Goal: Task Accomplishment & Management: Manage account settings

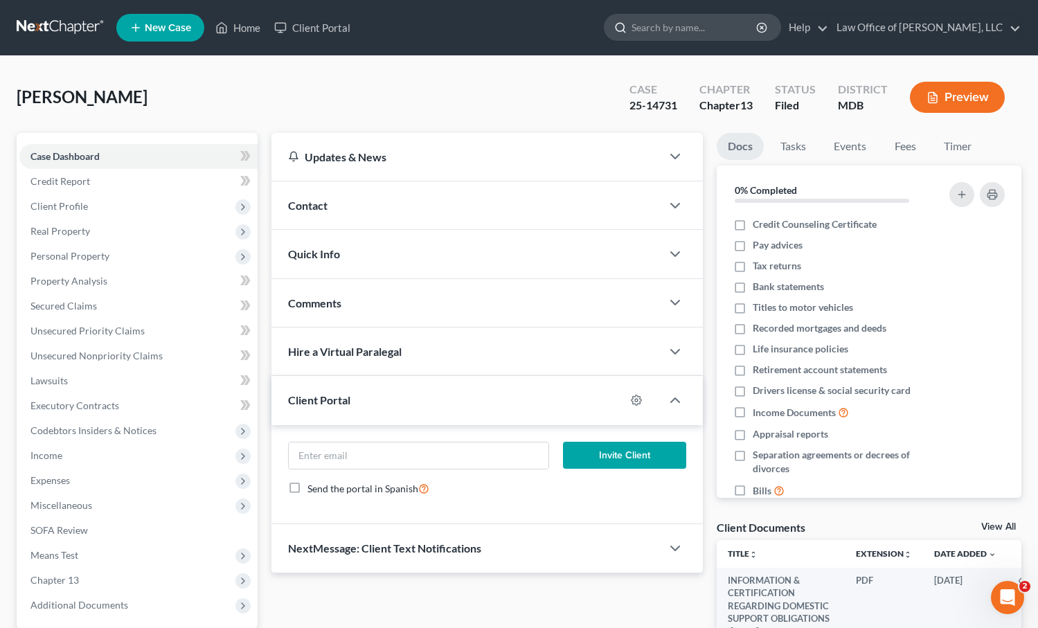
click at [673, 35] on input "search" at bounding box center [695, 28] width 127 height 26
type input "angelia"
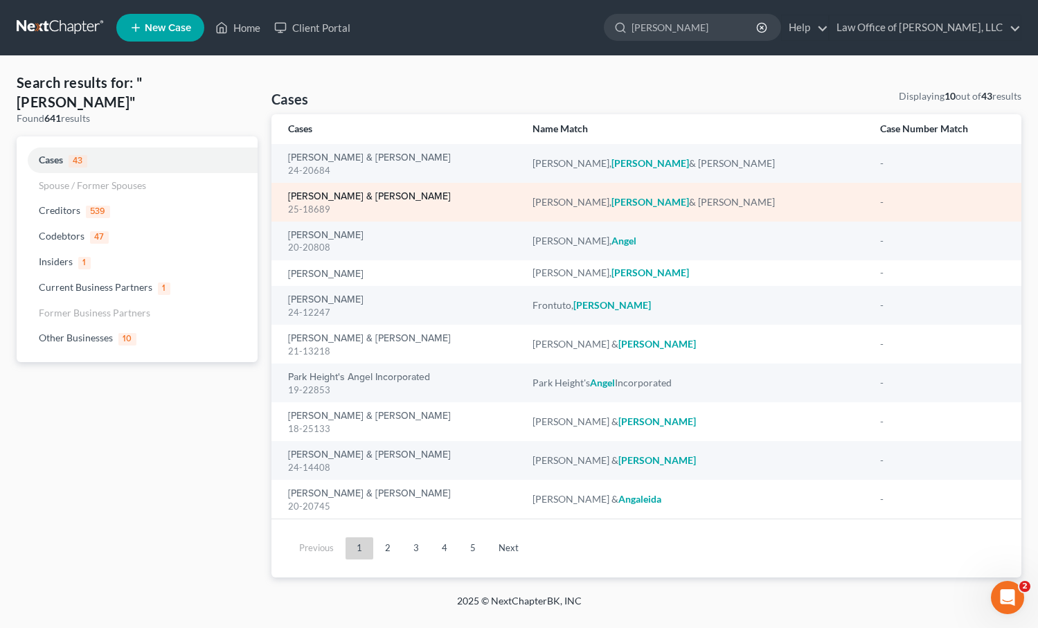
click at [305, 197] on link "[PERSON_NAME] & [PERSON_NAME]" at bounding box center [369, 197] width 163 height 10
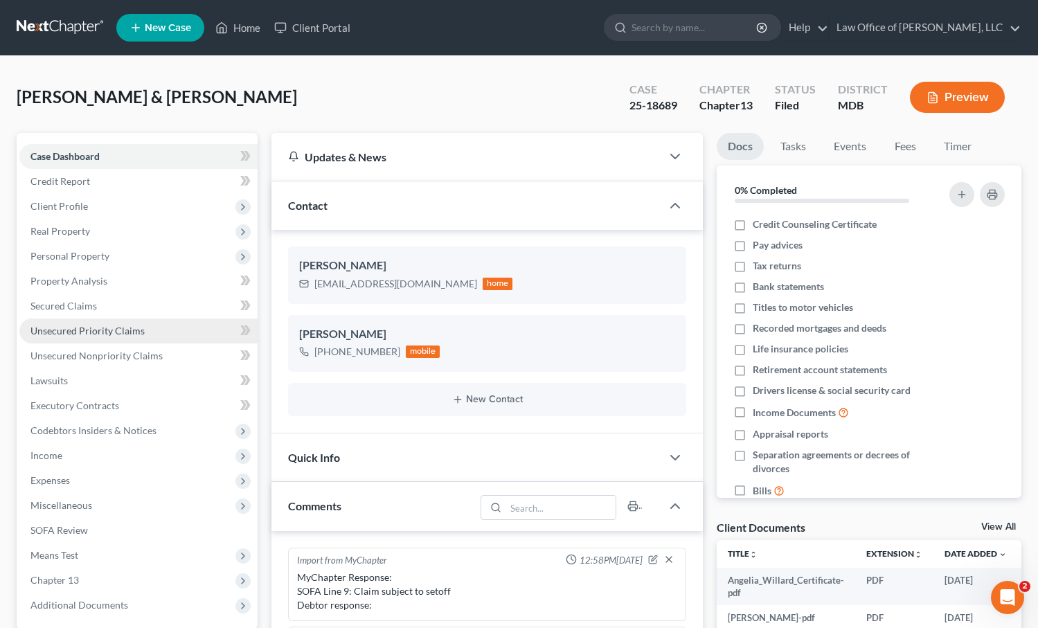
scroll to position [247, 0]
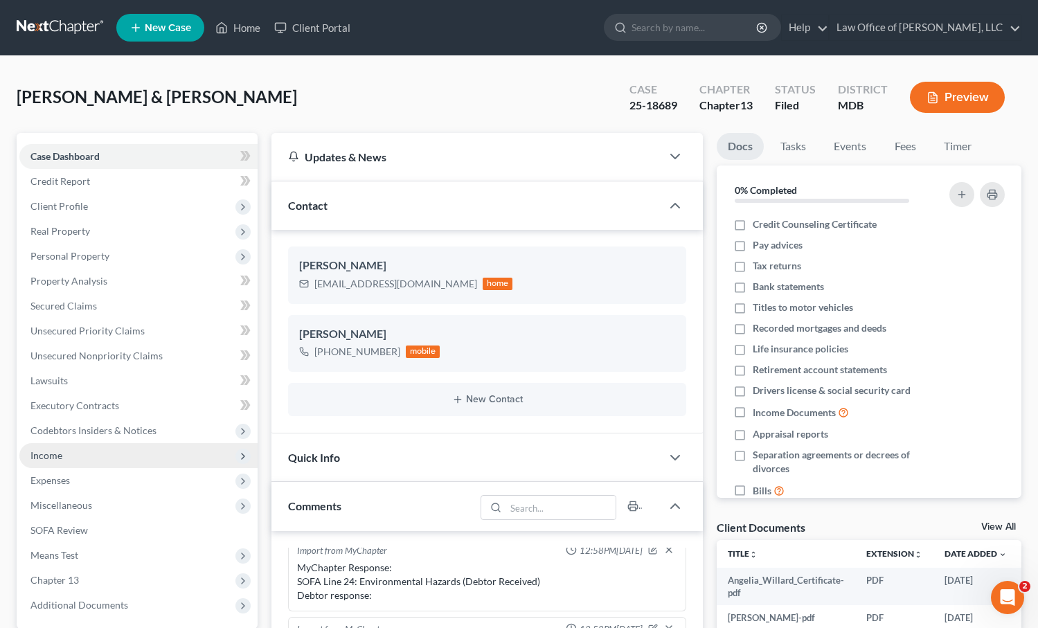
click at [65, 449] on span "Income" at bounding box center [138, 455] width 238 height 25
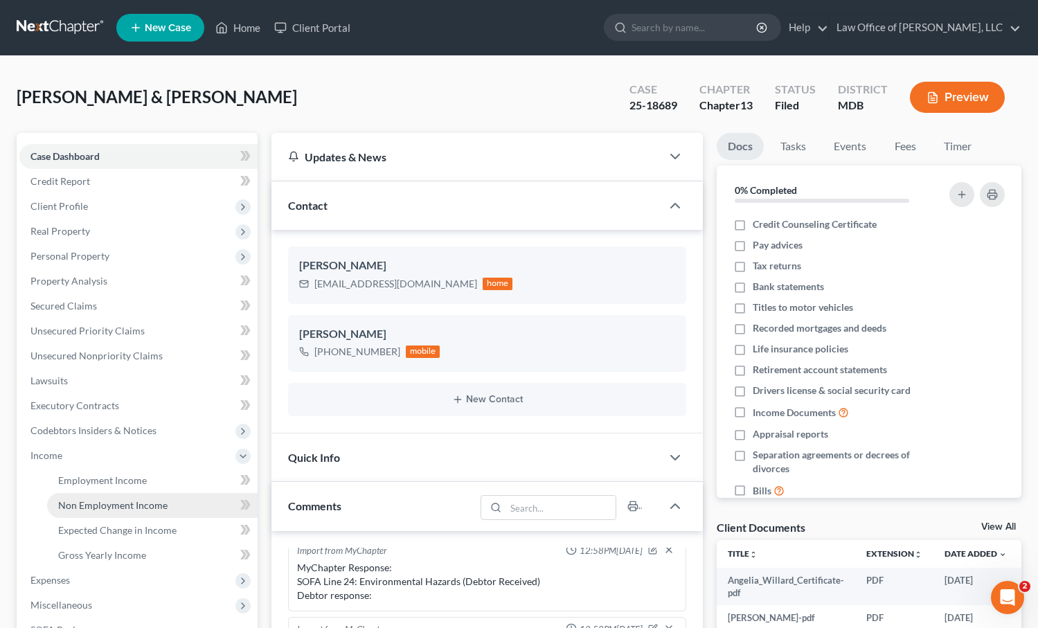
click at [81, 504] on span "Non Employment Income" at bounding box center [112, 505] width 109 height 12
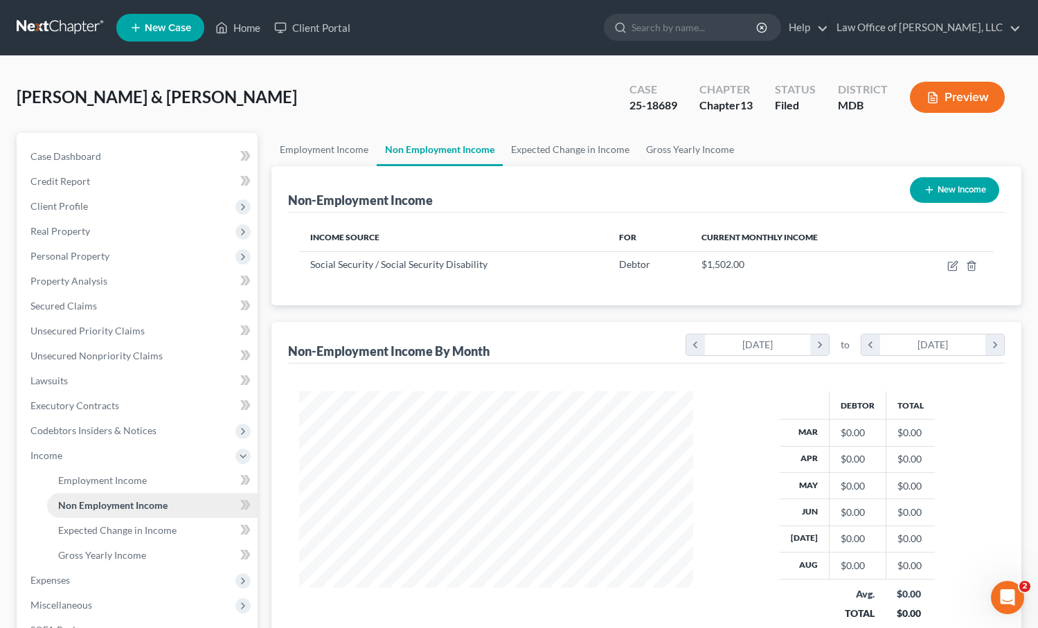
scroll to position [248, 421]
click at [951, 266] on icon "button" at bounding box center [954, 264] width 6 height 6
select select "4"
select select "0"
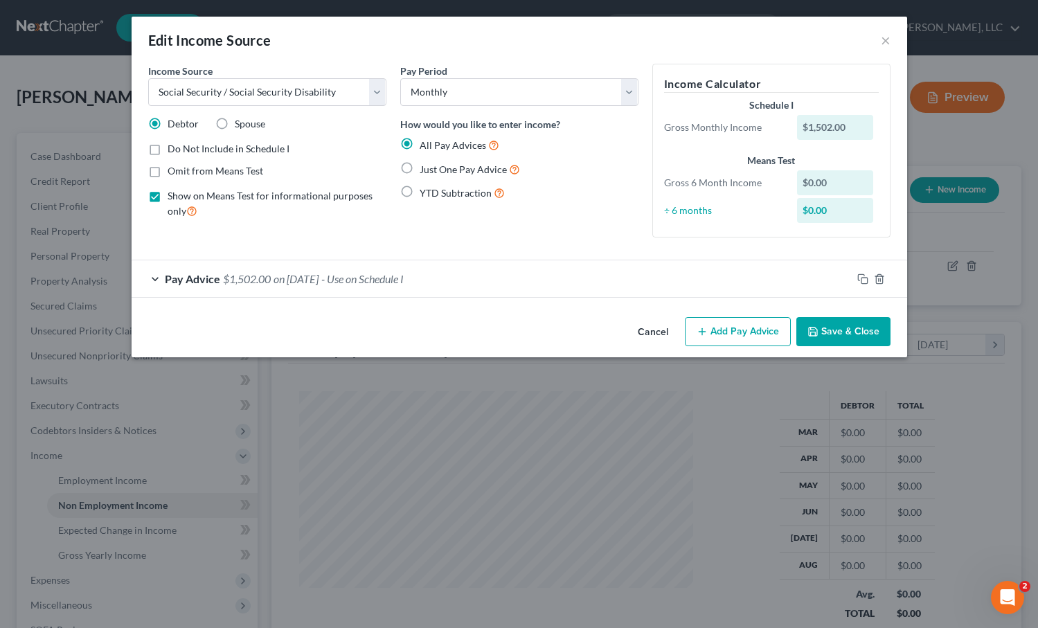
click at [272, 276] on div "Pay Advice $1,502.00 on 12/01/2024 - Use on Schedule I" at bounding box center [492, 278] width 720 height 37
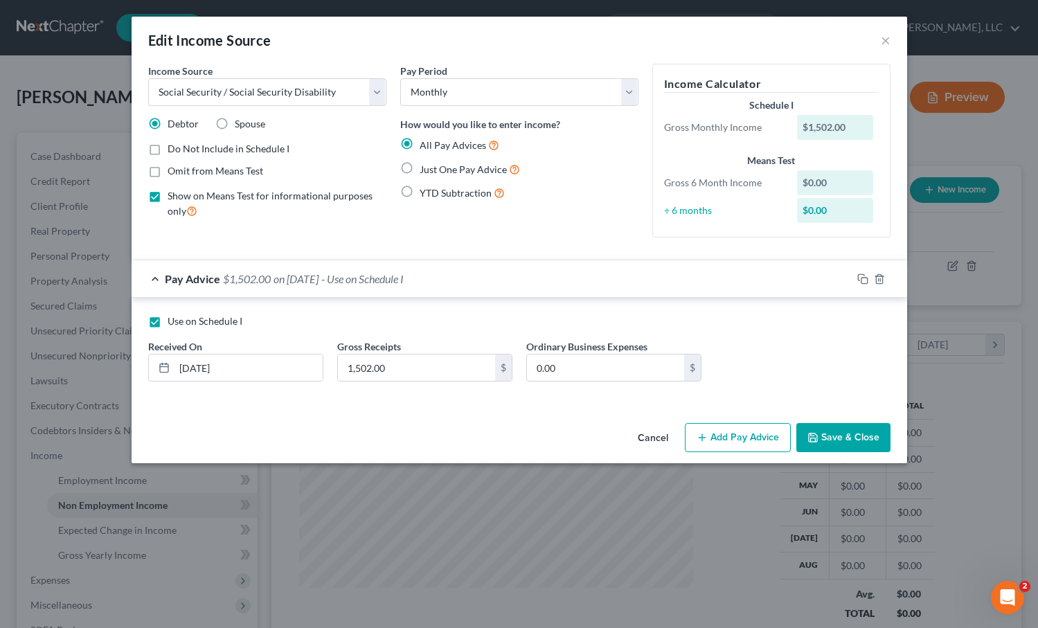
click at [272, 276] on div "Pay Advice $1,502.00 on 12/01/2024 - Use on Schedule I" at bounding box center [492, 278] width 720 height 37
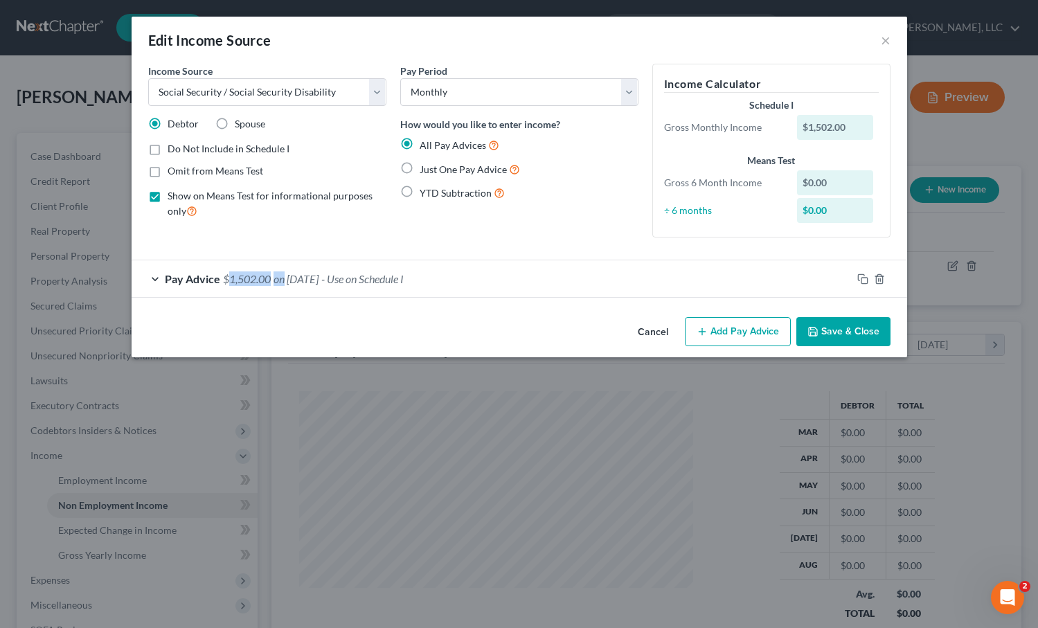
click at [272, 276] on div "Pay Advice $1,502.00 on 12/01/2024 - Use on Schedule I" at bounding box center [492, 278] width 720 height 37
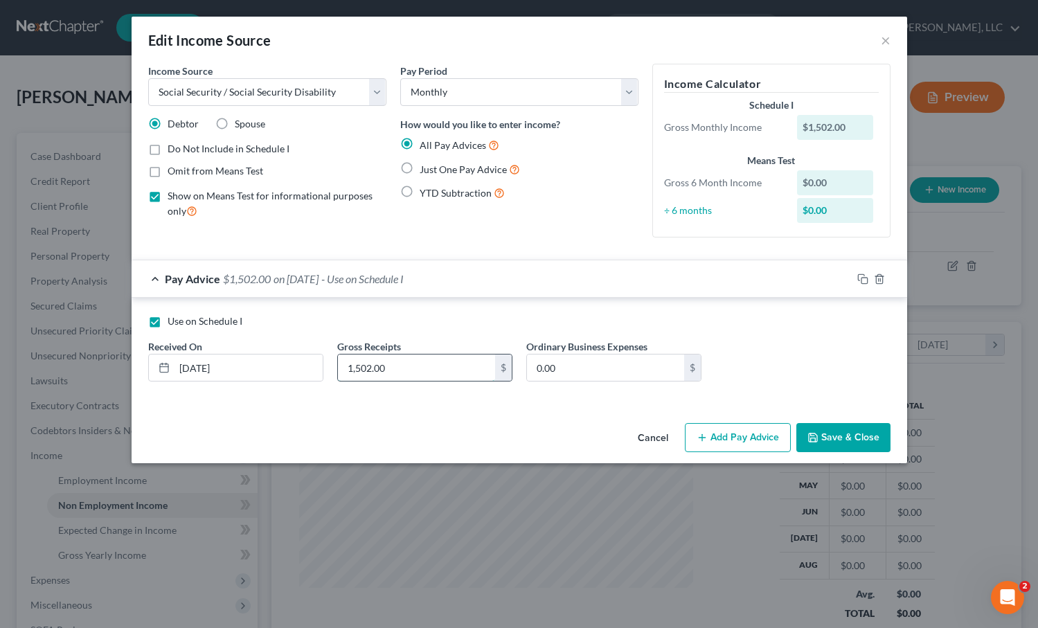
click at [371, 366] on input "1,502.00" at bounding box center [416, 368] width 157 height 26
type input "1,540"
click at [657, 434] on button "Cancel" at bounding box center [653, 438] width 53 height 28
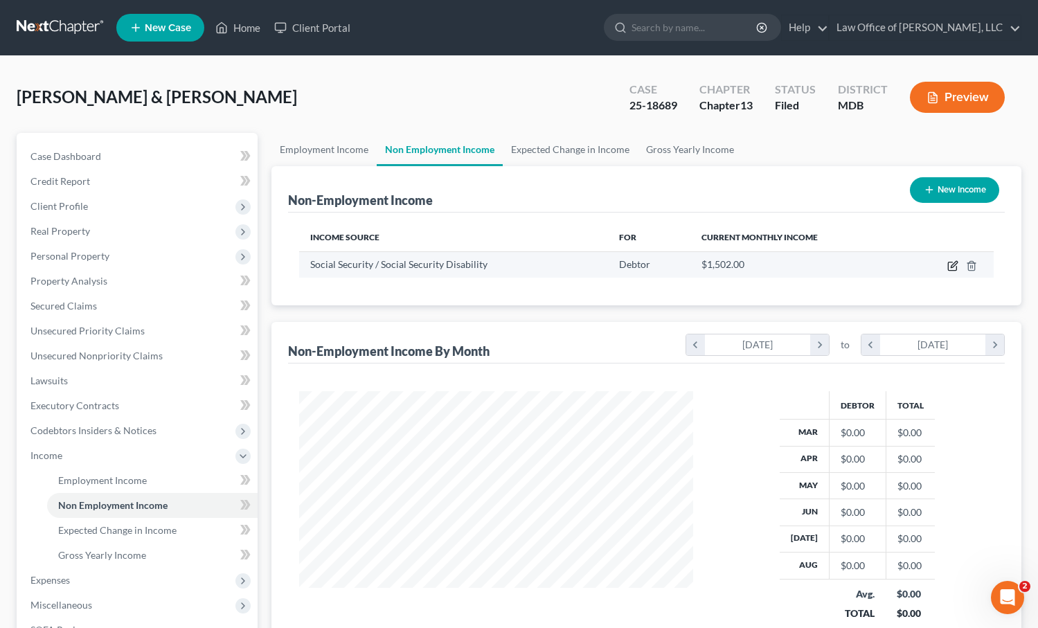
click at [952, 265] on icon "button" at bounding box center [954, 264] width 6 height 6
select select "4"
select select "0"
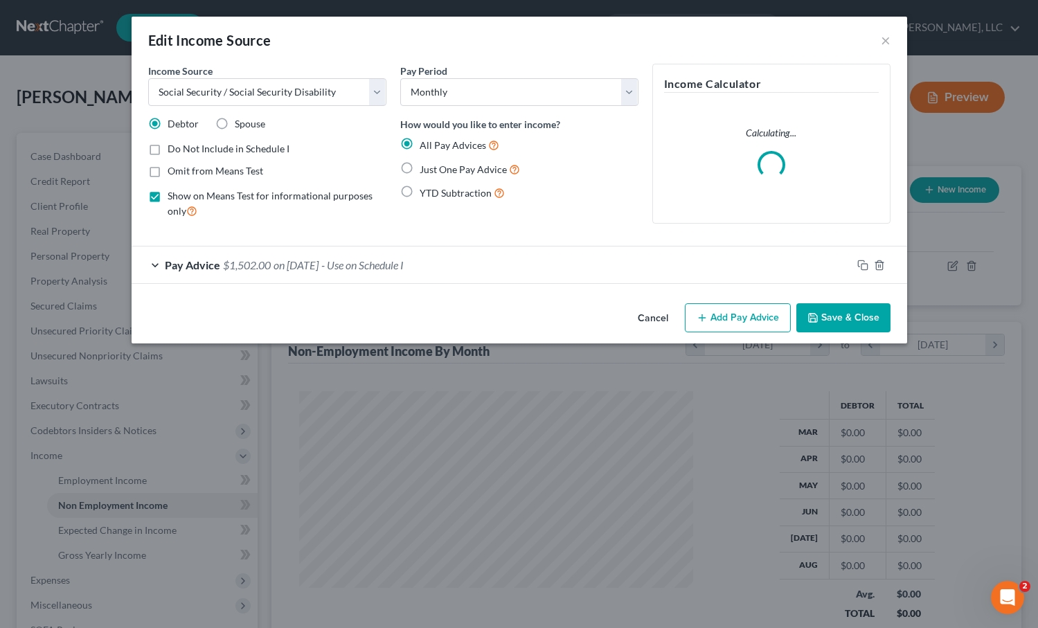
click at [238, 266] on span "$1,502.00" at bounding box center [247, 264] width 48 height 13
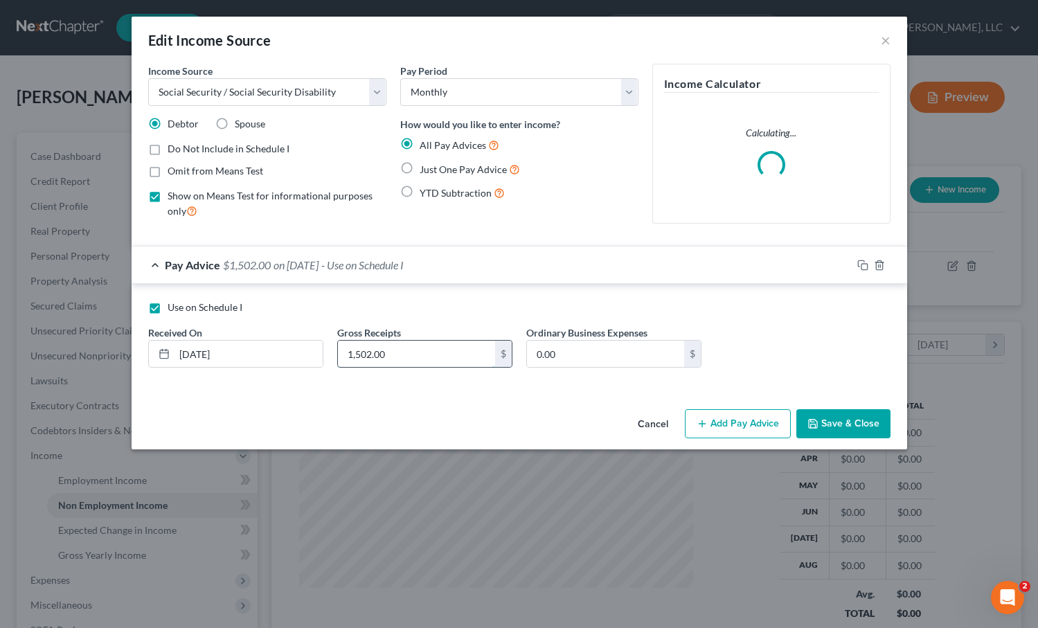
click at [369, 355] on input "1,502.00" at bounding box center [416, 354] width 157 height 26
click at [370, 355] on input "1,502.00" at bounding box center [416, 354] width 157 height 26
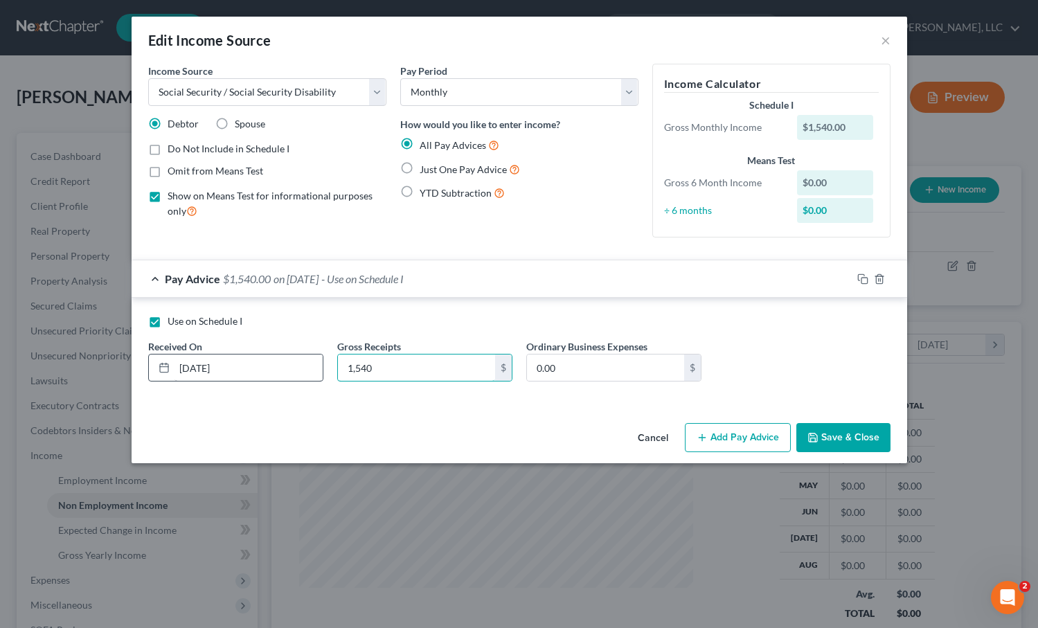
type input "1,540"
click at [206, 370] on input "12/01/2024" at bounding box center [249, 368] width 148 height 26
drag, startPoint x: 206, startPoint y: 370, endPoint x: 125, endPoint y: 367, distance: 80.4
click at [125, 367] on div "Edit Income Source × Income Source * Select Unemployment Disability (from emplo…" at bounding box center [519, 314] width 1038 height 628
click at [282, 369] on input "12/01/2024" at bounding box center [249, 368] width 148 height 26
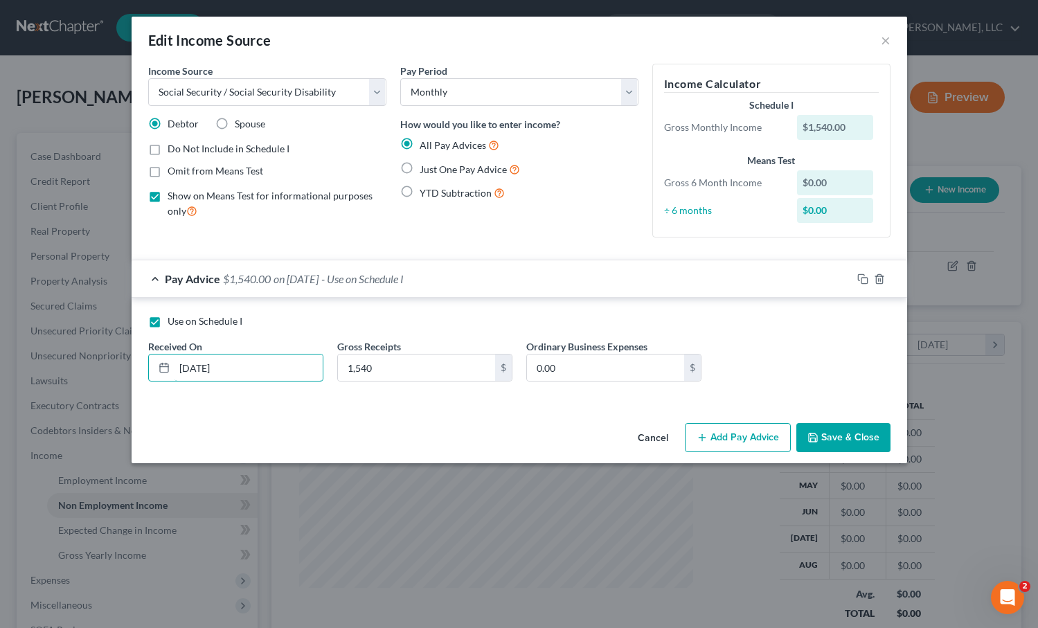
drag, startPoint x: 282, startPoint y: 369, endPoint x: 63, endPoint y: 339, distance: 220.8
click at [63, 339] on div "Edit Income Source × Income Source * Select Unemployment Disability (from emplo…" at bounding box center [519, 314] width 1038 height 628
type input "10/1/2025"
click at [420, 167] on label "Just One Pay Advice" at bounding box center [470, 169] width 100 height 16
click at [425, 167] on input "Just One Pay Advice" at bounding box center [429, 165] width 9 height 9
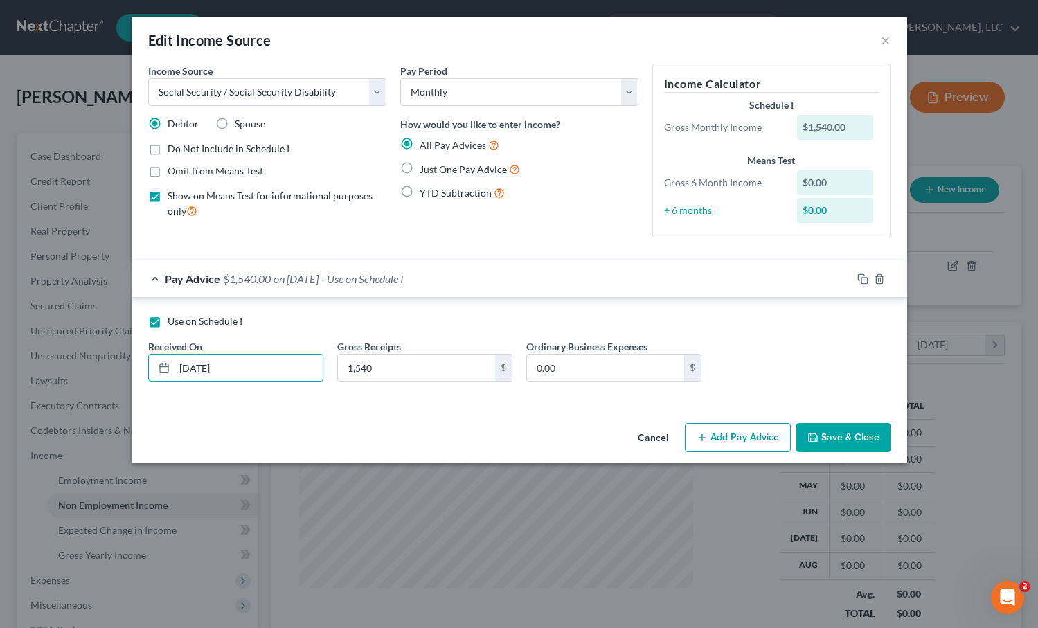
radio input "true"
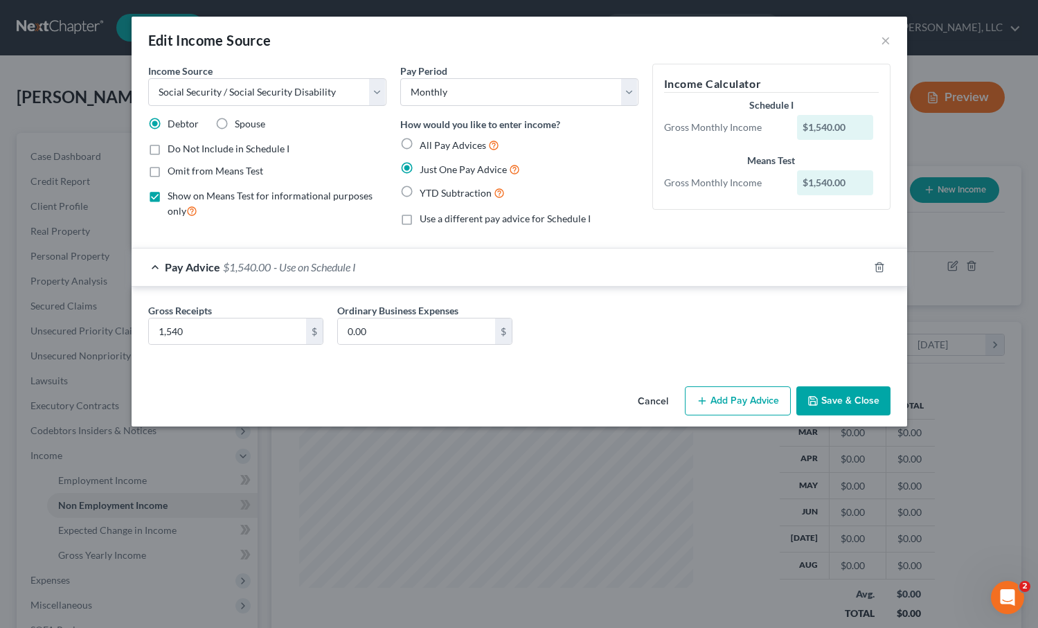
click at [861, 404] on button "Save & Close" at bounding box center [843, 400] width 94 height 29
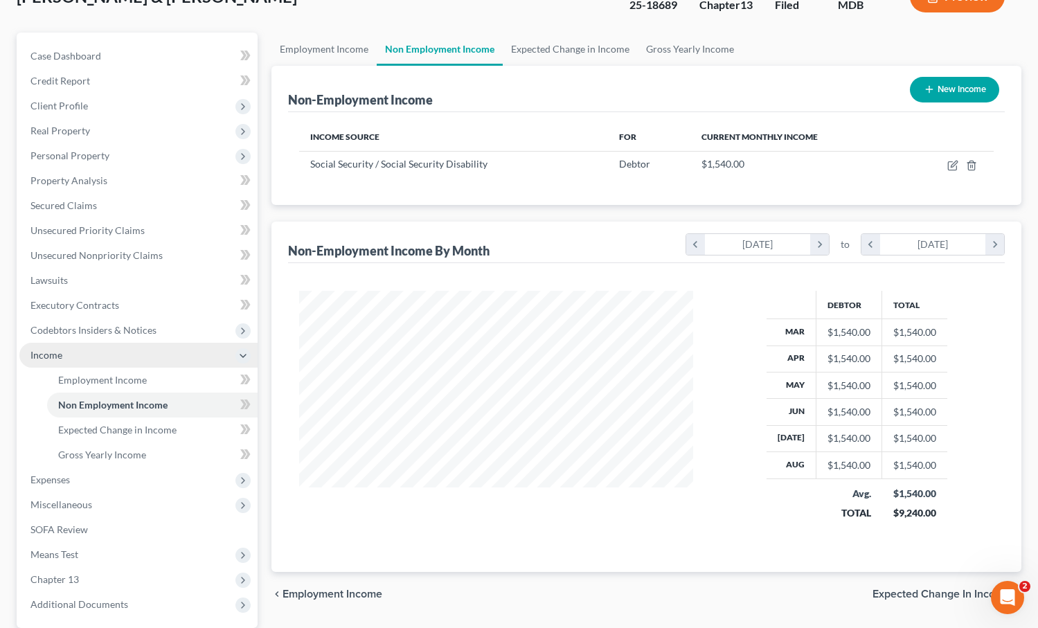
scroll to position [144, 0]
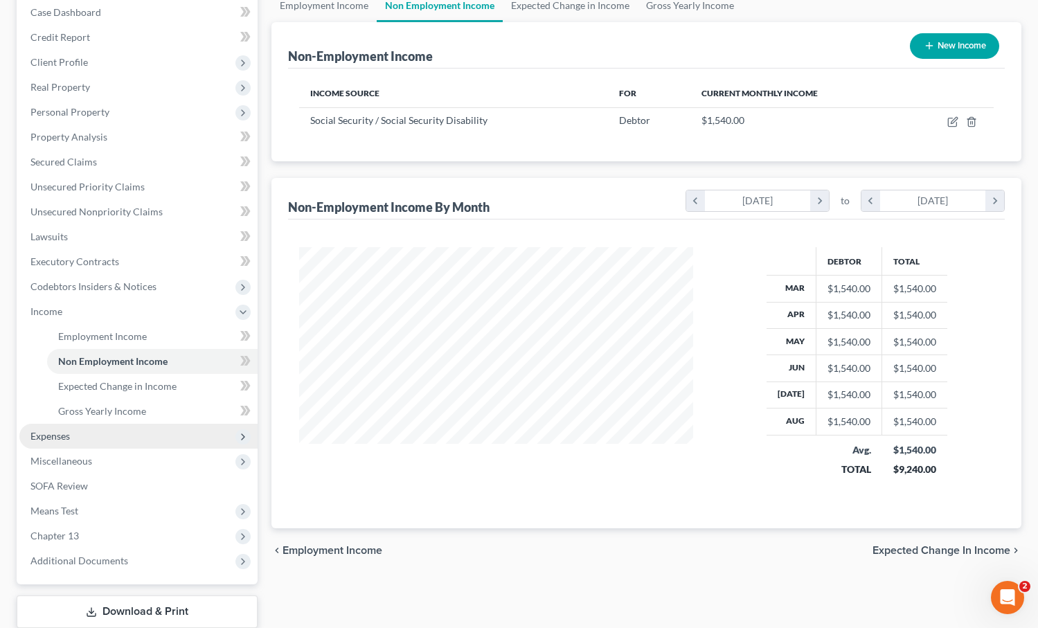
click at [114, 436] on span "Expenses" at bounding box center [138, 436] width 238 height 25
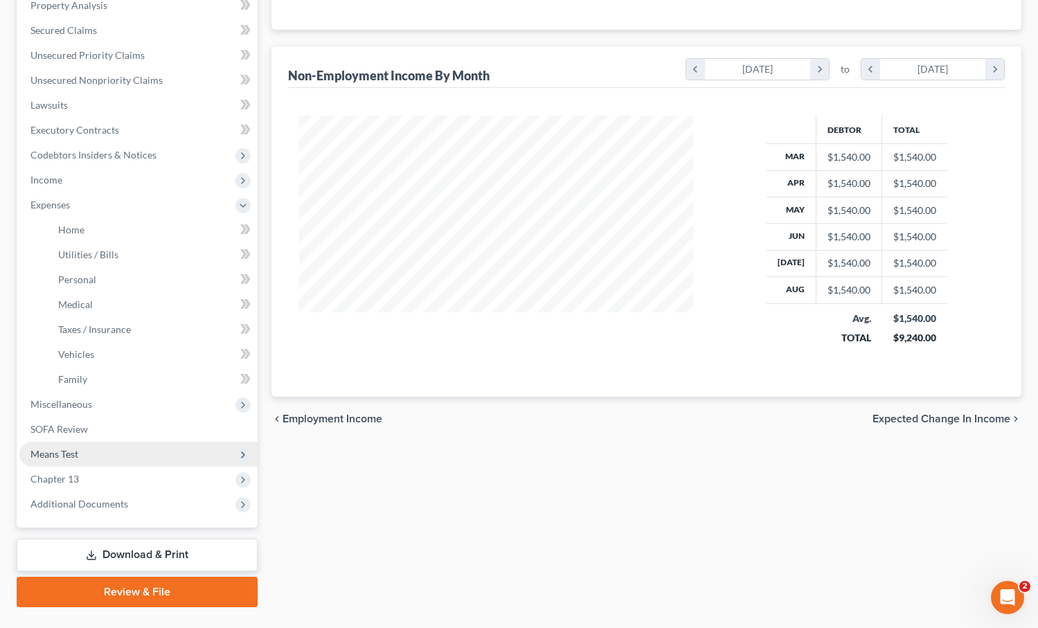
scroll to position [278, 0]
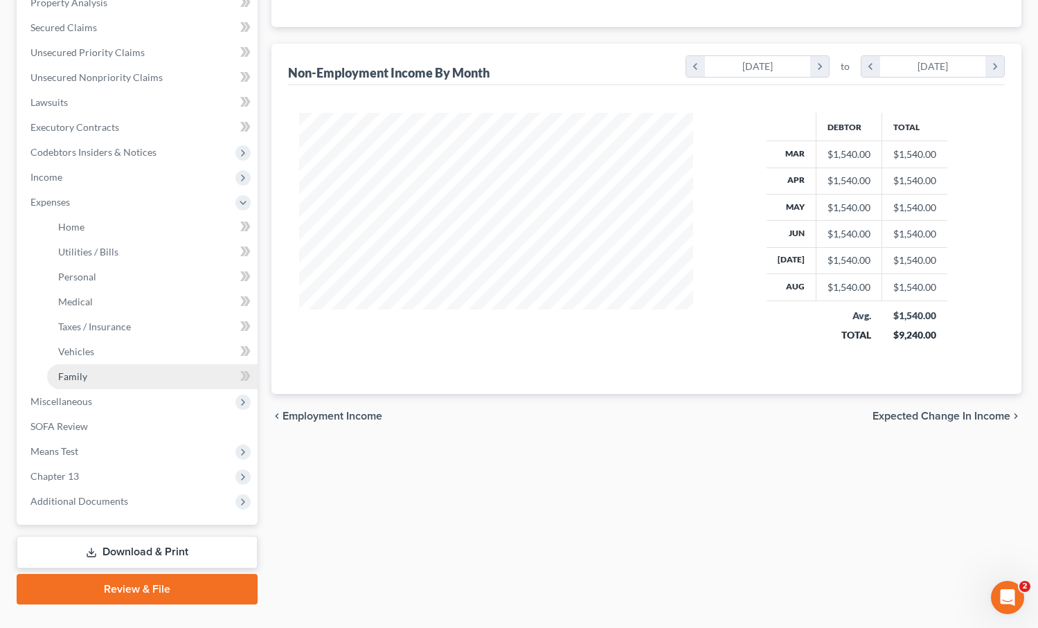
click at [71, 375] on span "Family" at bounding box center [72, 376] width 29 height 12
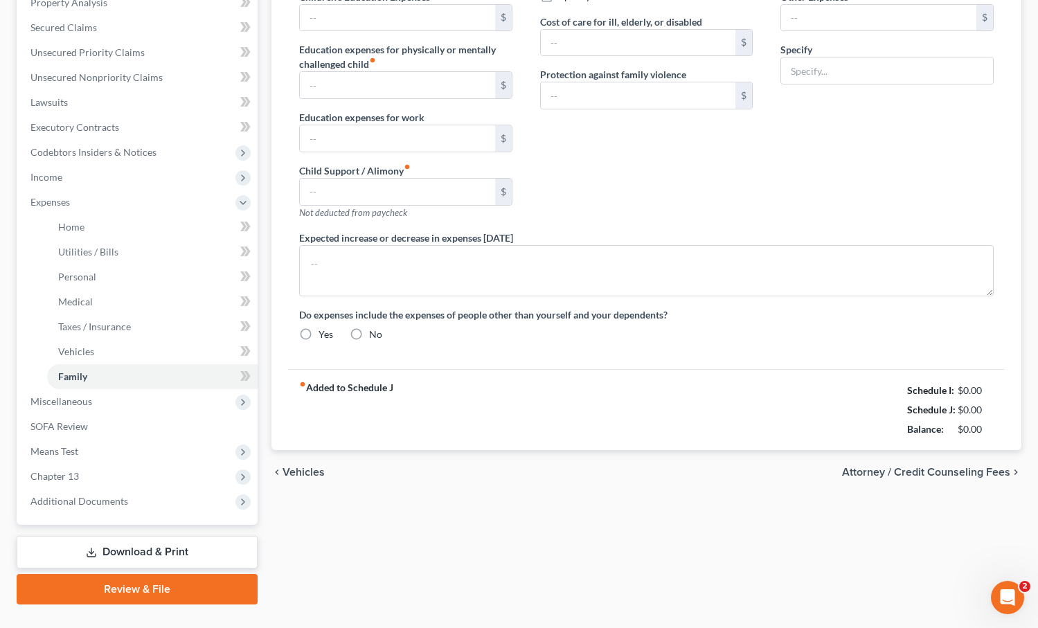
type input "1,502.00"
type input "Social Security Act"
radio input "true"
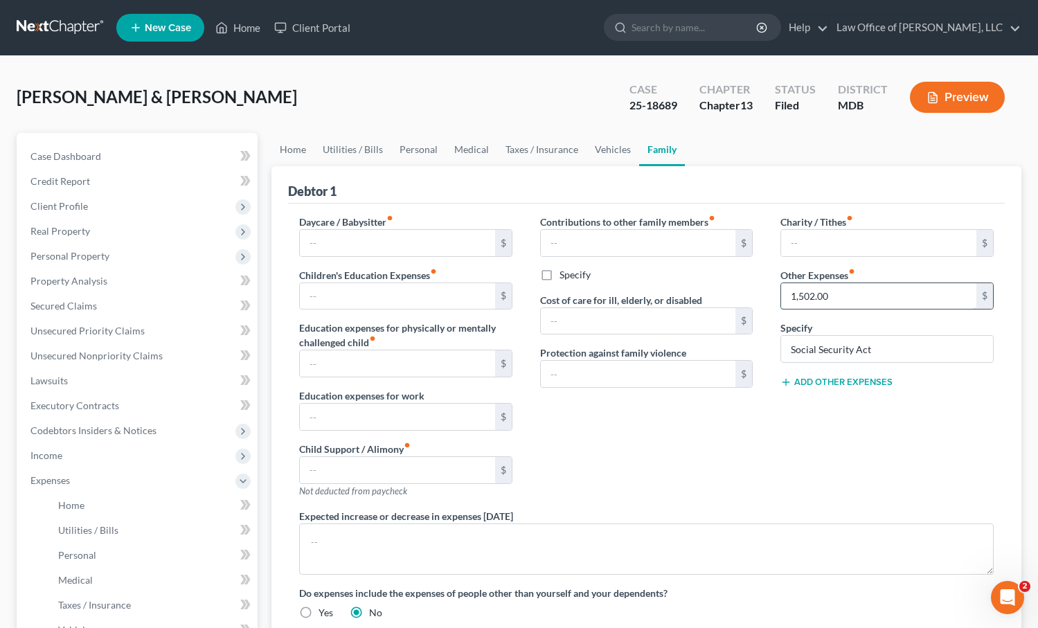
click at [816, 297] on input "1,502.00" at bounding box center [878, 296] width 195 height 26
click at [815, 294] on input "1,502.00" at bounding box center [878, 296] width 195 height 26
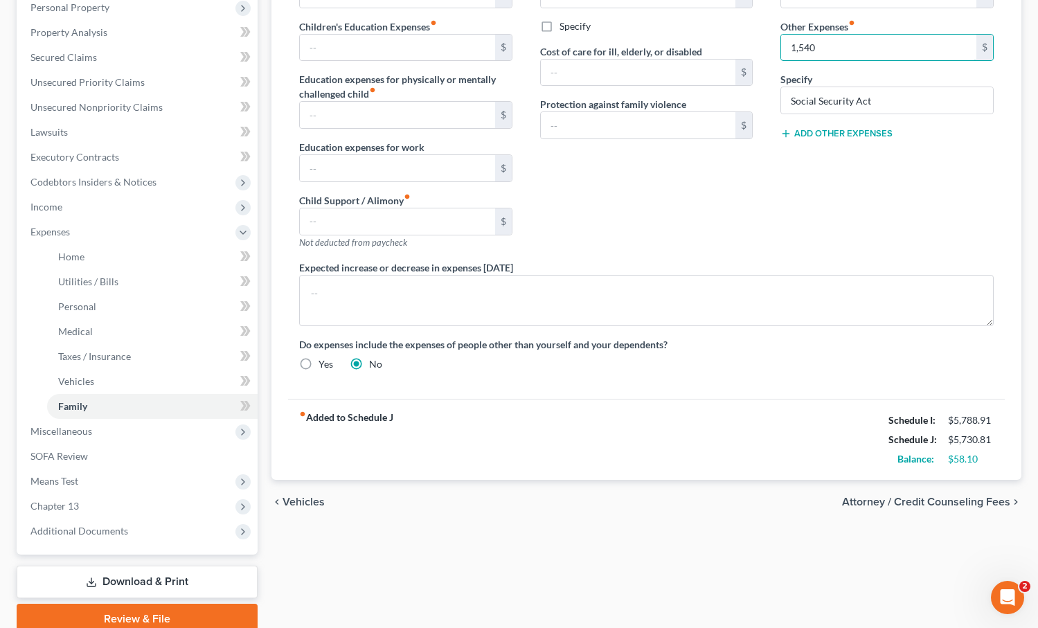
scroll to position [306, 0]
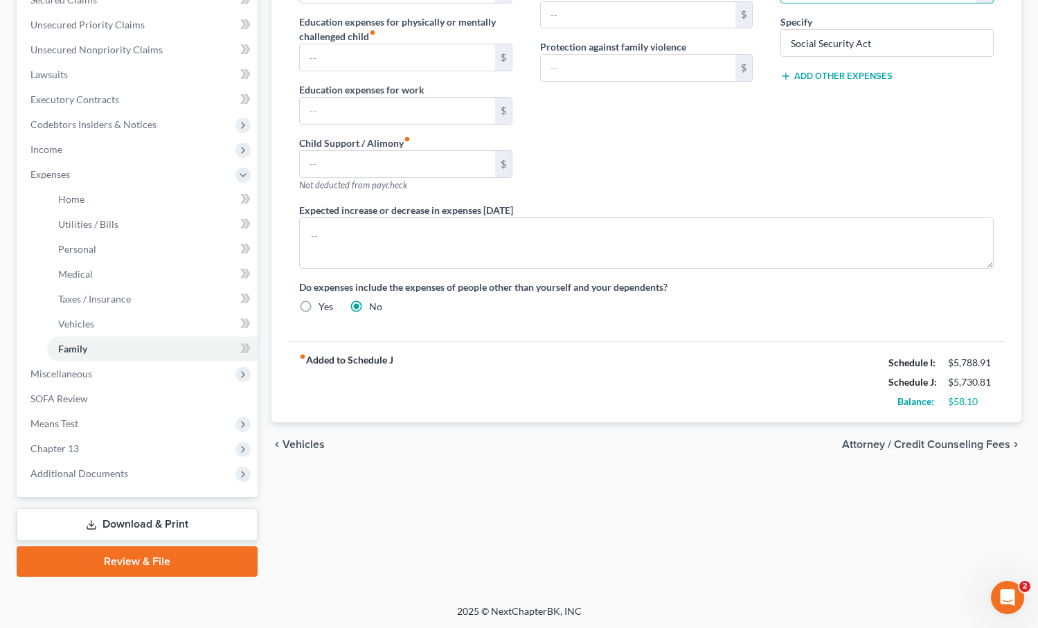
click at [147, 486] on div "Case Dashboard Payments Invoices Payments Payments Credit Report Client Profile…" at bounding box center [137, 162] width 241 height 670
click at [80, 145] on span "Income" at bounding box center [138, 149] width 238 height 25
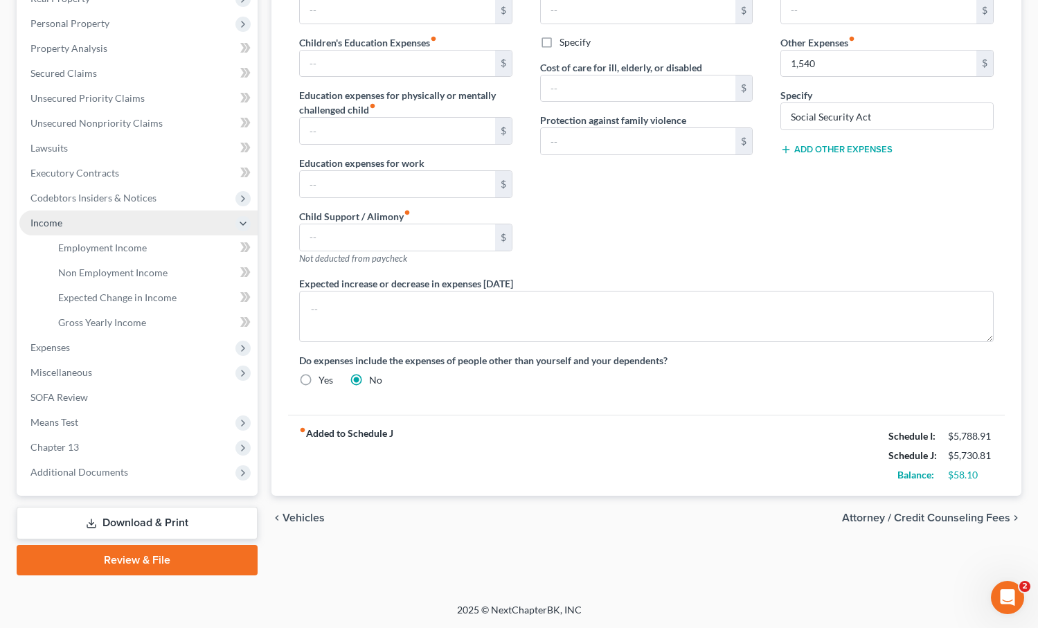
scroll to position [231, 0]
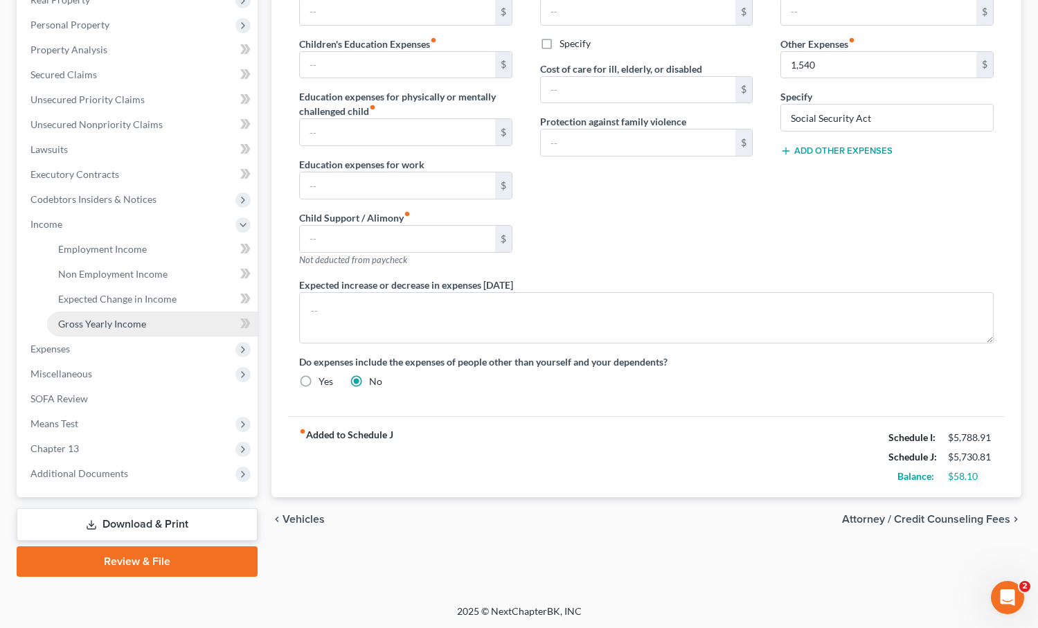
click at [91, 325] on span "Gross Yearly Income" at bounding box center [102, 324] width 88 height 12
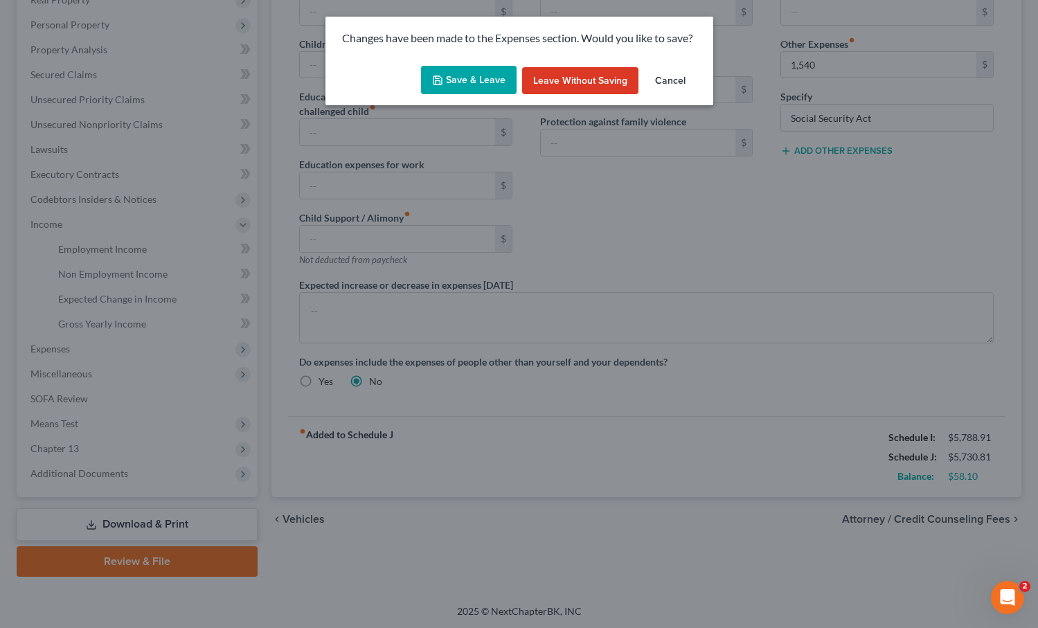
click at [472, 67] on button "Save & Leave" at bounding box center [469, 80] width 96 height 29
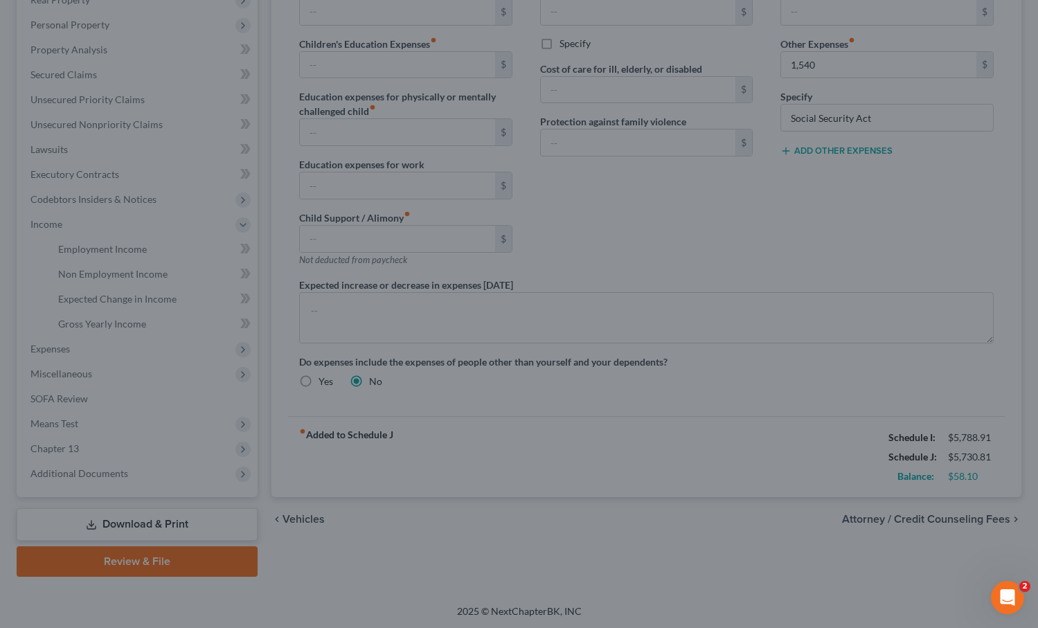
type input "1,540.00"
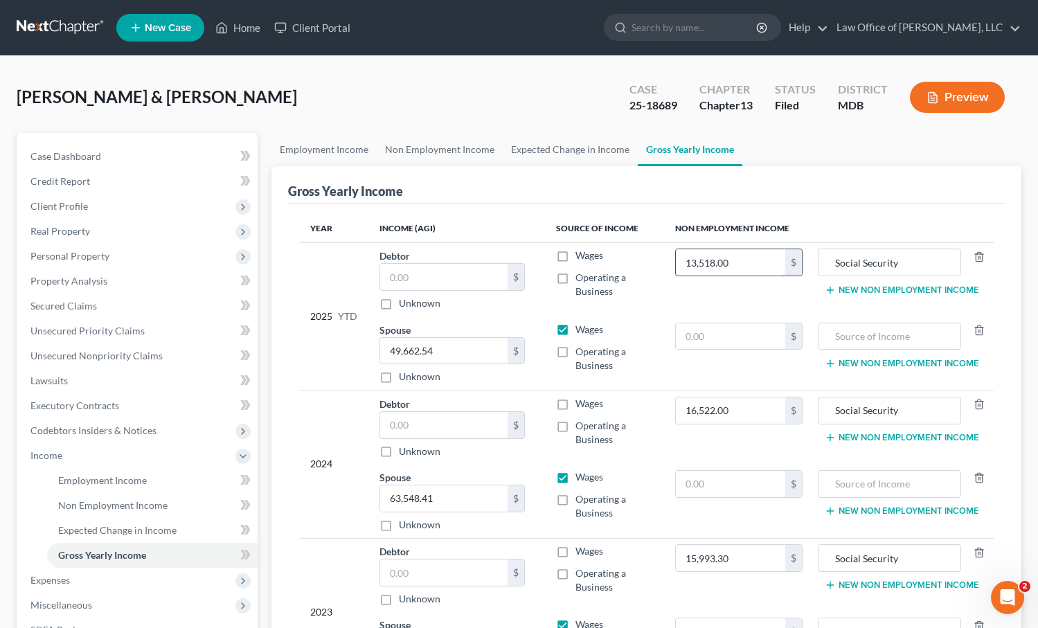
click at [746, 256] on input "13,518.00" at bounding box center [730, 262] width 109 height 26
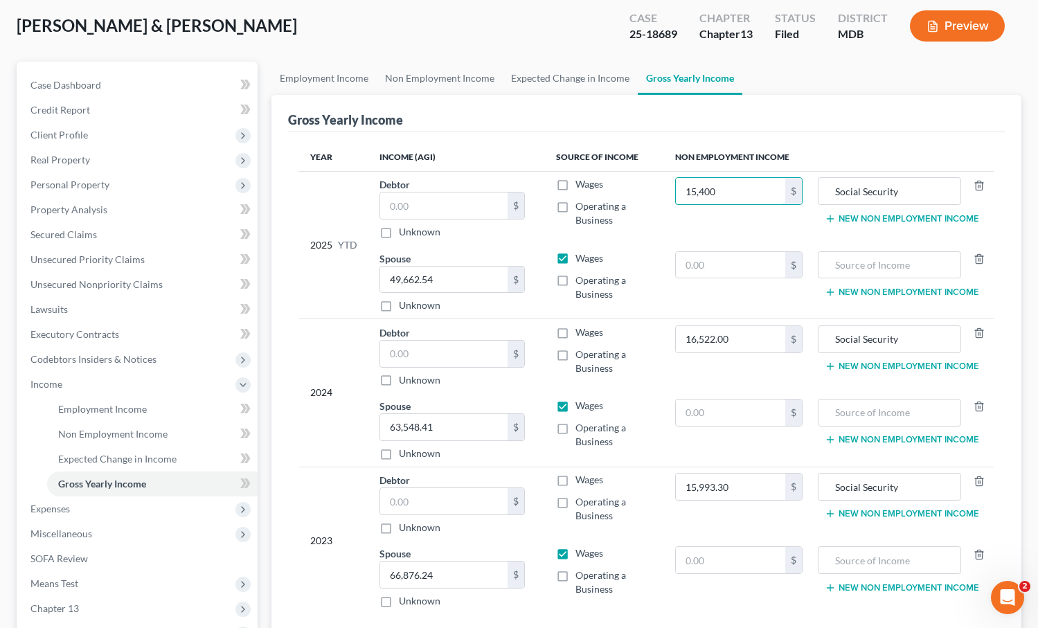
scroll to position [231, 0]
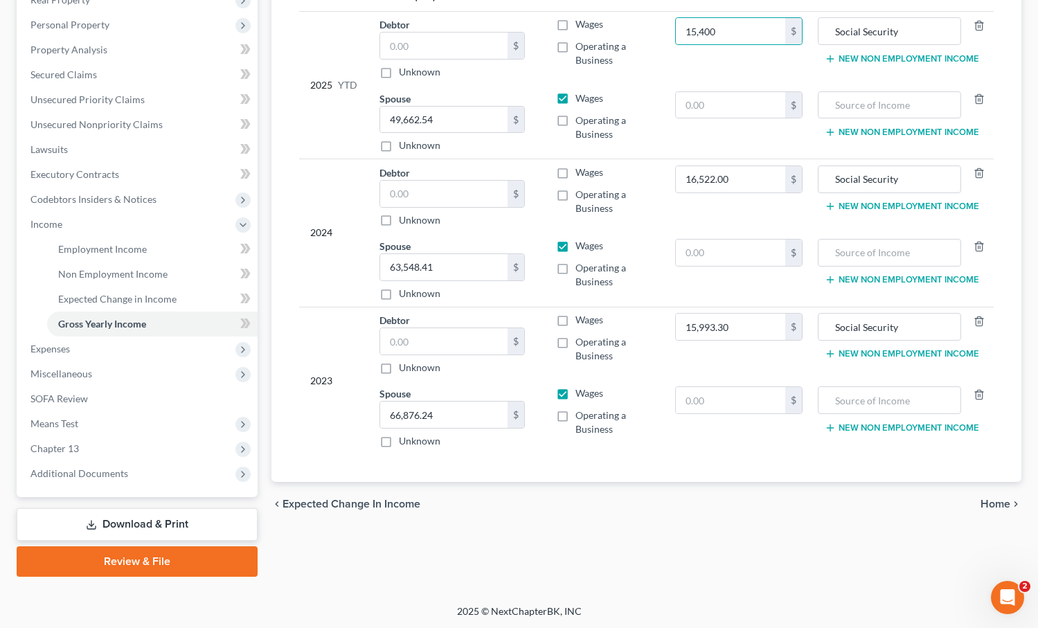
click at [123, 526] on link "Download & Print" at bounding box center [137, 524] width 241 height 33
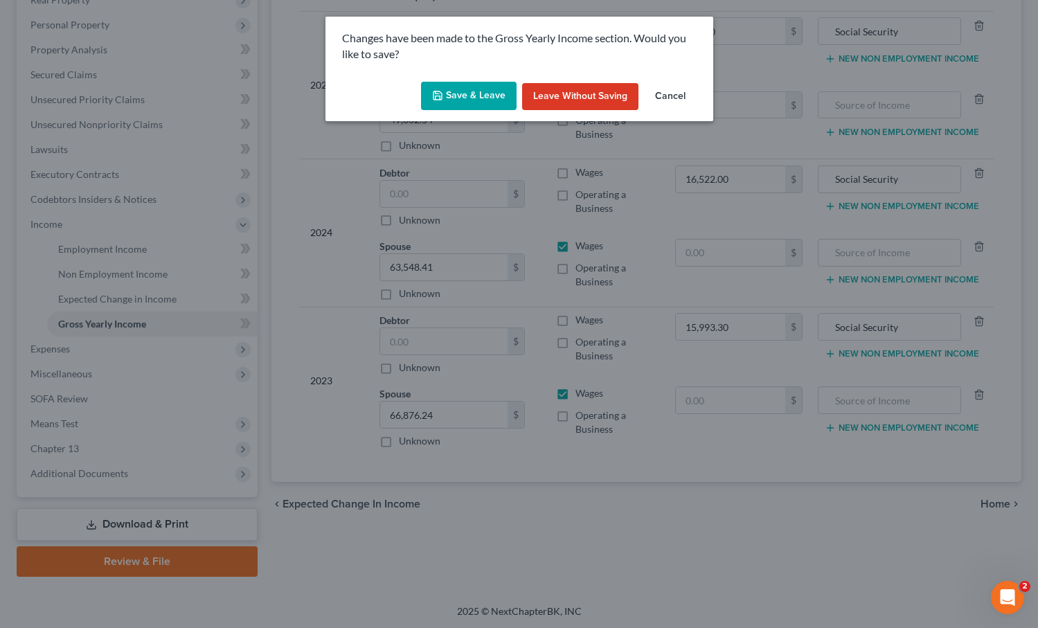
click at [460, 89] on button "Save & Leave" at bounding box center [469, 96] width 96 height 29
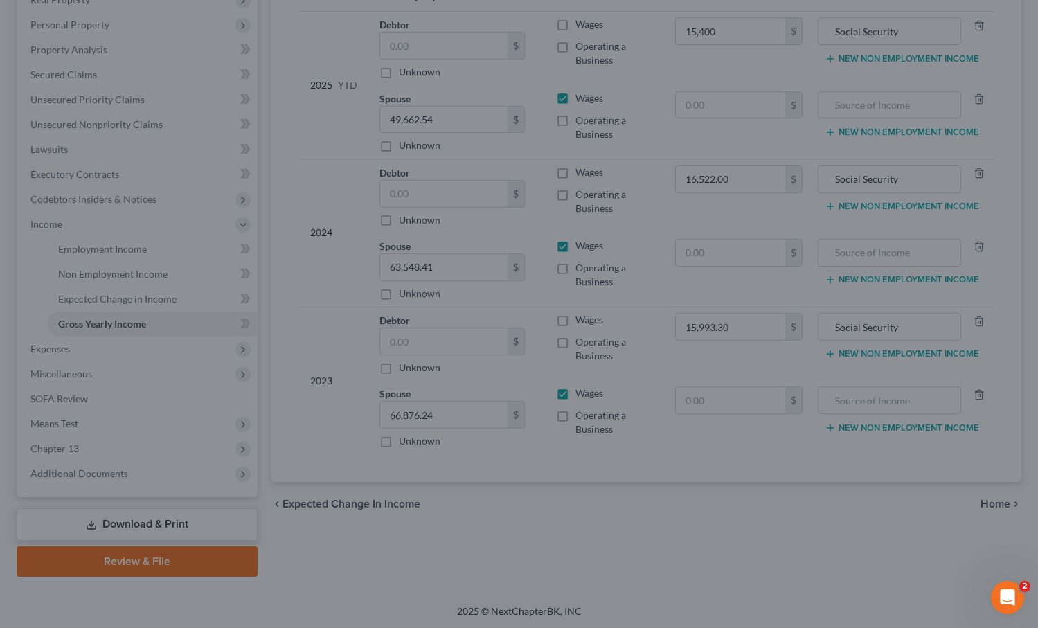
type input "15,400.00"
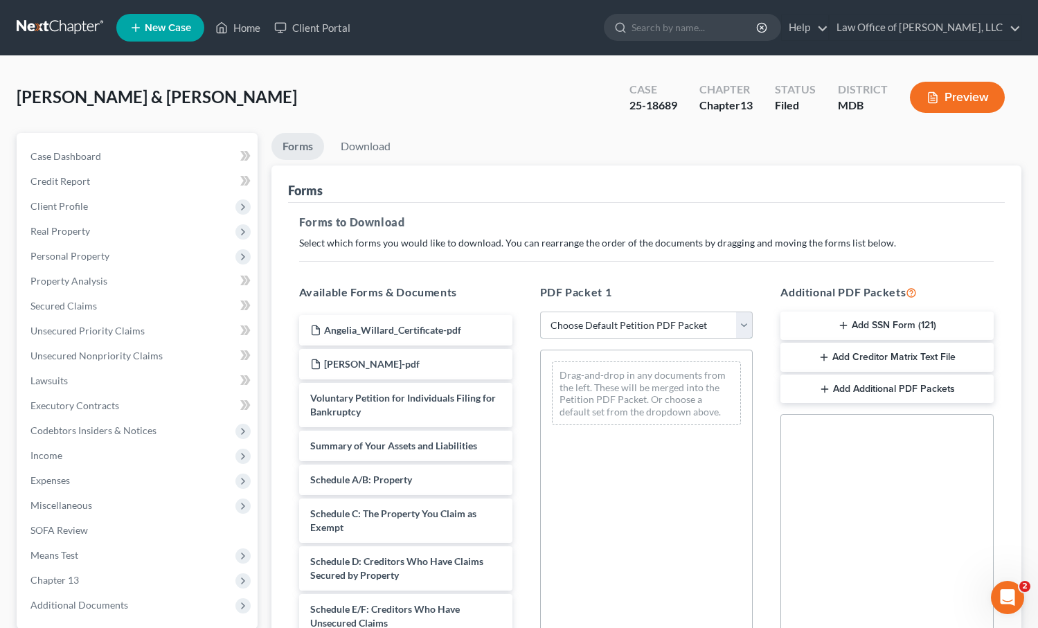
click at [704, 326] on select "Choose Default Petition PDF Packet Complete Bankruptcy Petition (all forms and …" at bounding box center [646, 326] width 213 height 28
select select "0"
click at [540, 312] on select "Choose Default Petition PDF Packet Complete Bankruptcy Petition (all forms and …" at bounding box center [646, 326] width 213 height 28
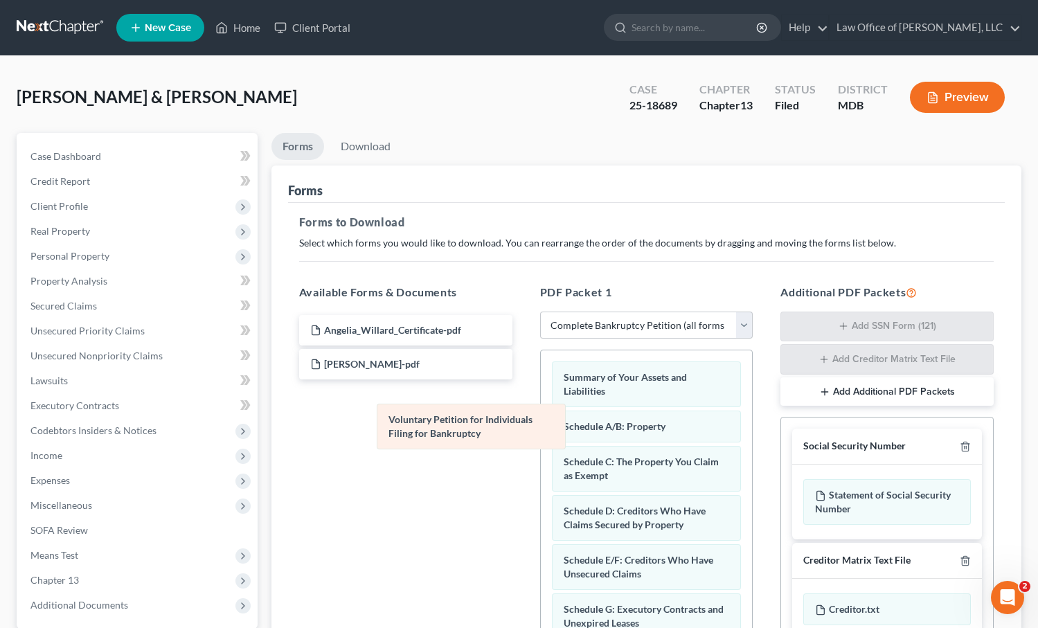
drag, startPoint x: 654, startPoint y: 387, endPoint x: 422, endPoint y: 472, distance: 247.1
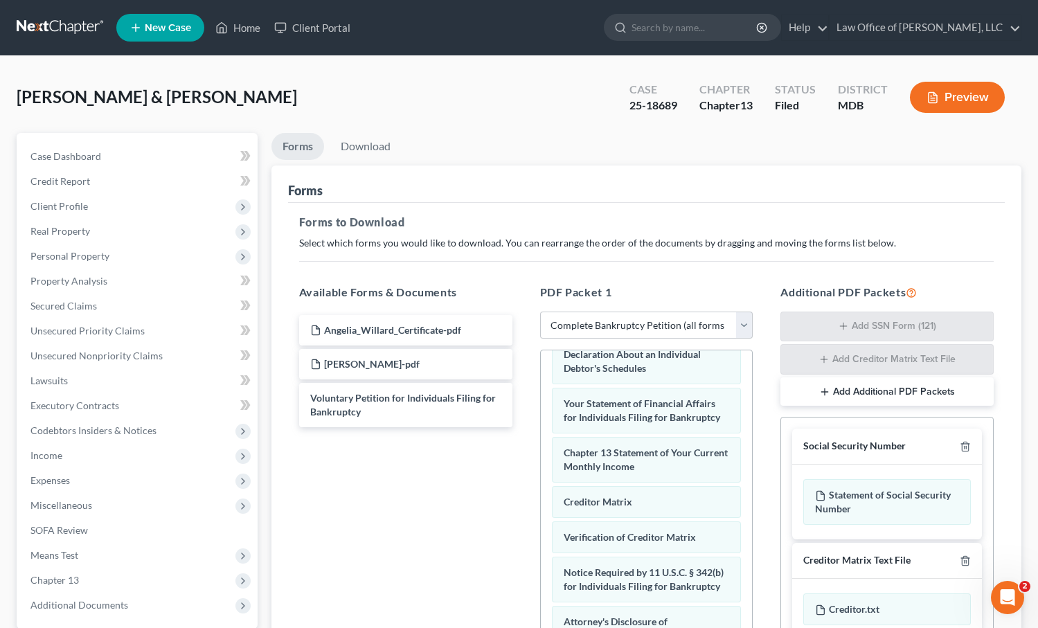
scroll to position [228, 0]
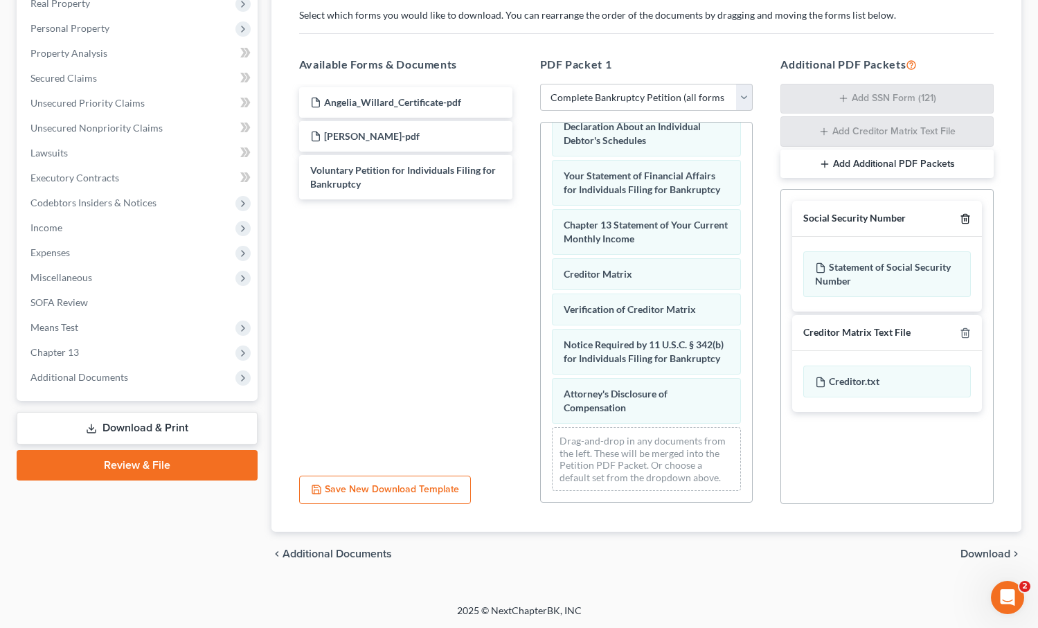
click at [968, 217] on icon "button" at bounding box center [965, 219] width 6 height 9
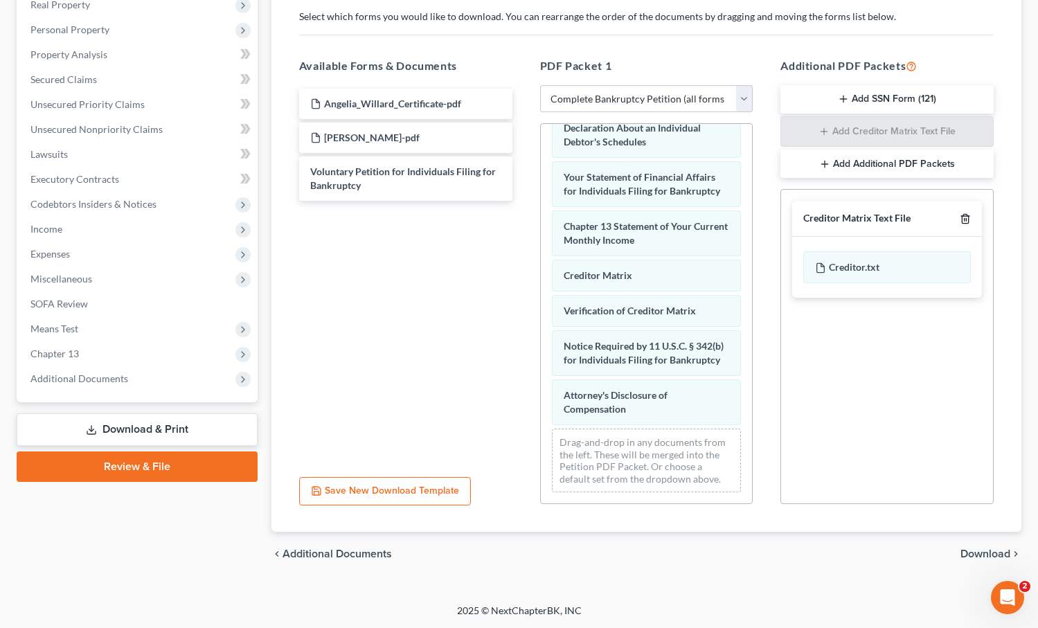
click at [965, 215] on icon "button" at bounding box center [965, 218] width 11 height 11
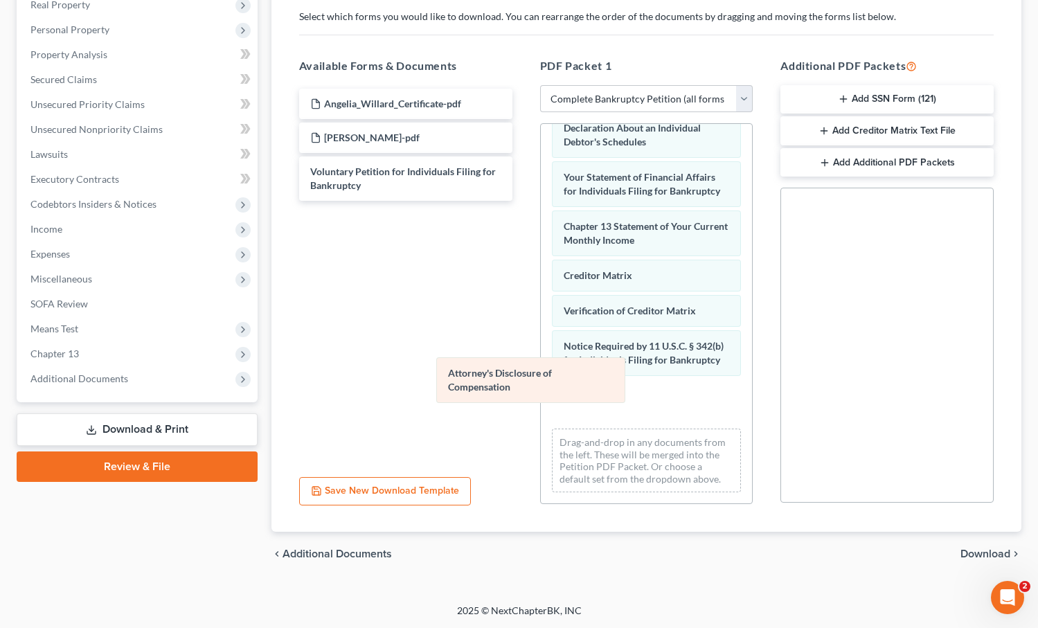
scroll to position [361, 0]
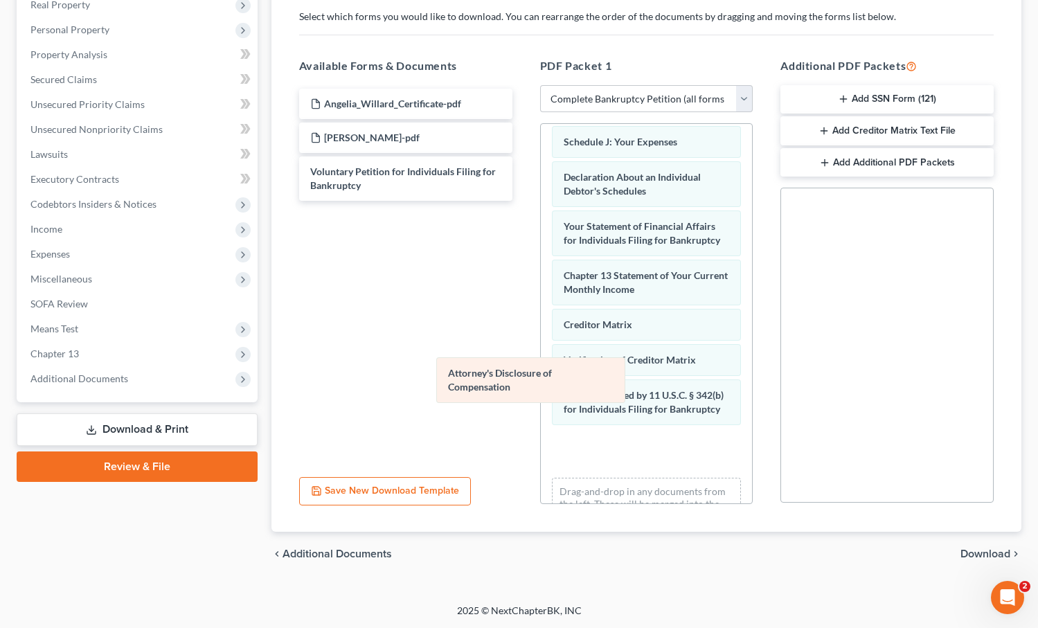
drag, startPoint x: 613, startPoint y: 394, endPoint x: 413, endPoint y: 355, distance: 203.2
click at [541, 355] on div "Attorney's Disclosure of Compensation Summary of Your Assets and Liabilities Sc…" at bounding box center [647, 157] width 212 height 789
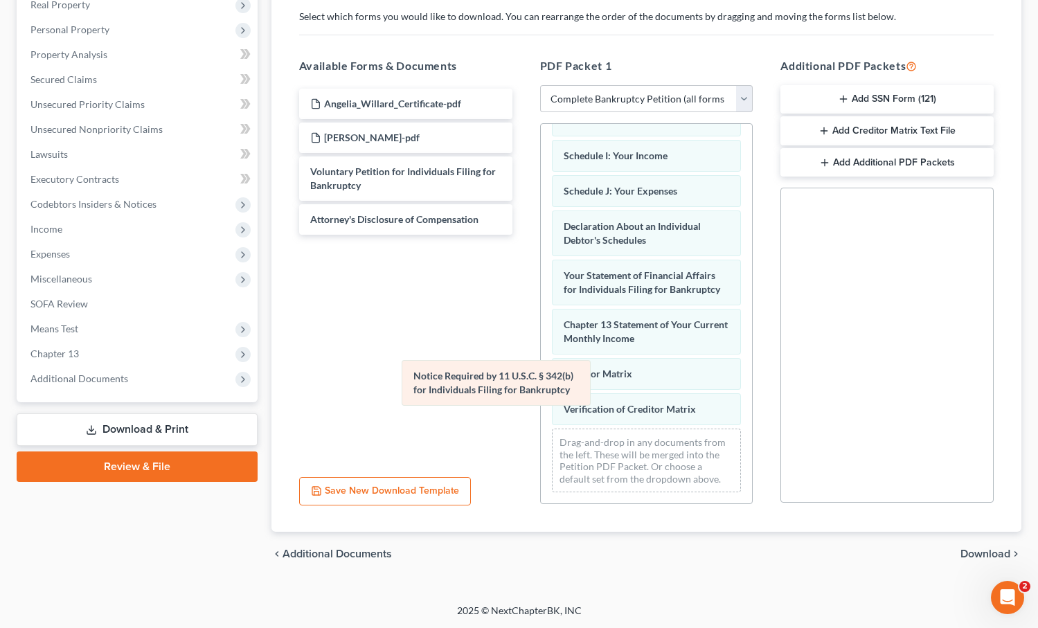
drag, startPoint x: 485, startPoint y: 397, endPoint x: 439, endPoint y: 388, distance: 47.3
click at [541, 388] on div "Notice Required by 11 U.S.C. § 342(b) for Individuals Filing for Bankruptcy Sum…" at bounding box center [647, 157] width 212 height 691
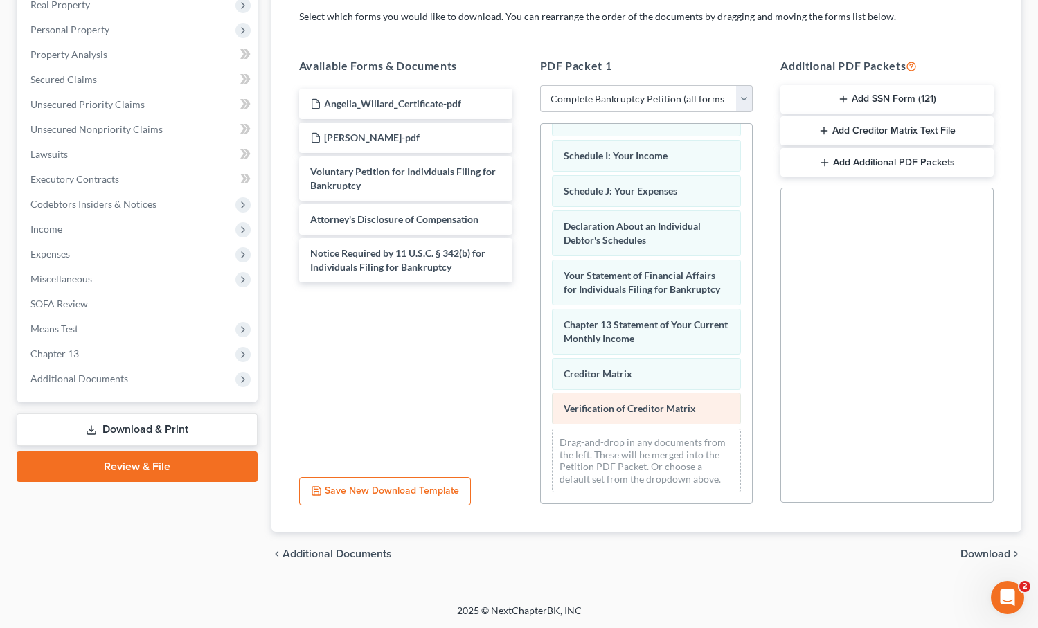
drag, startPoint x: 587, startPoint y: 411, endPoint x: 393, endPoint y: 391, distance: 195.6
click at [541, 391] on div "Verification of Creditor Matrix Summary of Your Assets and Liabilities Schedule…" at bounding box center [647, 157] width 212 height 691
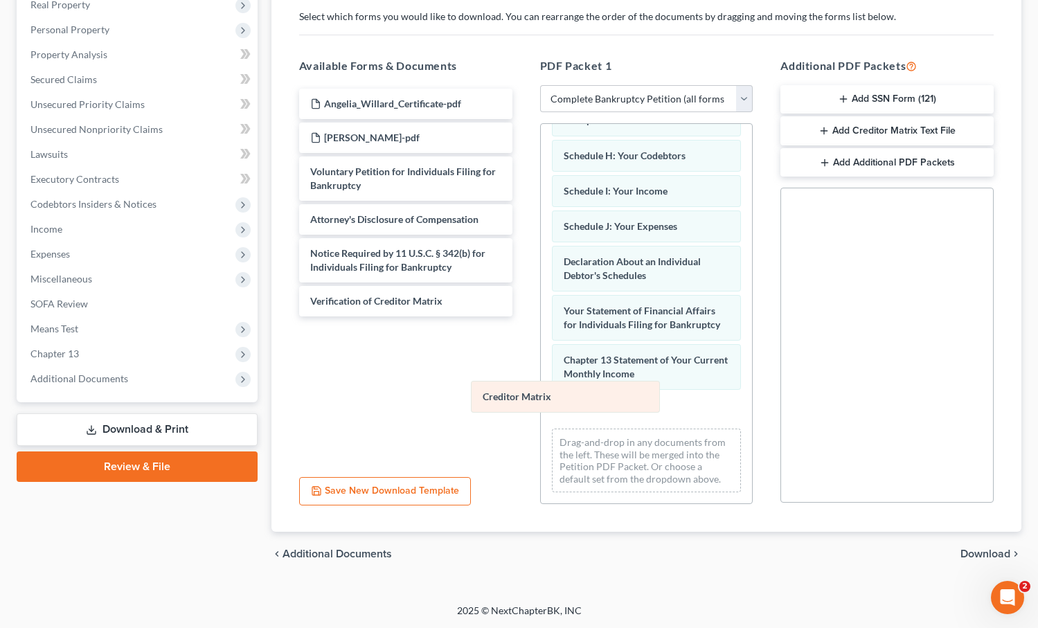
drag, startPoint x: 597, startPoint y: 413, endPoint x: 400, endPoint y: 400, distance: 197.1
click at [541, 400] on div "Creditor Matrix Summary of Your Assets and Liabilities Schedule A/B: Property S…" at bounding box center [647, 176] width 212 height 656
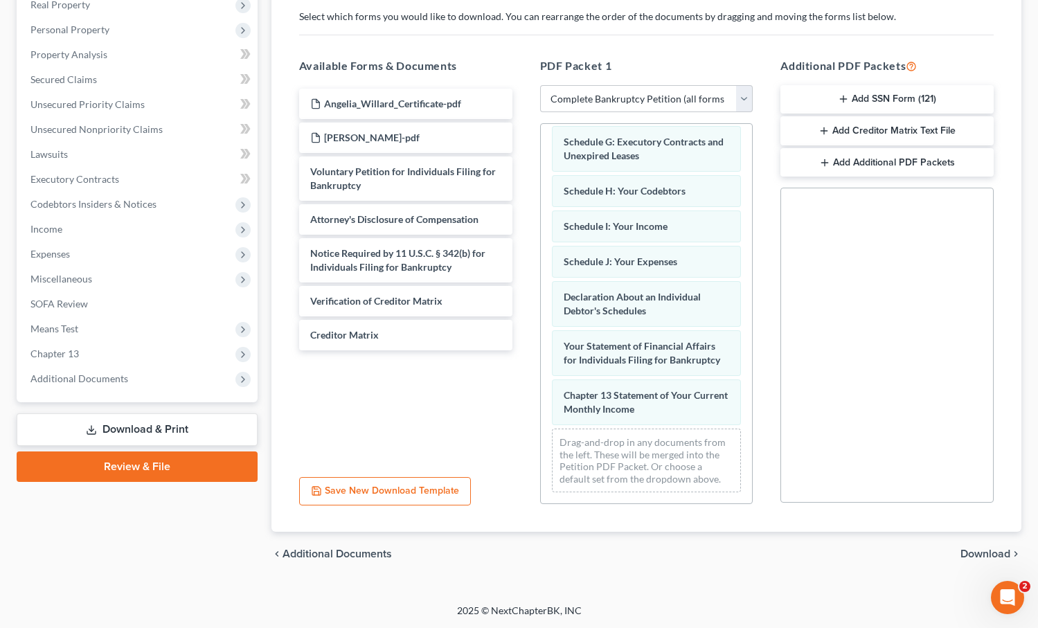
click at [1001, 553] on span "Download" at bounding box center [985, 553] width 50 height 11
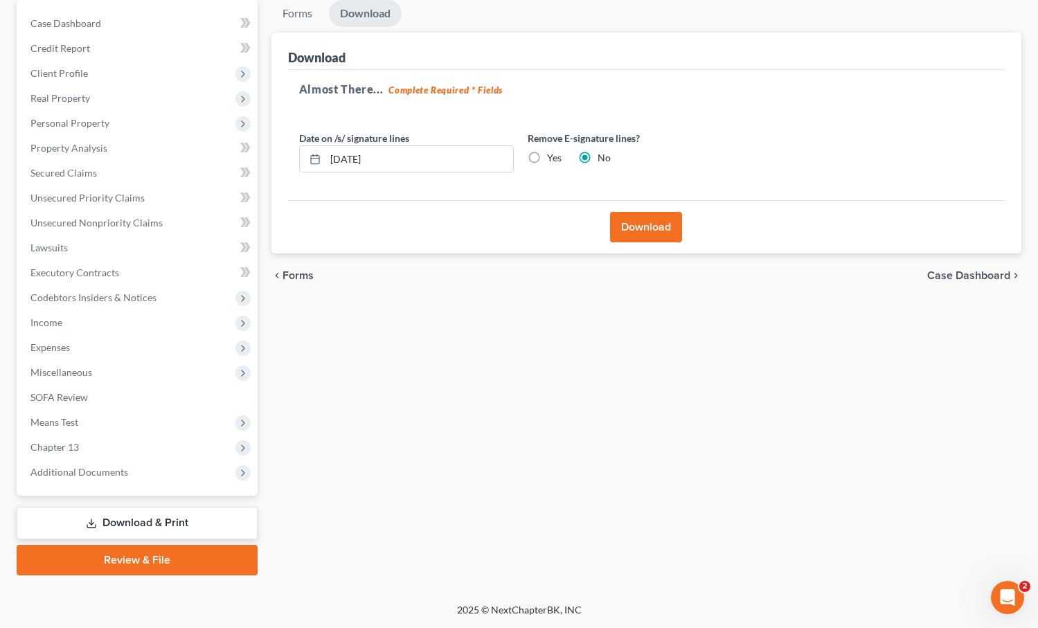
scroll to position [132, 0]
click at [547, 162] on label "Yes" at bounding box center [554, 159] width 15 height 14
click at [553, 161] on input "Yes" at bounding box center [557, 156] width 9 height 9
radio input "true"
radio input "false"
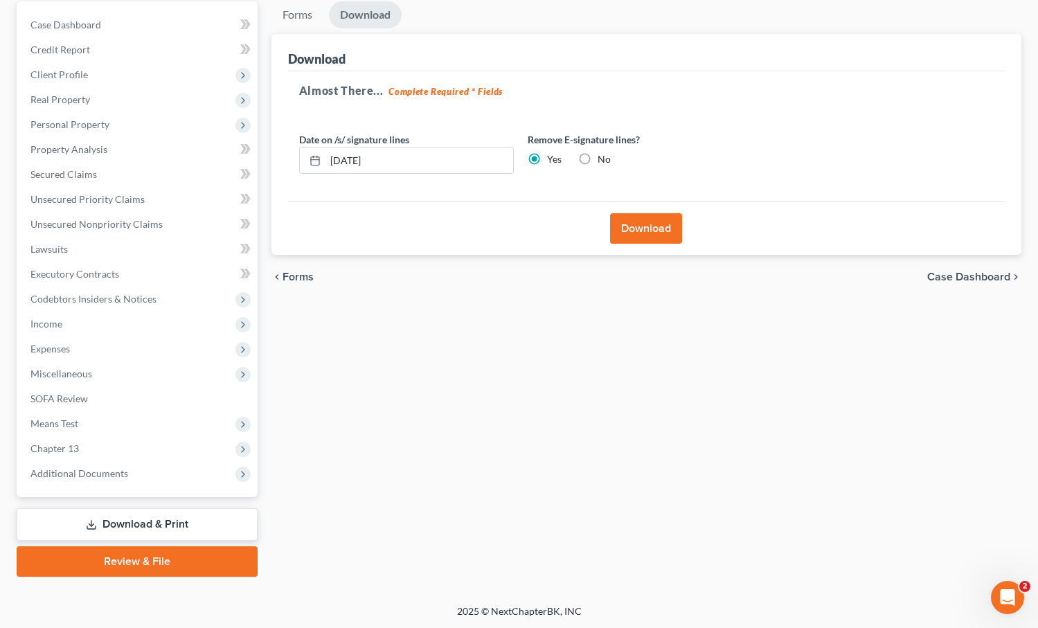
click at [634, 233] on button "Download" at bounding box center [646, 228] width 72 height 30
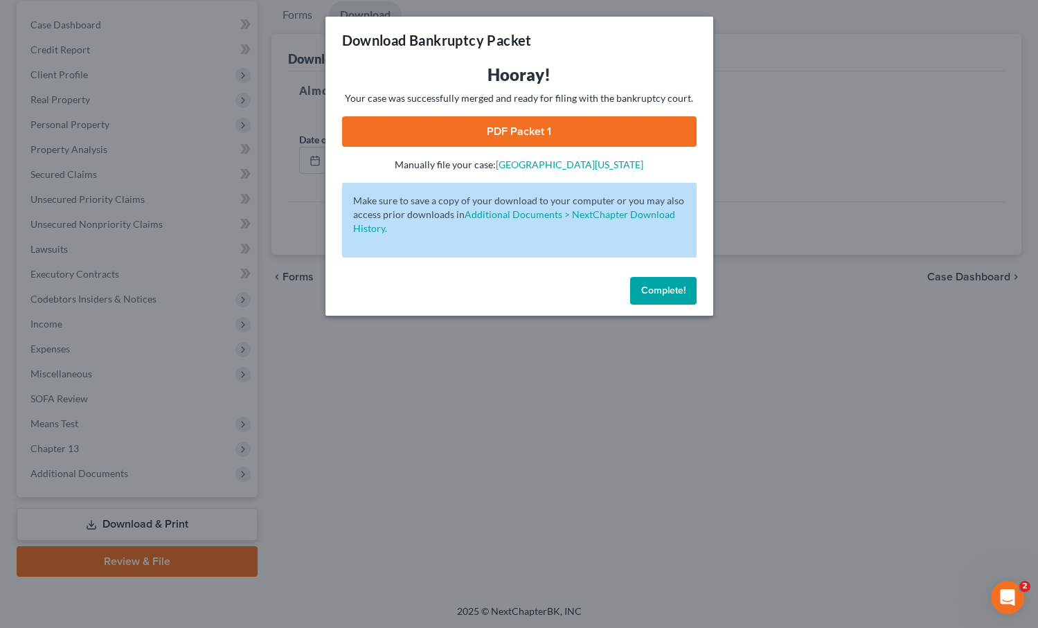
click at [542, 142] on link "PDF Packet 1" at bounding box center [519, 131] width 355 height 30
click at [654, 270] on div "Hooray! Your case was successfully merged and ready for filing with the bankrup…" at bounding box center [519, 168] width 388 height 208
click at [656, 282] on button "Complete!" at bounding box center [663, 291] width 66 height 28
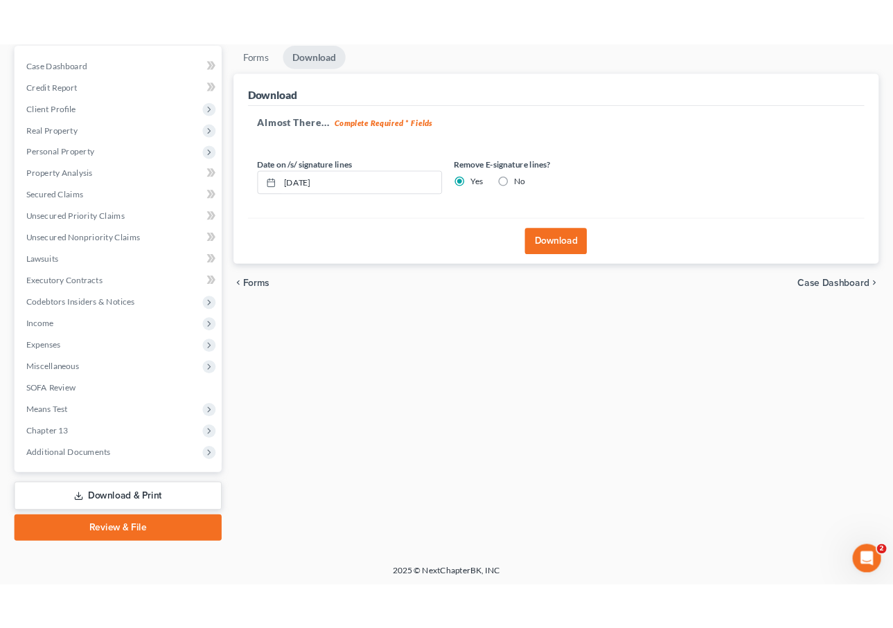
scroll to position [0, 0]
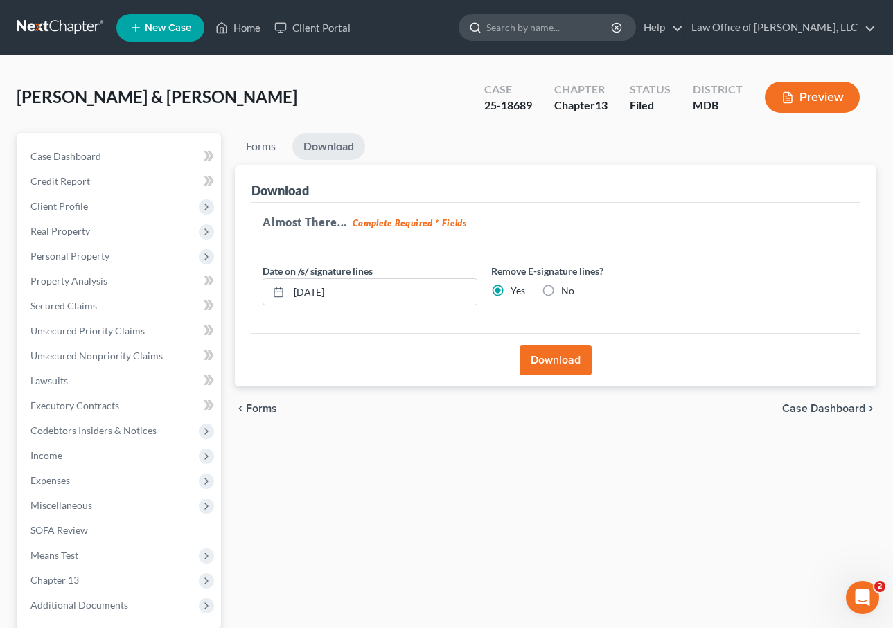
click at [533, 31] on input "search" at bounding box center [549, 28] width 127 height 26
type input "stockman"
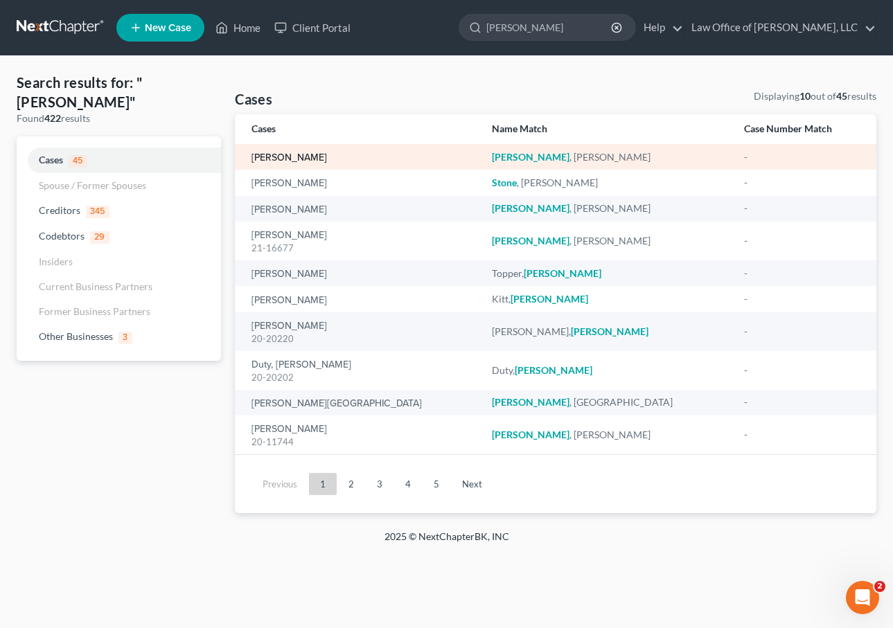
click at [276, 160] on link "[PERSON_NAME]" at bounding box center [288, 158] width 75 height 10
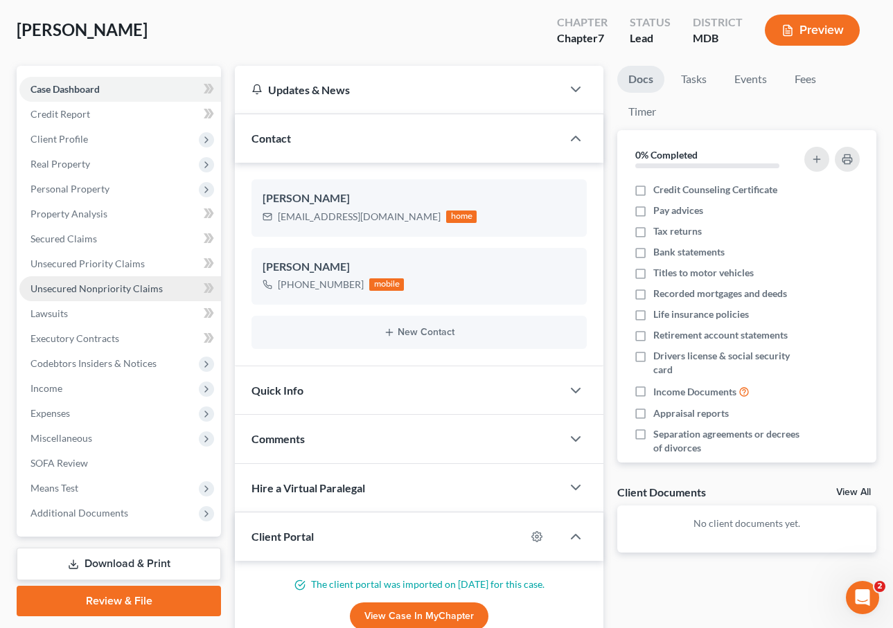
scroll to position [85, 0]
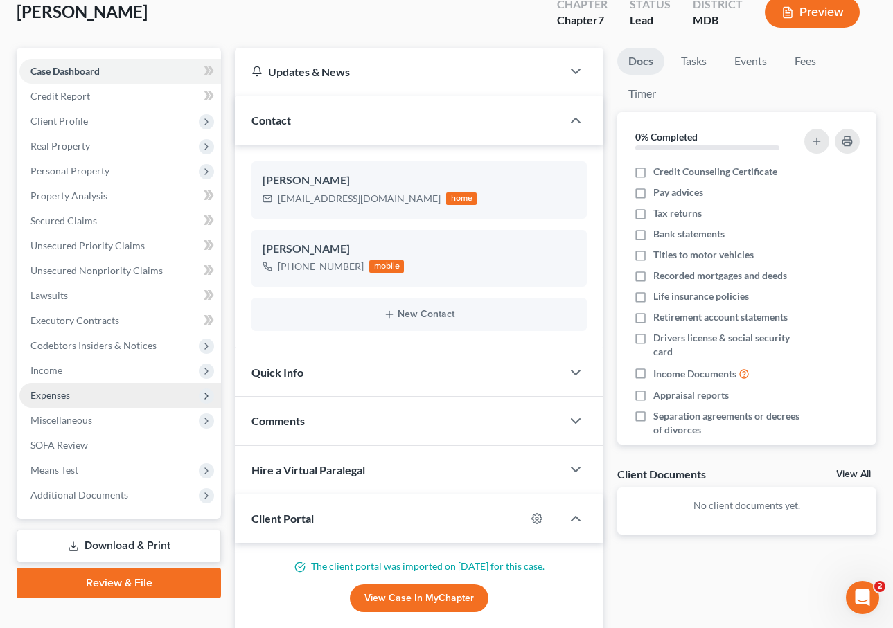
click at [71, 394] on span "Expenses" at bounding box center [120, 395] width 202 height 25
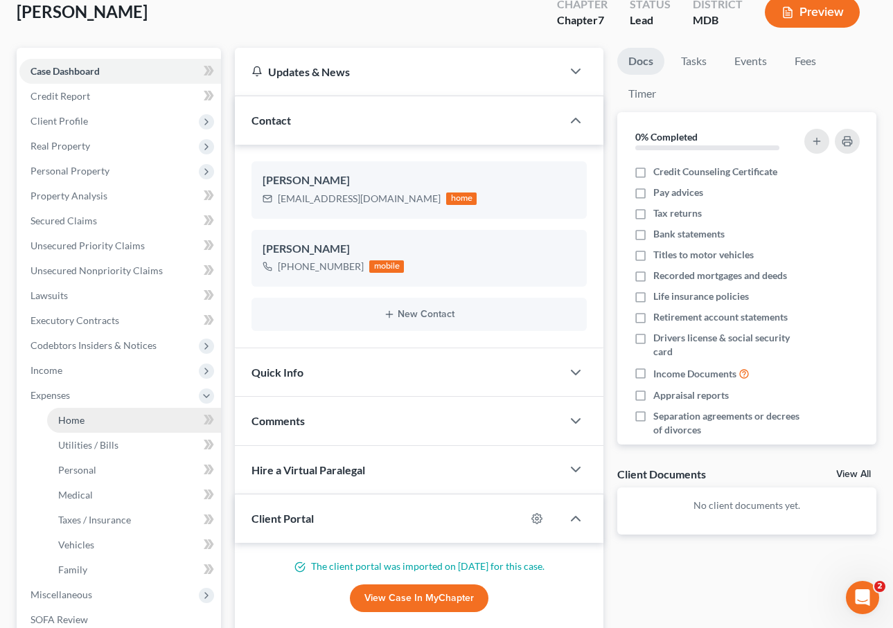
click at [88, 418] on link "Home" at bounding box center [134, 420] width 174 height 25
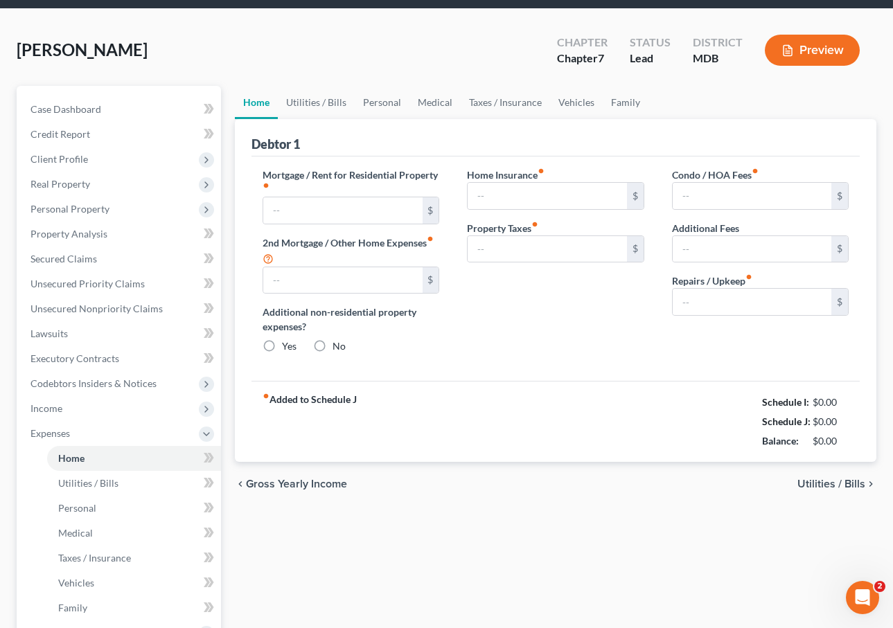
type input "1,550.00"
type input "0.00"
radio input "true"
type input "0.00"
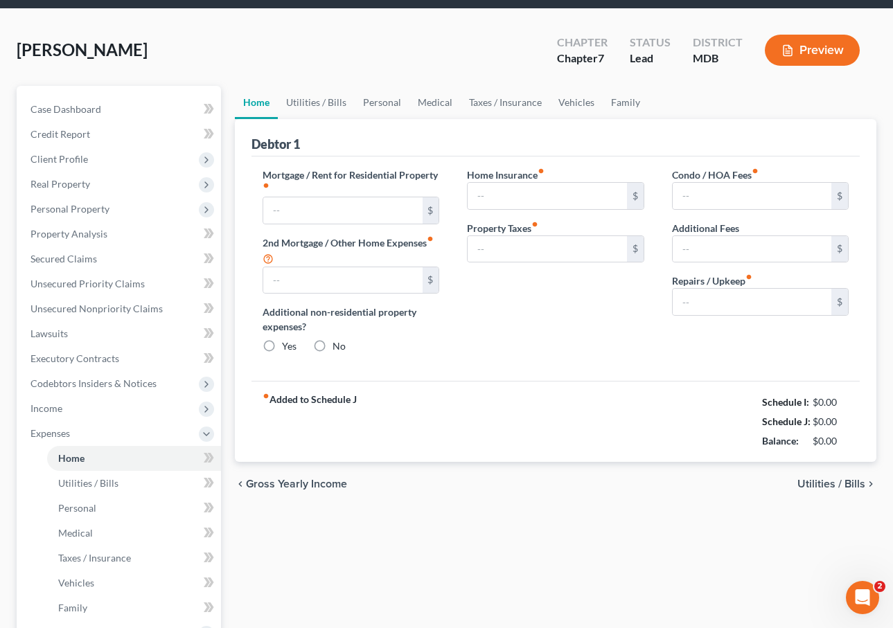
type input "0.00"
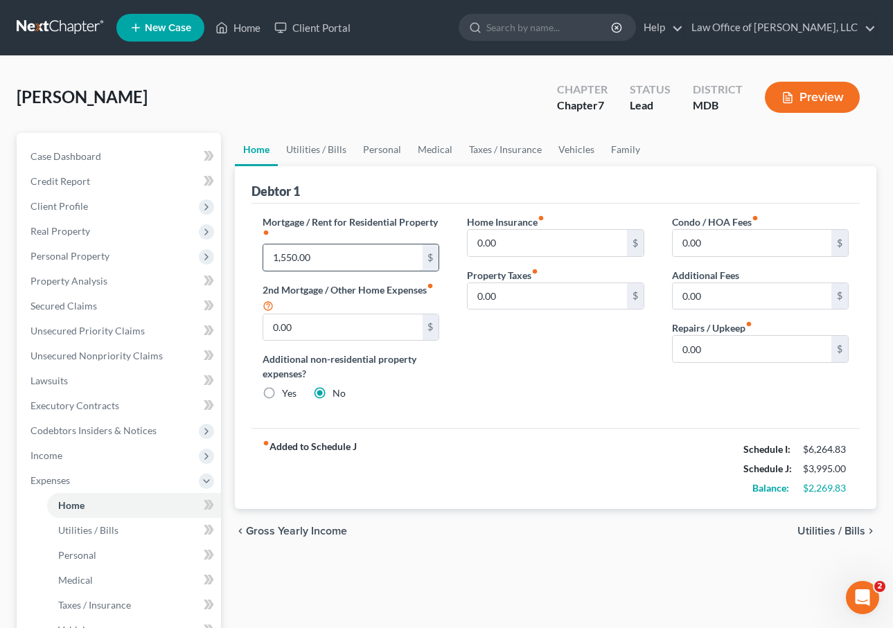
click at [328, 249] on input "1,550.00" at bounding box center [342, 257] width 159 height 26
type input "2,000"
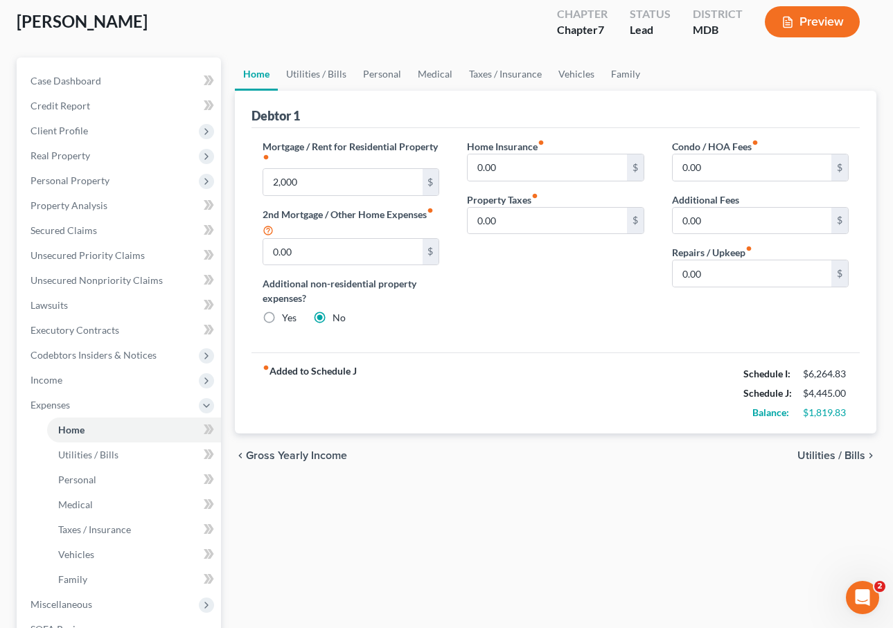
scroll to position [84, 0]
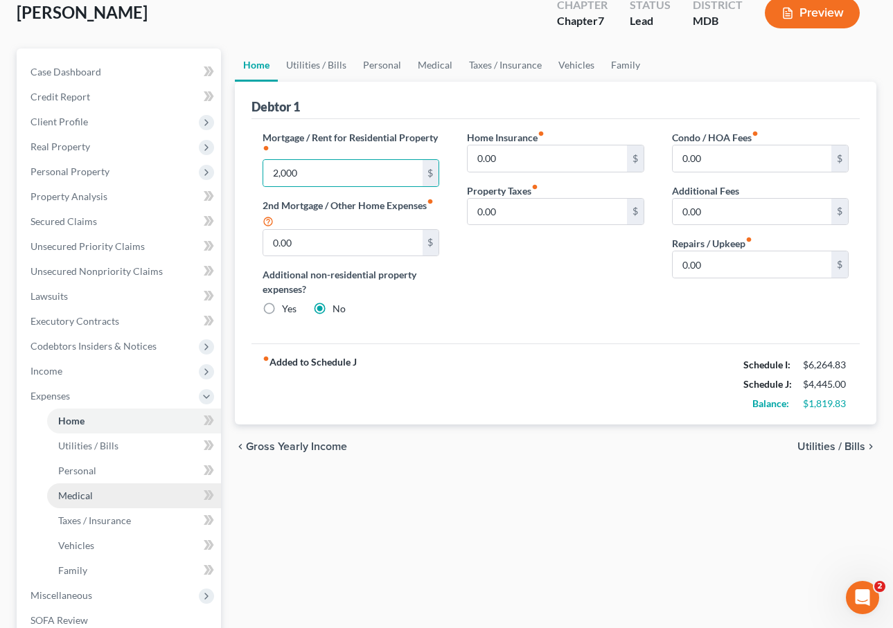
click at [80, 496] on span "Medical" at bounding box center [75, 496] width 35 height 12
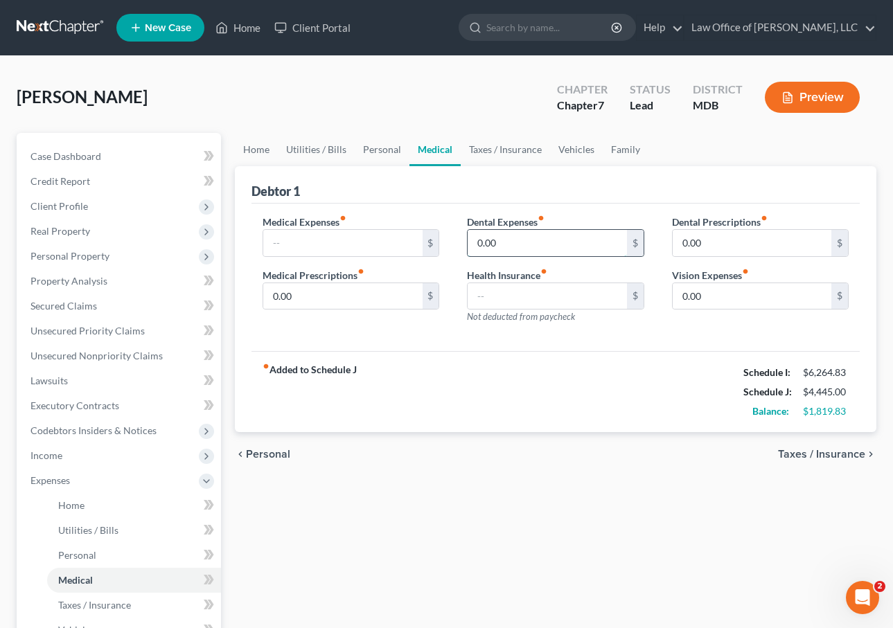
click at [497, 242] on input "0.00" at bounding box center [546, 243] width 159 height 26
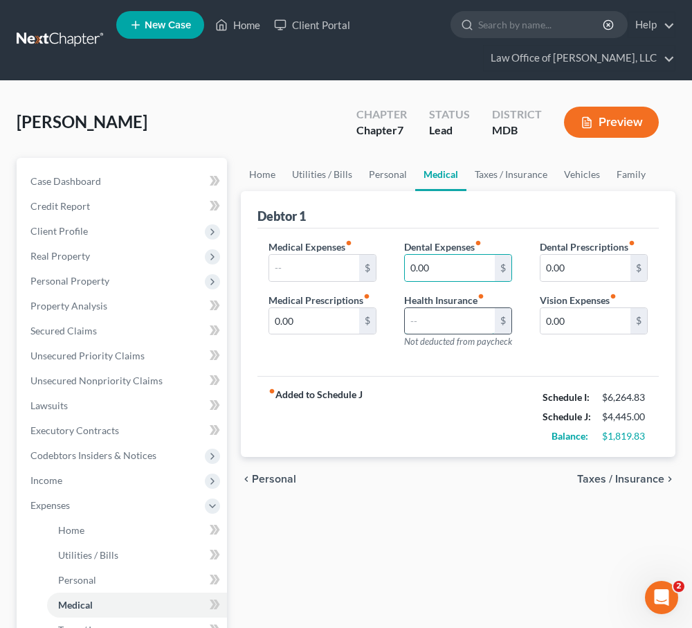
click at [454, 321] on input "text" at bounding box center [450, 321] width 90 height 26
type input "425"
click at [627, 472] on div "chevron_left Personal Taxes / Insurance chevron_right" at bounding box center [458, 479] width 435 height 44
click at [626, 469] on div "chevron_left Personal Taxes / Insurance chevron_right" at bounding box center [458, 479] width 435 height 44
click at [620, 479] on span "Taxes / Insurance" at bounding box center [621, 479] width 87 height 11
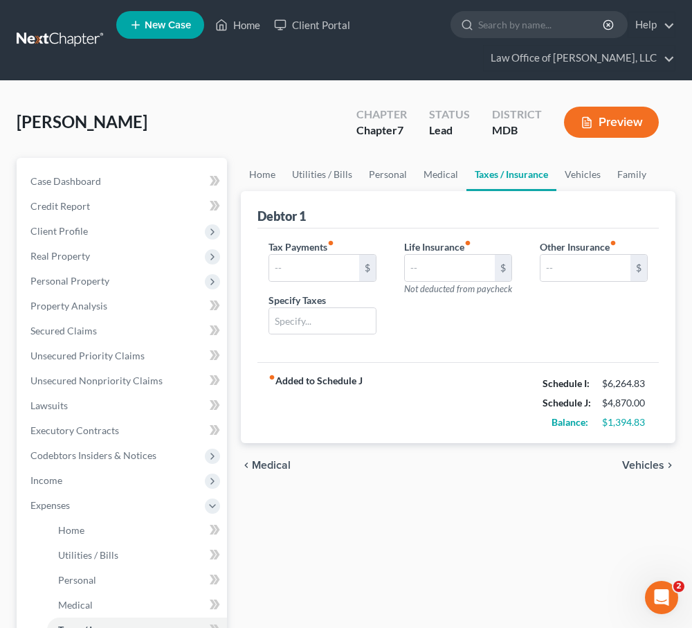
click at [620, 479] on div "chevron_left Medical Vehicles chevron_right" at bounding box center [458, 465] width 435 height 44
click at [629, 473] on div "chevron_left Medical Vehicles chevron_right" at bounding box center [458, 465] width 435 height 44
click at [632, 465] on span "Vehicles" at bounding box center [644, 465] width 42 height 11
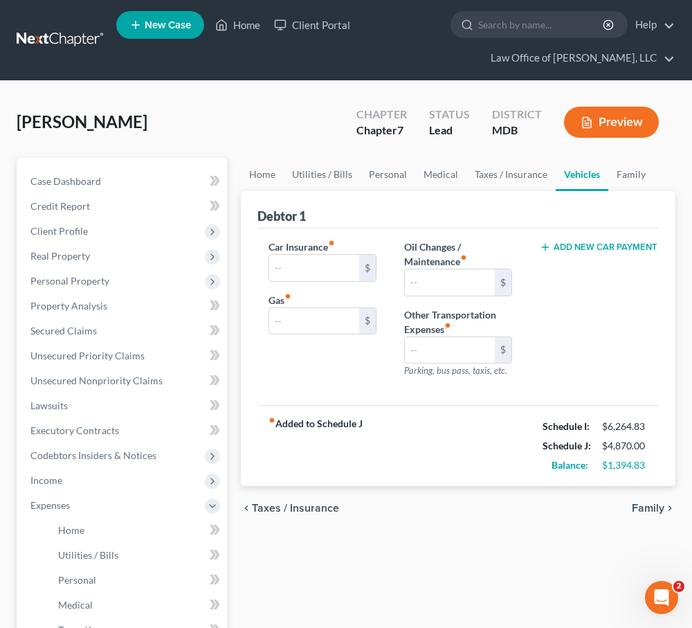
click at [647, 507] on span "Family" at bounding box center [648, 508] width 33 height 11
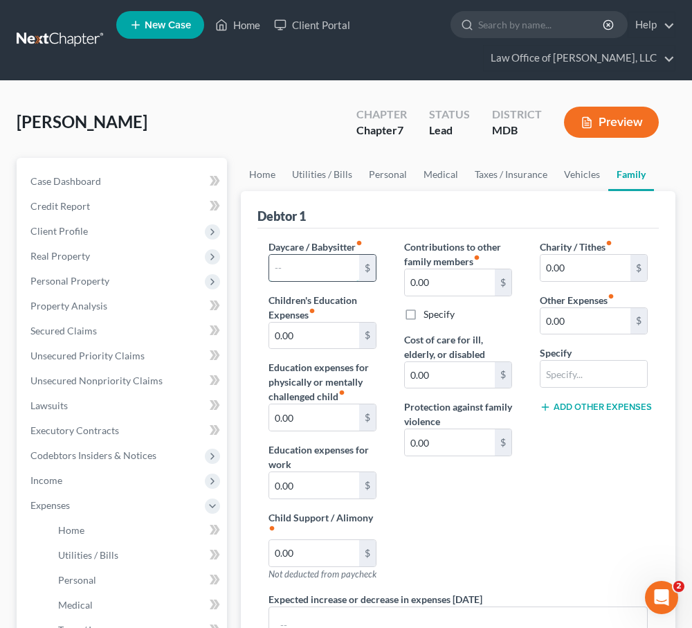
click at [301, 263] on input "text" at bounding box center [314, 268] width 90 height 26
paste input "$496"
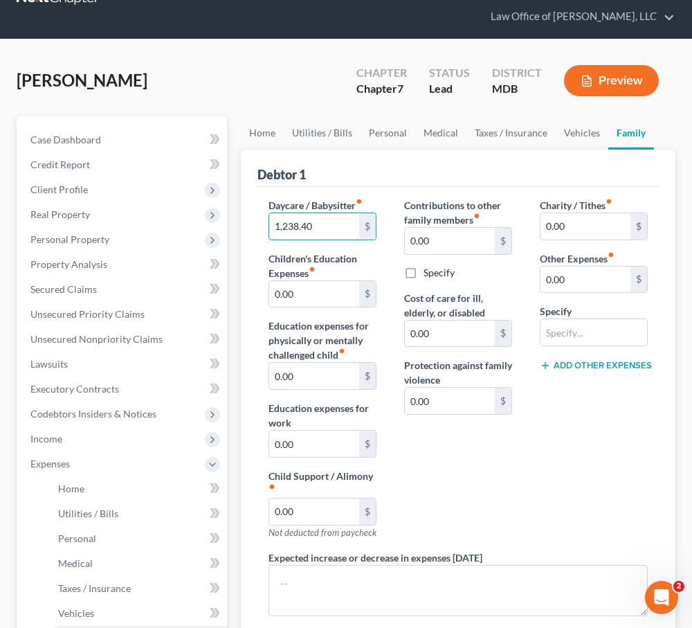
scroll to position [132, 0]
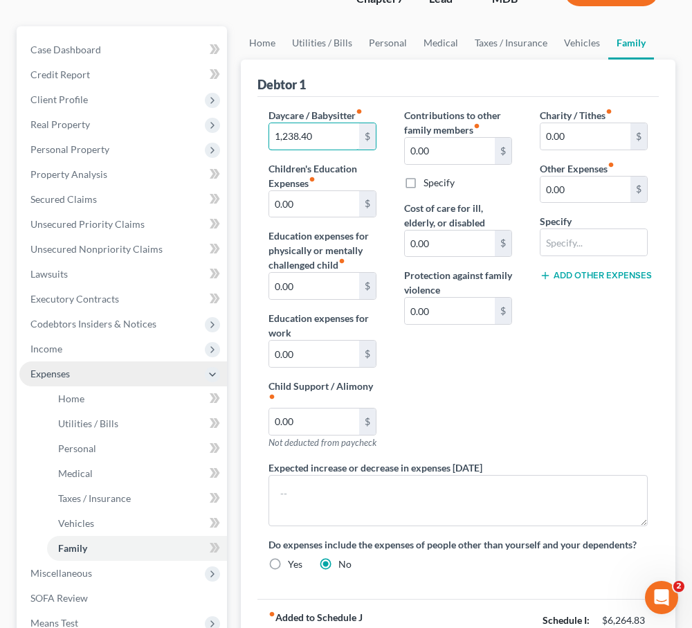
type input "1,238.40"
click at [47, 379] on span "Expenses" at bounding box center [49, 374] width 39 height 12
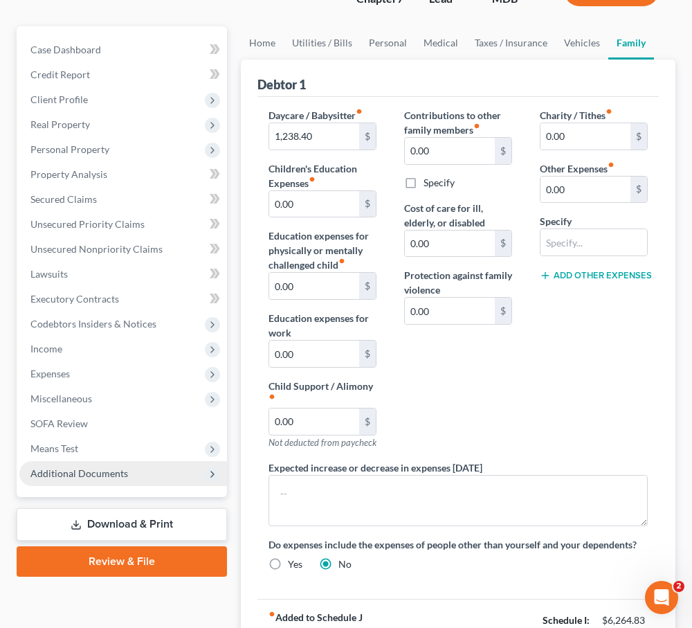
click at [66, 469] on span "Additional Documents" at bounding box center [79, 473] width 98 height 12
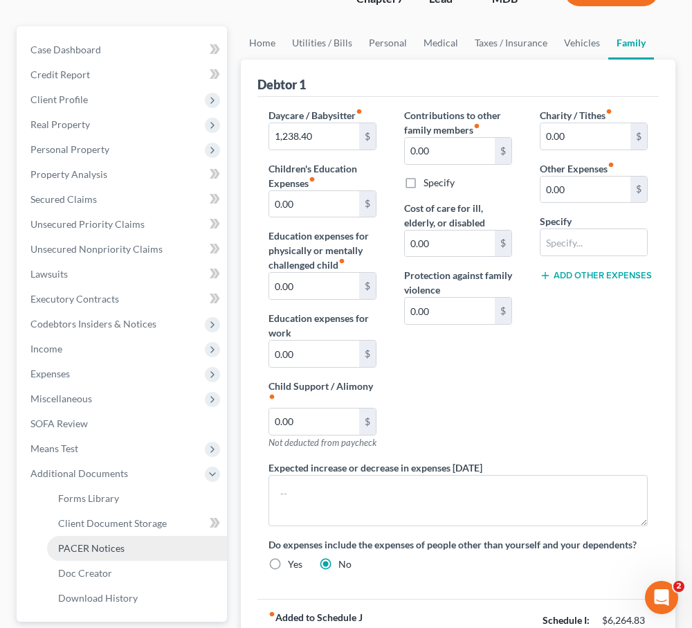
click at [82, 554] on link "PACER Notices" at bounding box center [137, 548] width 180 height 25
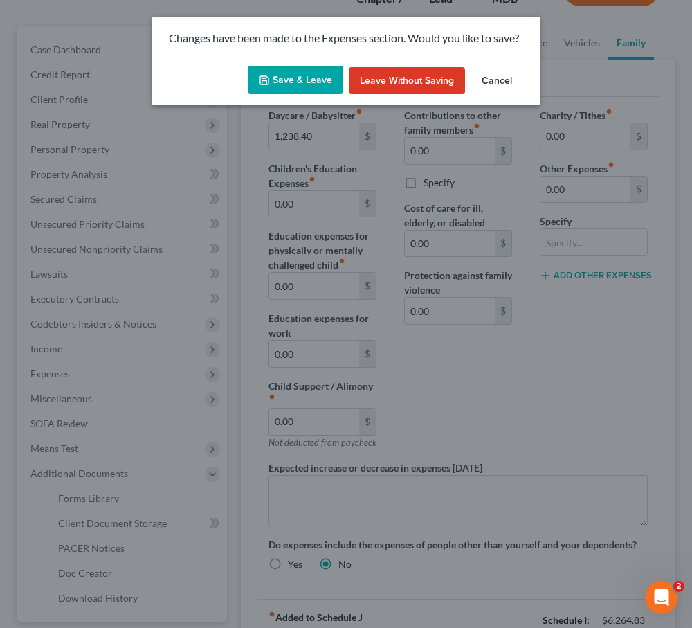
click at [489, 482] on div "Changes have been made to the Expenses section. Would you like to save? Save & …" at bounding box center [346, 314] width 692 height 628
click at [493, 84] on button "Cancel" at bounding box center [497, 81] width 53 height 28
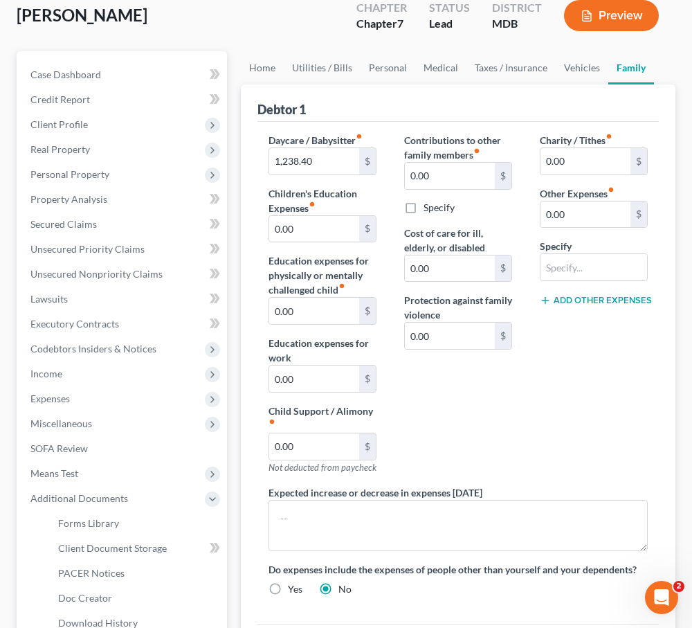
scroll to position [112, 0]
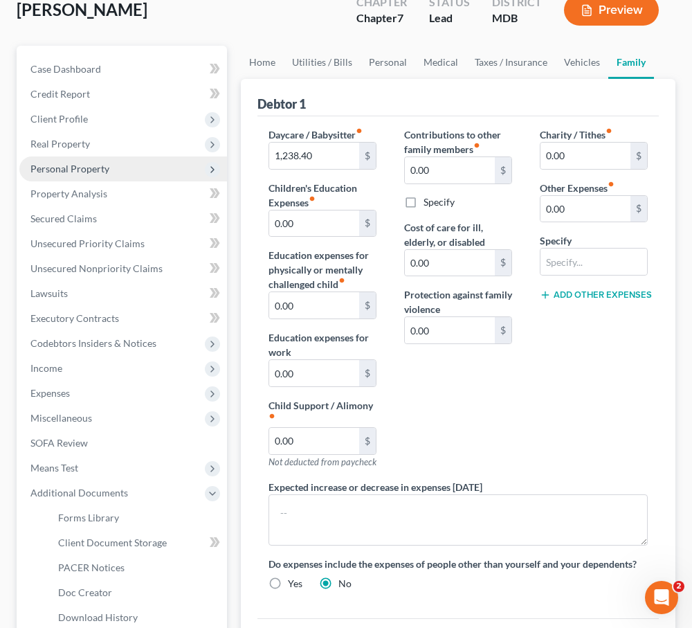
click at [90, 164] on span "Personal Property" at bounding box center [69, 169] width 79 height 12
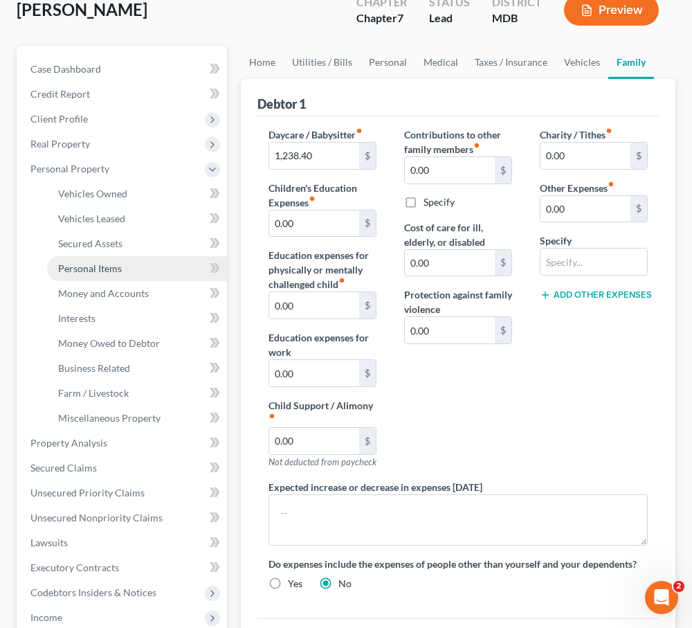
click at [78, 256] on link "Personal Items" at bounding box center [137, 268] width 180 height 25
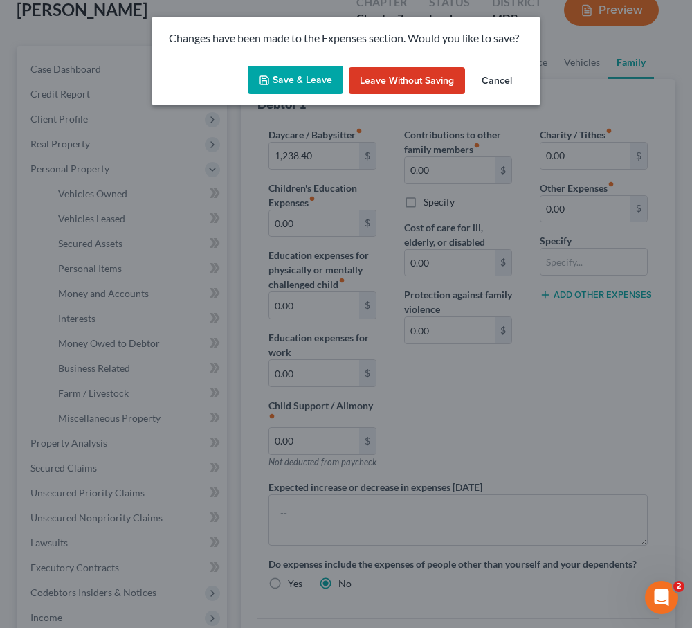
click at [281, 82] on button "Save & Leave" at bounding box center [296, 80] width 96 height 29
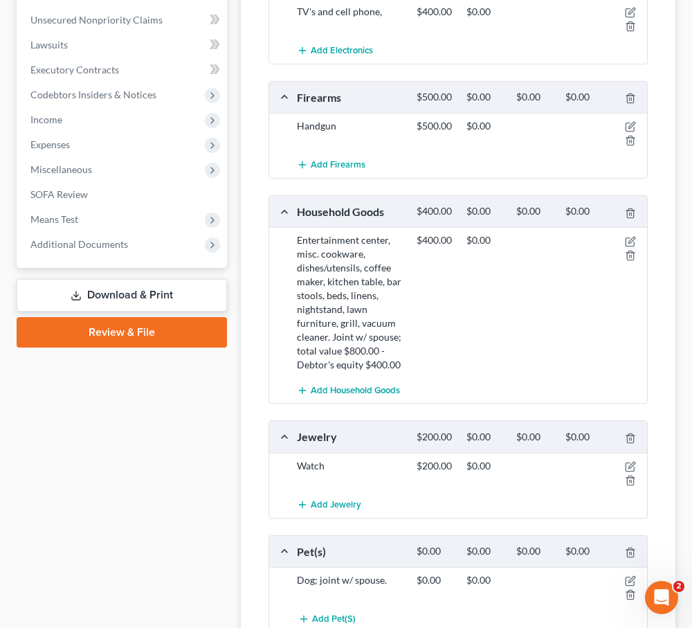
scroll to position [744, 0]
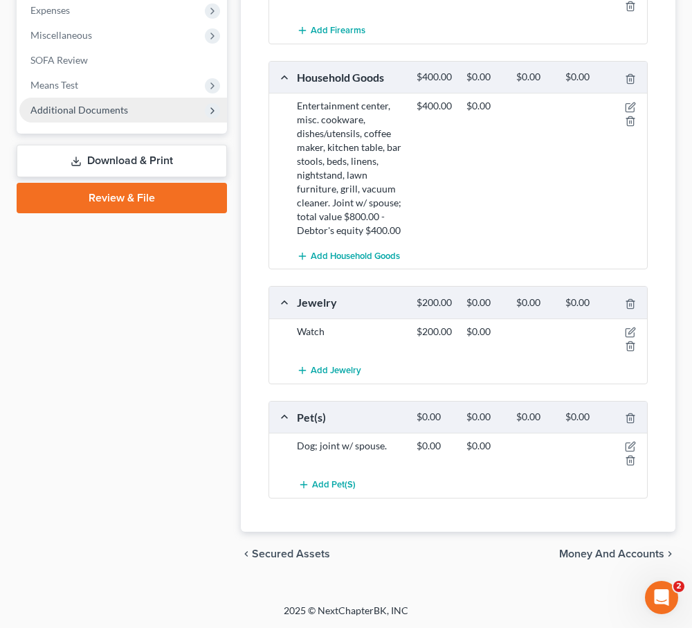
click at [46, 98] on span "Additional Documents" at bounding box center [123, 110] width 208 height 25
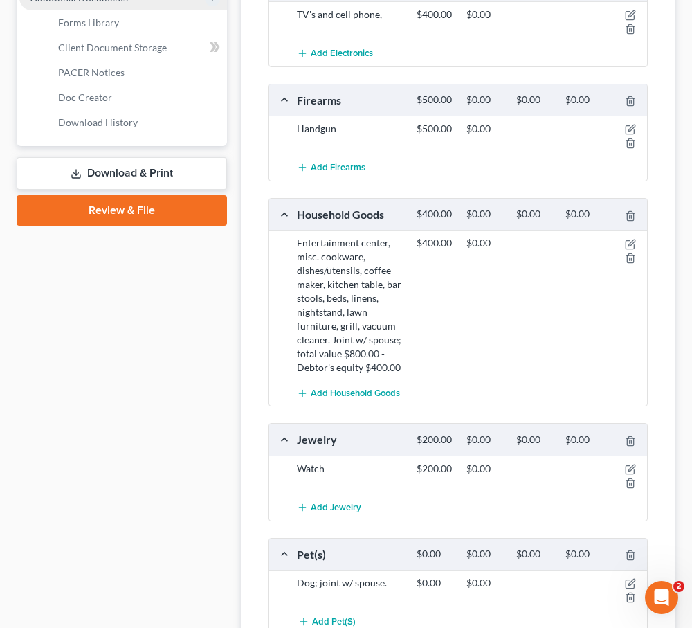
scroll to position [495, 0]
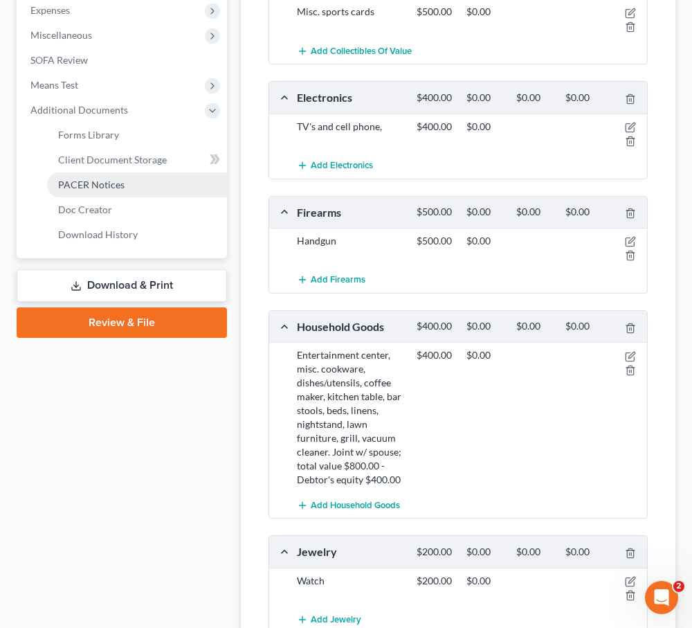
click at [64, 184] on span "PACER Notices" at bounding box center [91, 185] width 66 height 12
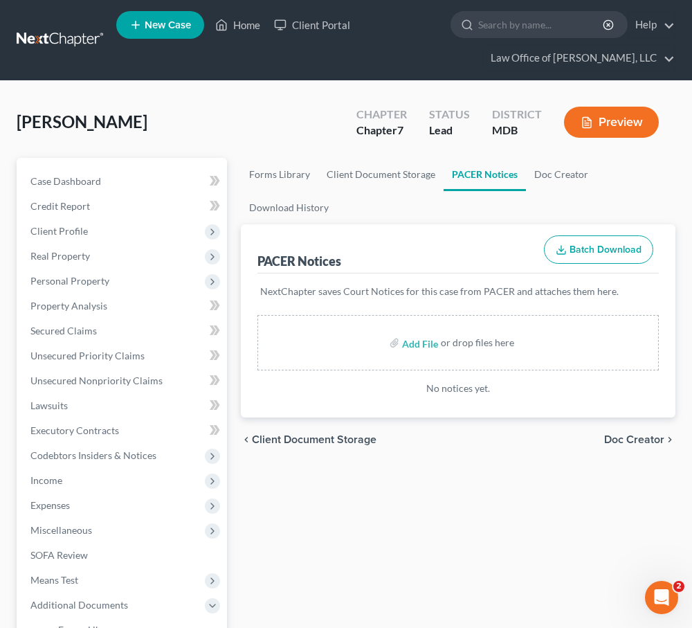
click at [631, 440] on span "Doc Creator" at bounding box center [635, 439] width 60 height 11
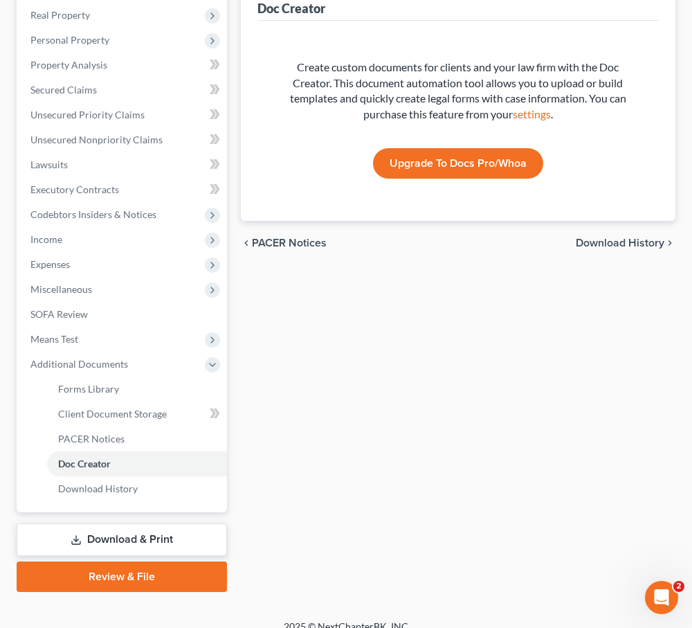
scroll to position [244, 0]
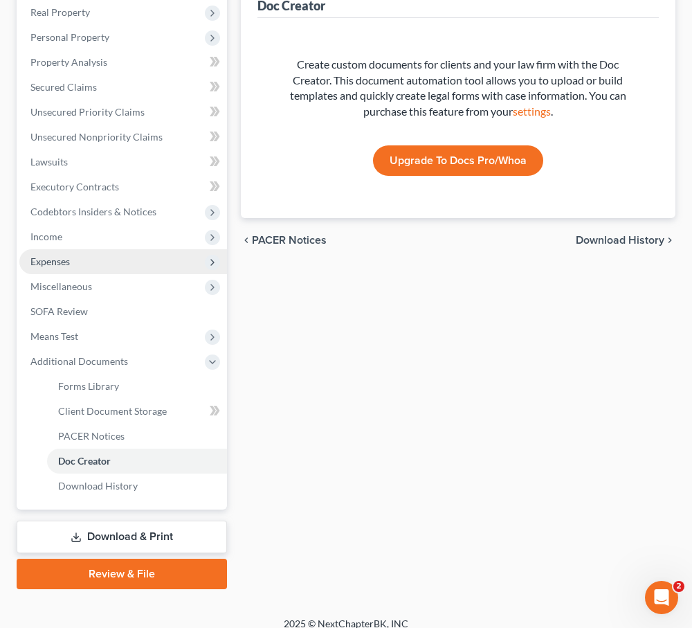
click at [80, 260] on span "Expenses" at bounding box center [123, 261] width 208 height 25
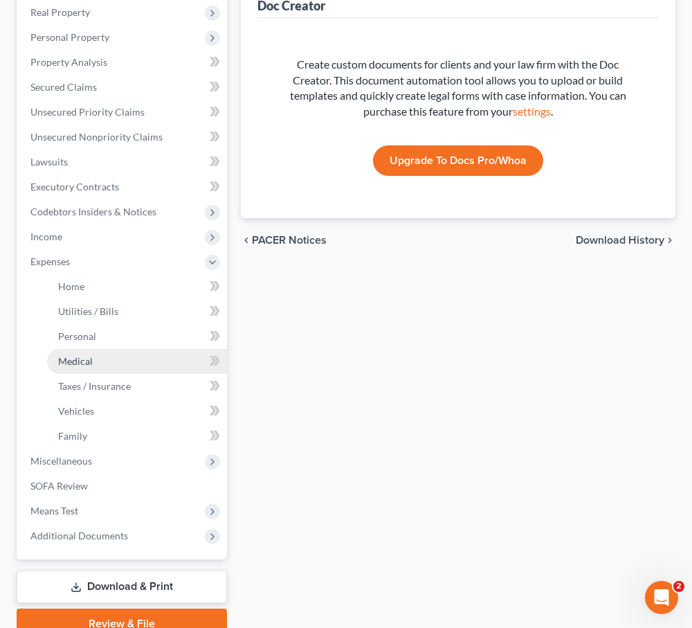
click at [80, 359] on span "Medical" at bounding box center [75, 361] width 35 height 12
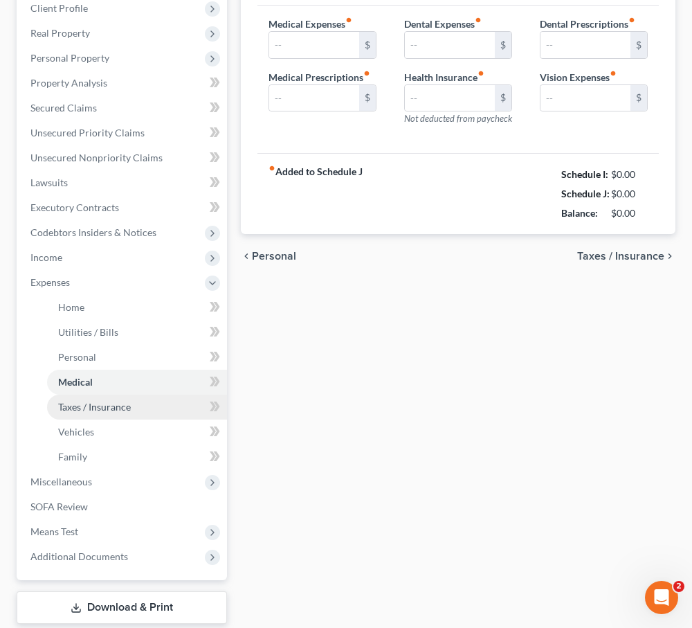
type input "0.00"
type input "425.00"
type input "0.00"
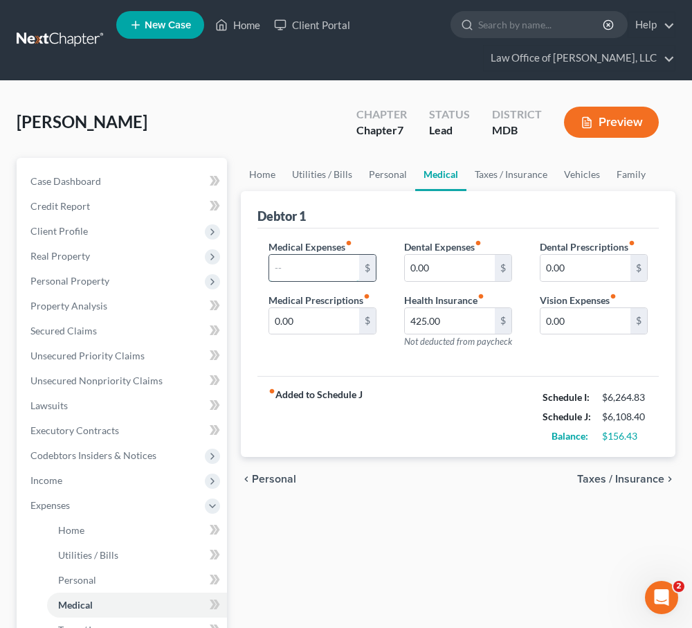
click at [284, 269] on input "text" at bounding box center [314, 268] width 90 height 26
type input "115"
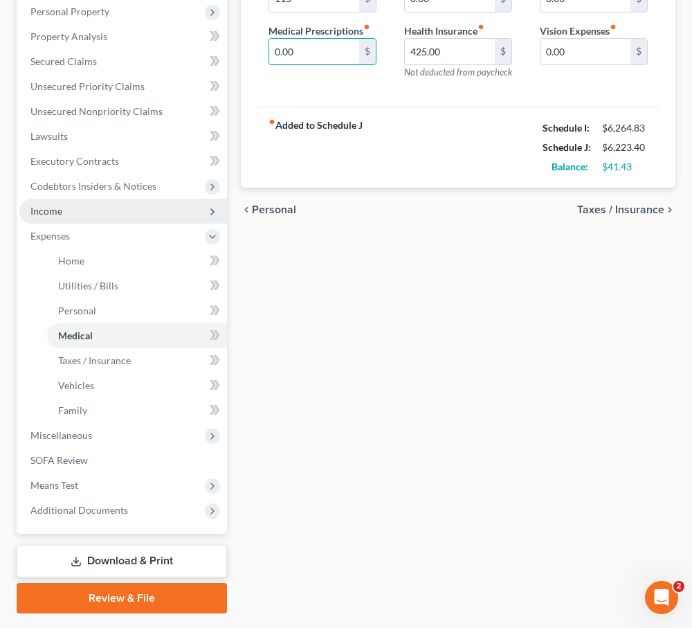
scroll to position [306, 0]
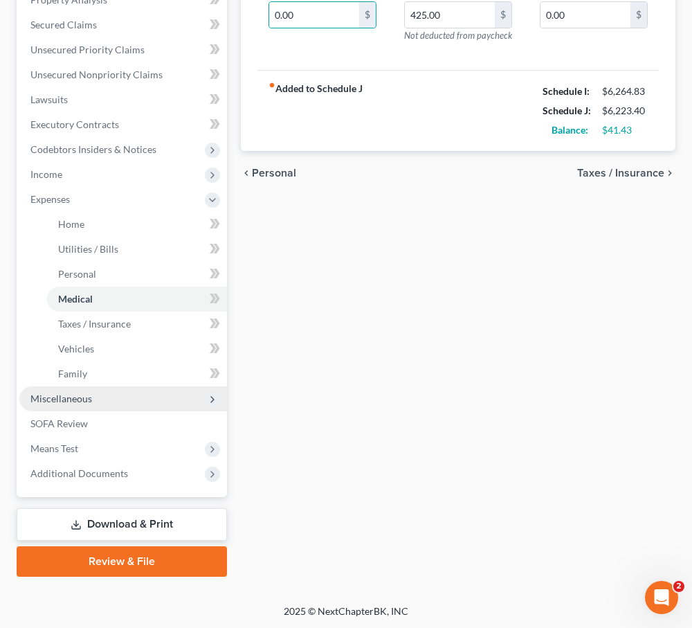
click at [71, 399] on span "Miscellaneous" at bounding box center [61, 399] width 62 height 12
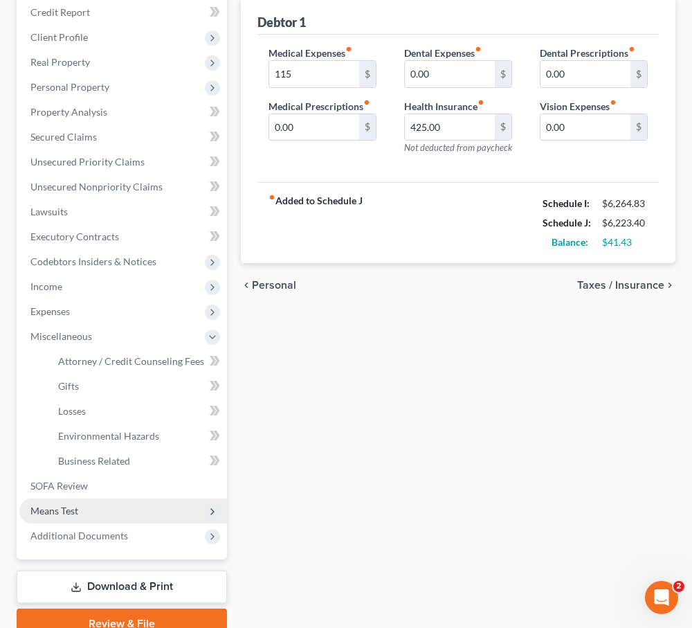
scroll to position [193, 0]
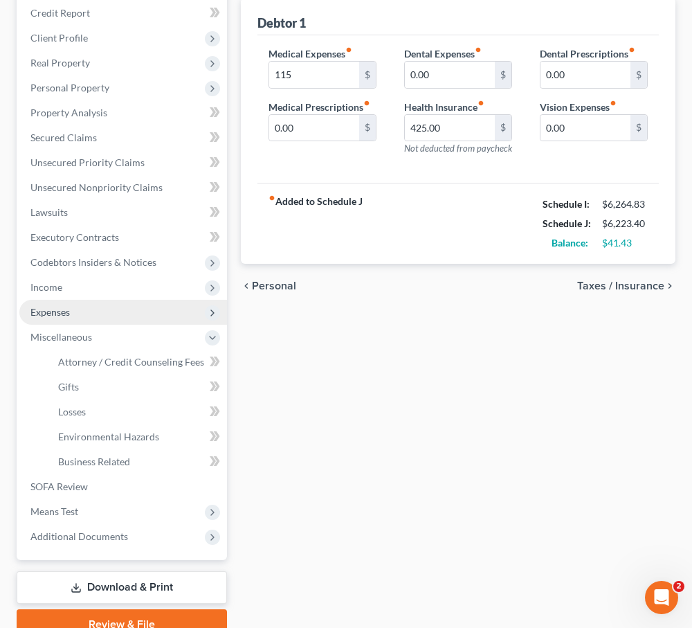
click at [46, 301] on span "Expenses" at bounding box center [123, 312] width 208 height 25
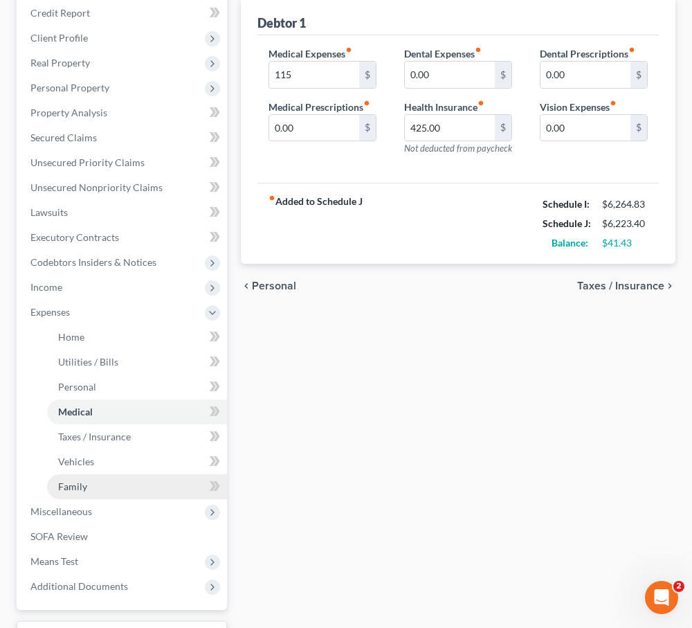
click at [93, 477] on link "Family" at bounding box center [137, 486] width 180 height 25
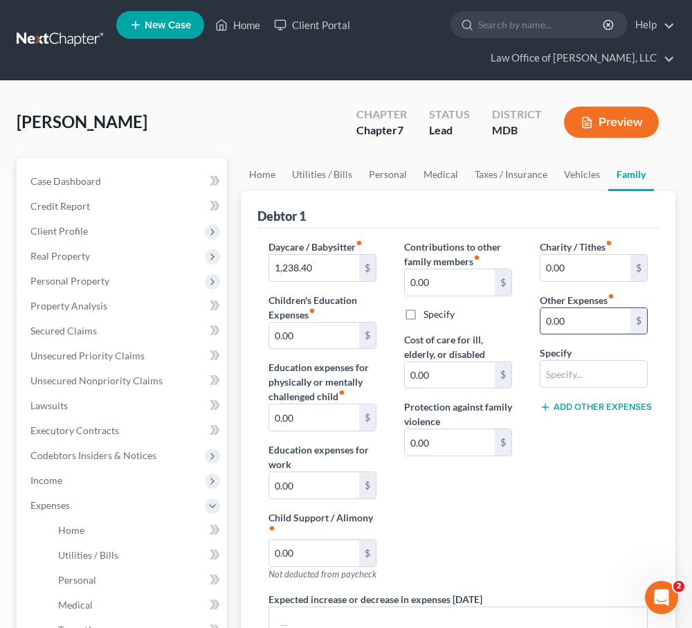
click at [557, 319] on input "0.00" at bounding box center [586, 321] width 90 height 26
type input "0"
type input "55"
click at [586, 370] on input "text" at bounding box center [594, 374] width 107 height 26
type input "Pet food/care/supplies"
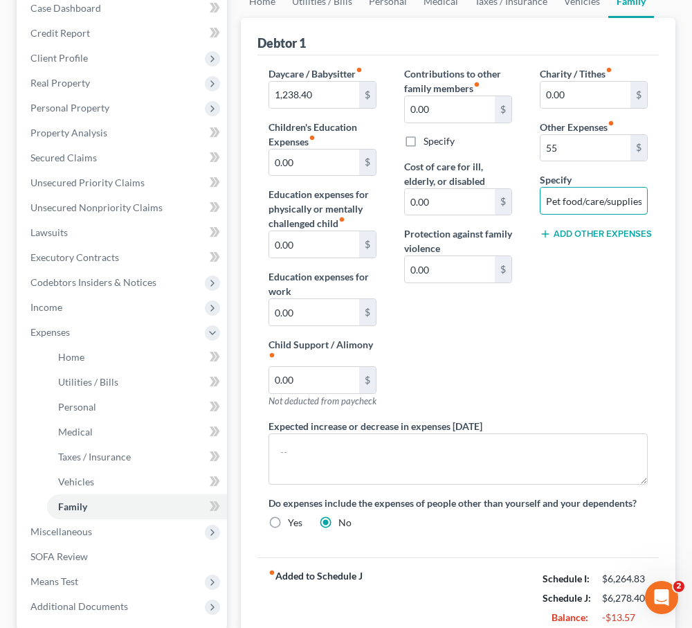
scroll to position [172, 0]
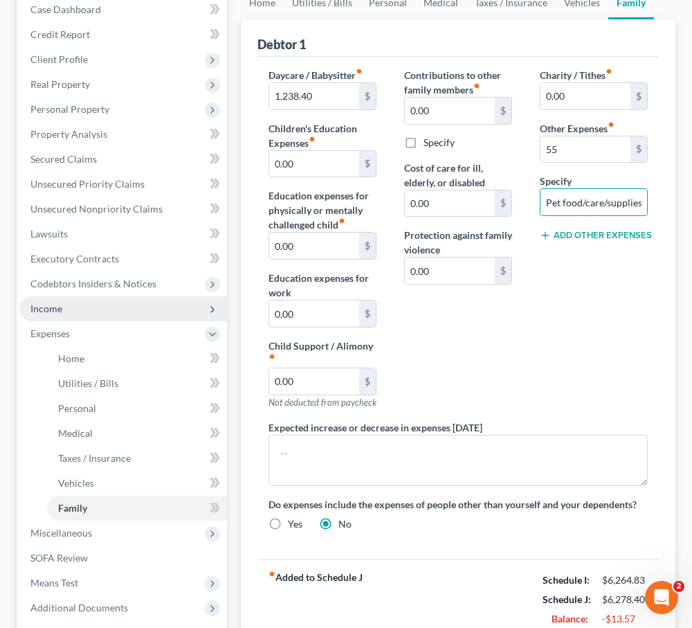
click at [69, 310] on span "Income" at bounding box center [123, 308] width 208 height 25
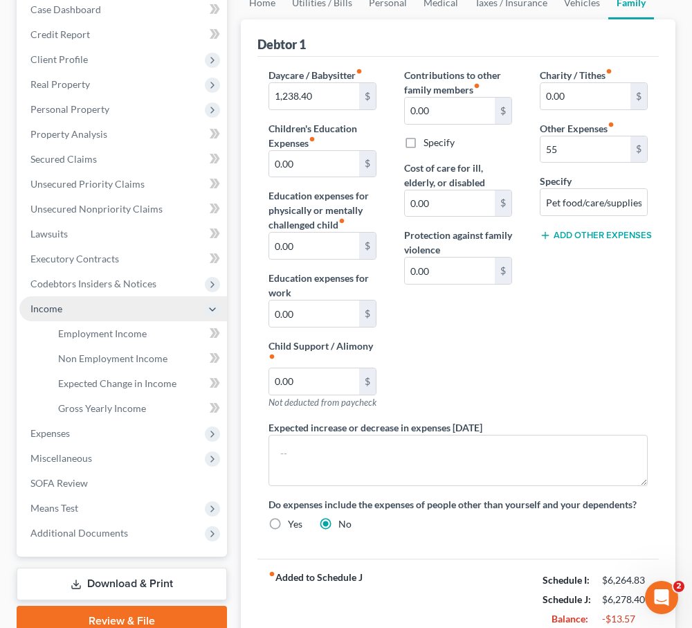
click at [69, 310] on span "Income" at bounding box center [123, 308] width 208 height 25
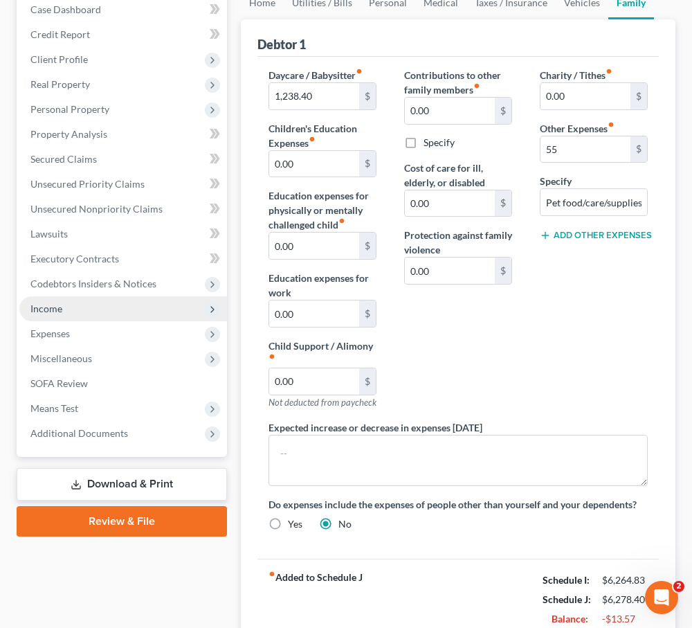
click at [69, 310] on span "Income" at bounding box center [123, 308] width 208 height 25
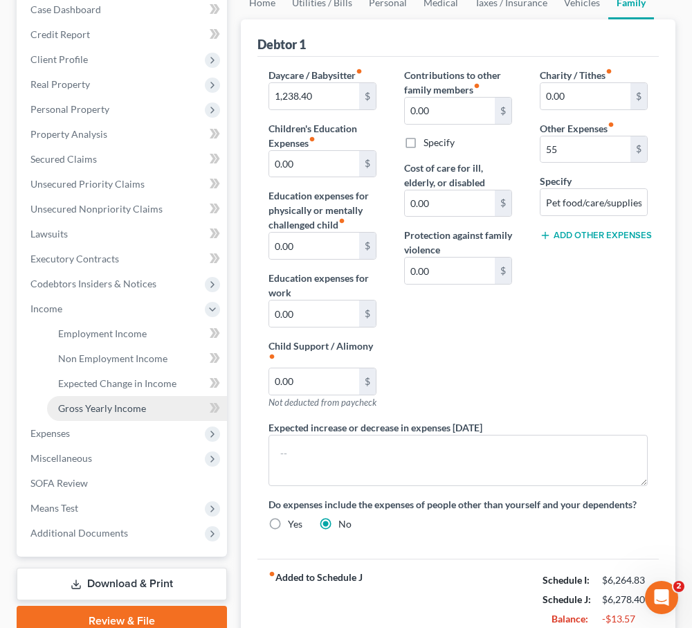
click at [95, 408] on span "Gross Yearly Income" at bounding box center [102, 408] width 88 height 12
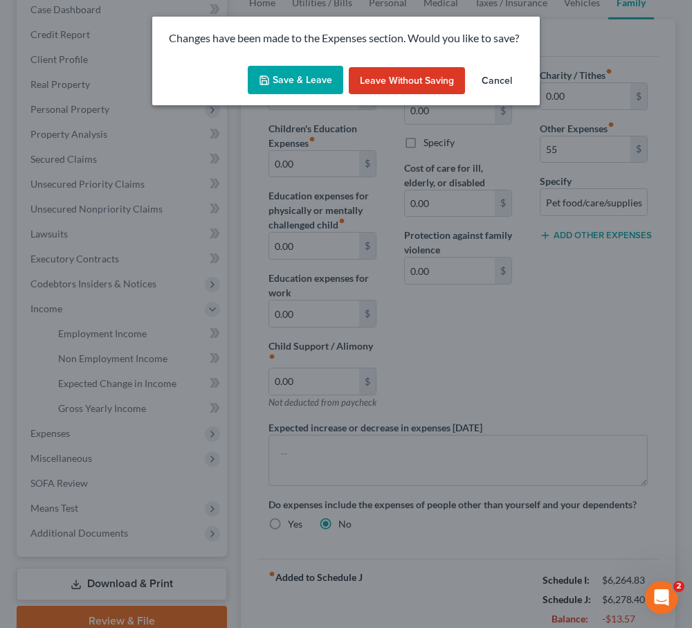
click at [292, 88] on button "Save & Leave" at bounding box center [296, 80] width 96 height 29
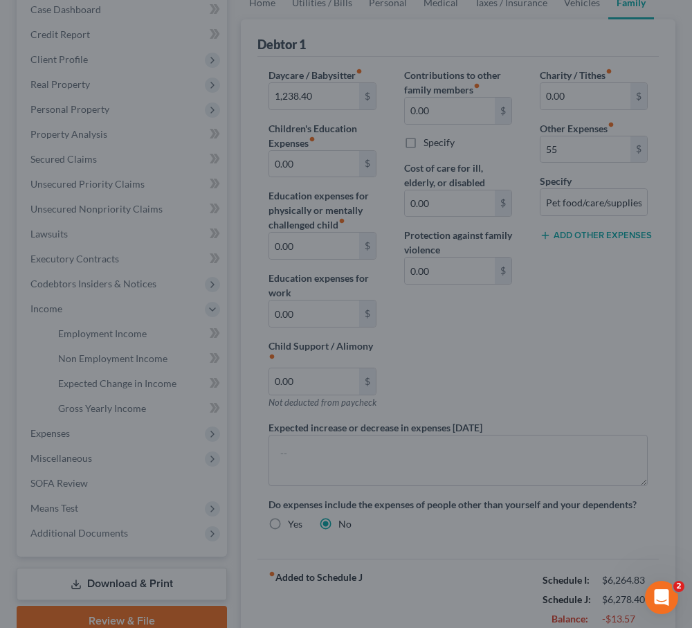
type input "55.00"
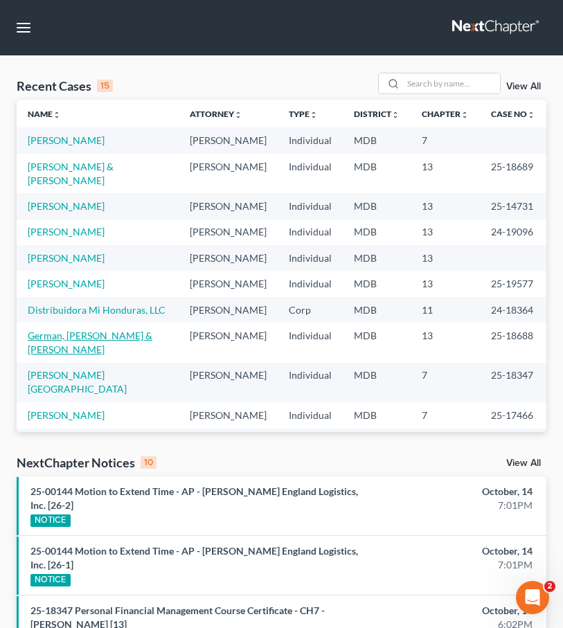
click at [60, 330] on link "German, [PERSON_NAME] & [PERSON_NAME]" at bounding box center [90, 343] width 125 height 26
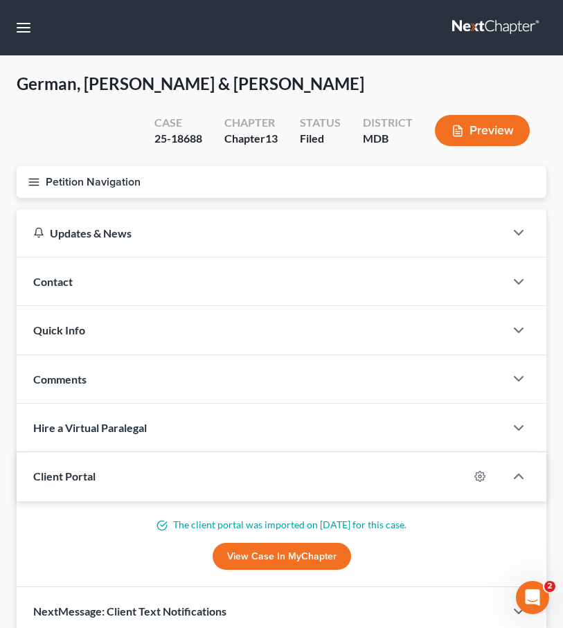
click at [32, 190] on button "Petition Navigation" at bounding box center [282, 182] width 530 height 32
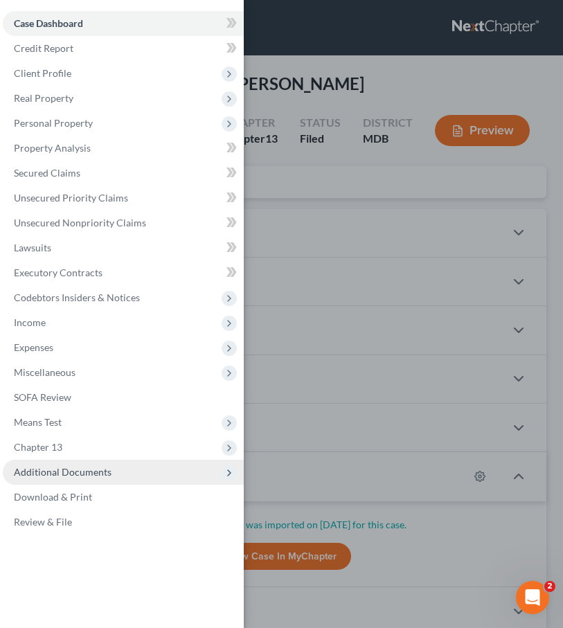
click at [45, 474] on span "Additional Documents" at bounding box center [63, 472] width 98 height 12
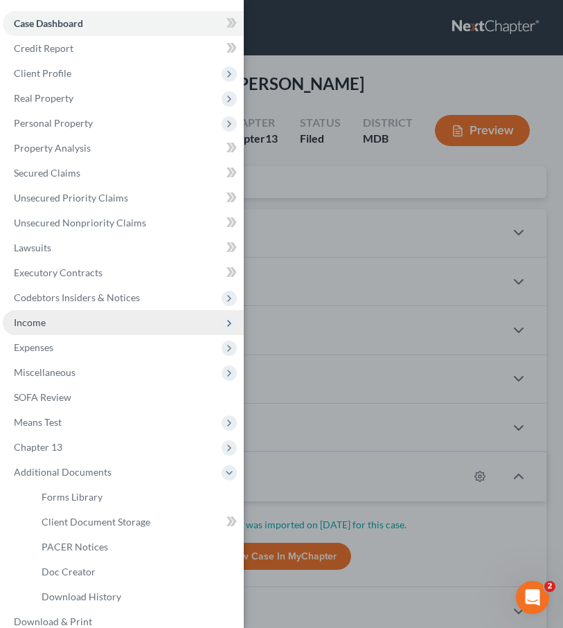
click at [42, 319] on span "Income" at bounding box center [30, 322] width 32 height 12
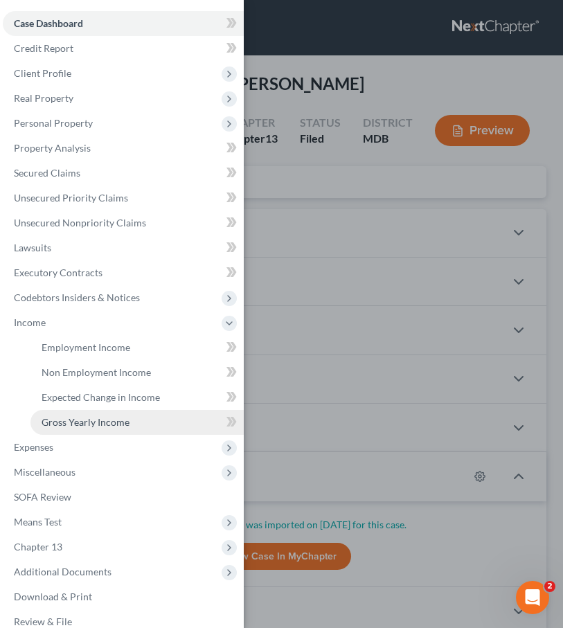
click at [55, 415] on link "Gross Yearly Income" at bounding box center [136, 422] width 213 height 25
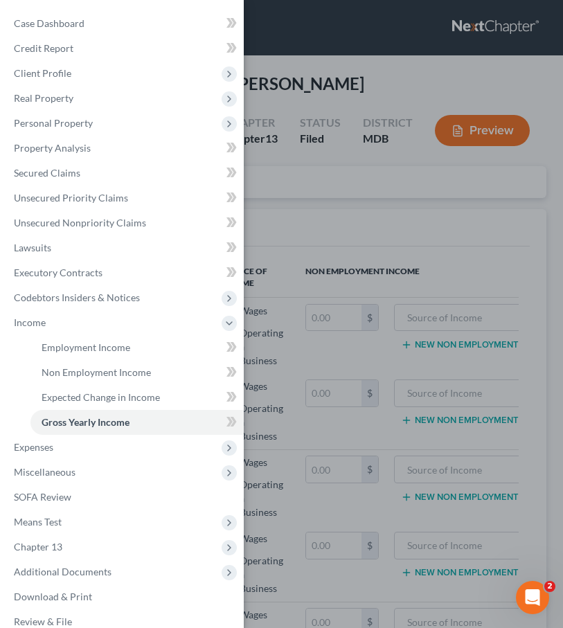
click at [338, 183] on div "Case Dashboard Payments Invoices Payments Payments Credit Report Client Profile" at bounding box center [281, 314] width 563 height 628
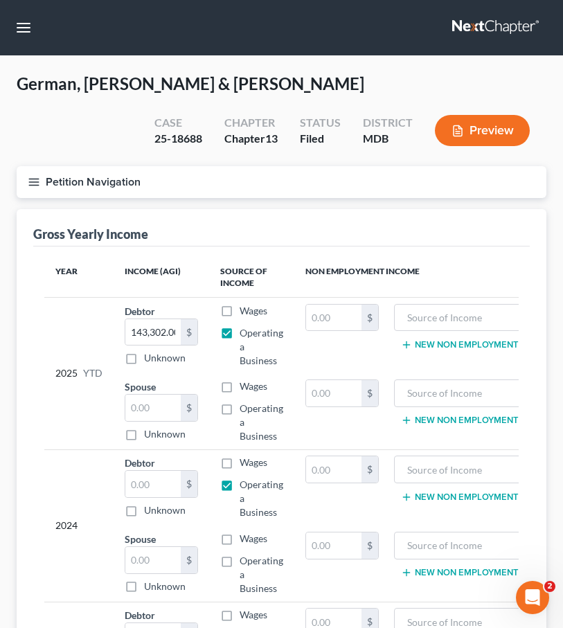
click at [484, 20] on link at bounding box center [496, 27] width 89 height 25
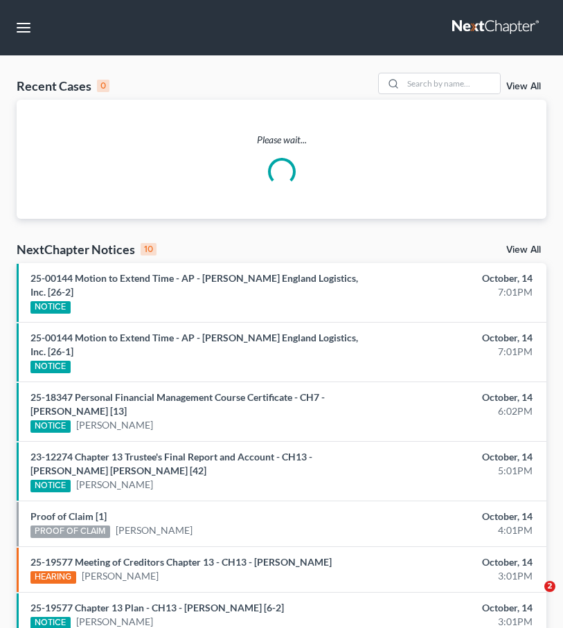
click at [469, 94] on div "Recent Cases 0 View All" at bounding box center [282, 86] width 530 height 27
click at [457, 79] on input "search" at bounding box center [451, 83] width 97 height 20
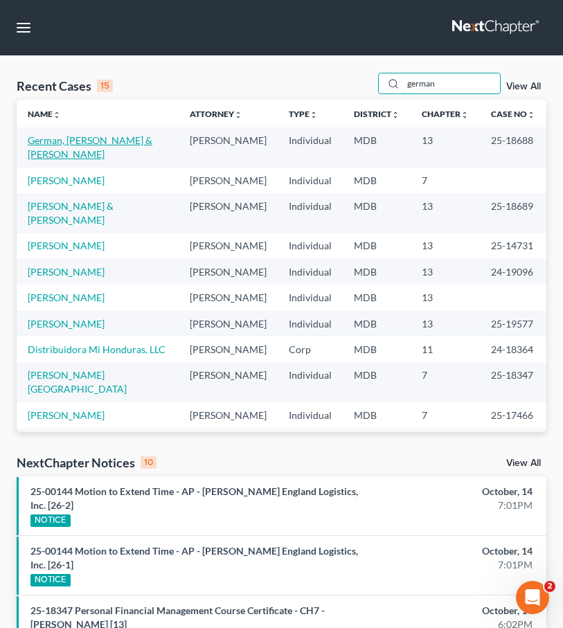
type input "german"
click at [60, 140] on link "German, [PERSON_NAME] & [PERSON_NAME]" at bounding box center [90, 147] width 125 height 26
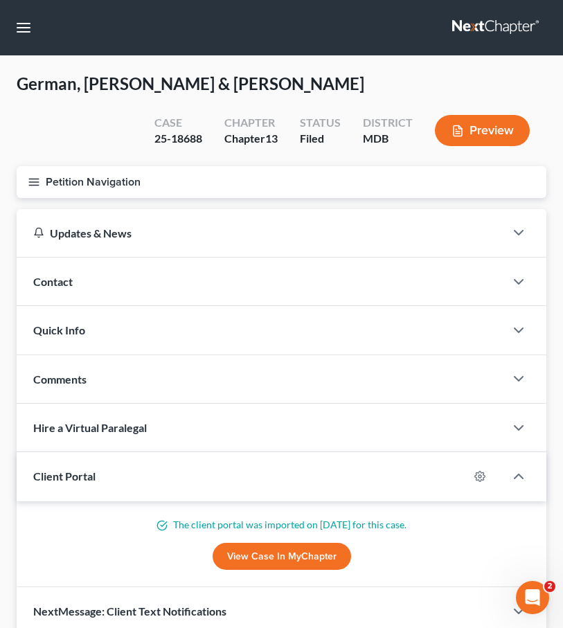
click at [38, 179] on icon "button" at bounding box center [34, 182] width 12 height 12
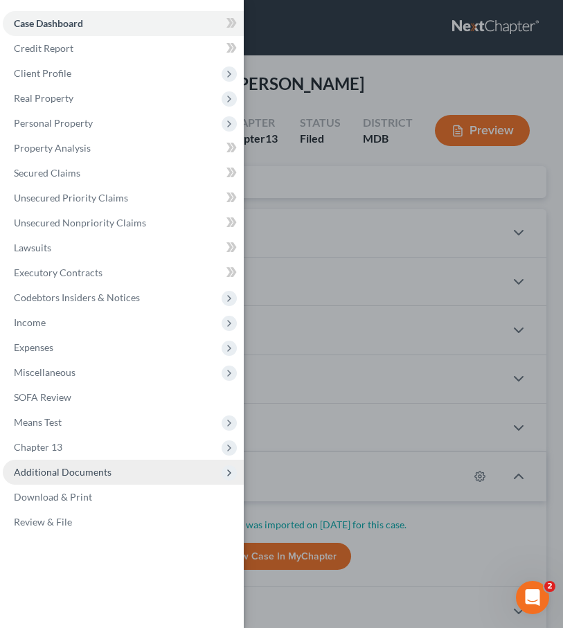
click at [66, 475] on span "Additional Documents" at bounding box center [63, 472] width 98 height 12
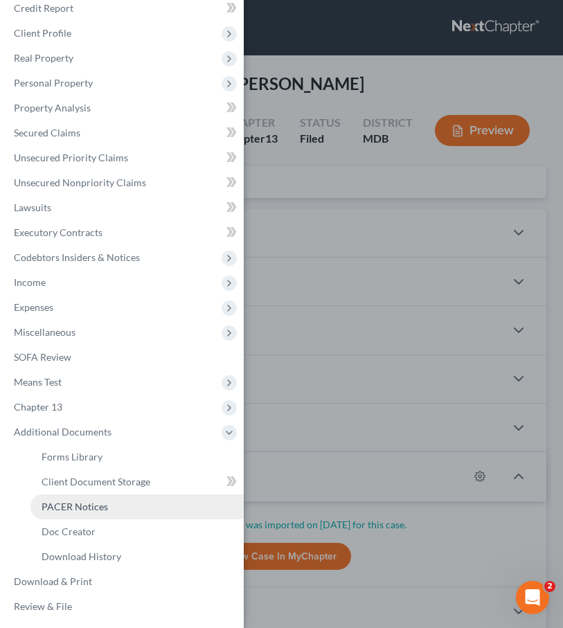
click at [72, 505] on span "PACER Notices" at bounding box center [75, 507] width 66 height 12
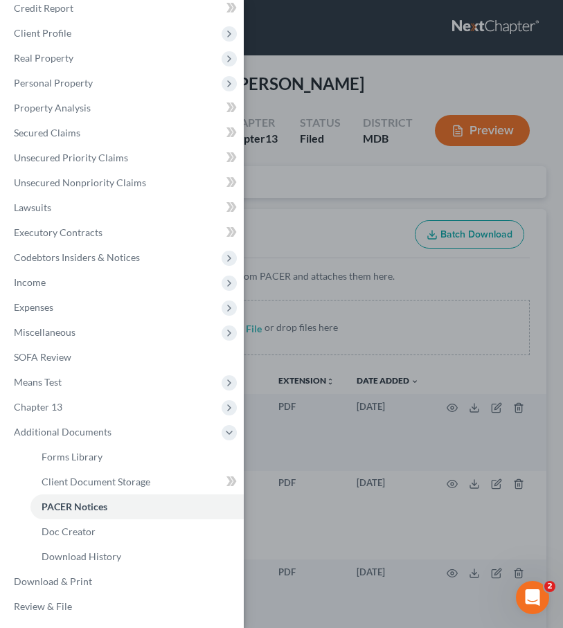
click at [296, 213] on div "Case Dashboard Payments Invoices Payments Payments Credit Report Client Profile" at bounding box center [281, 314] width 563 height 628
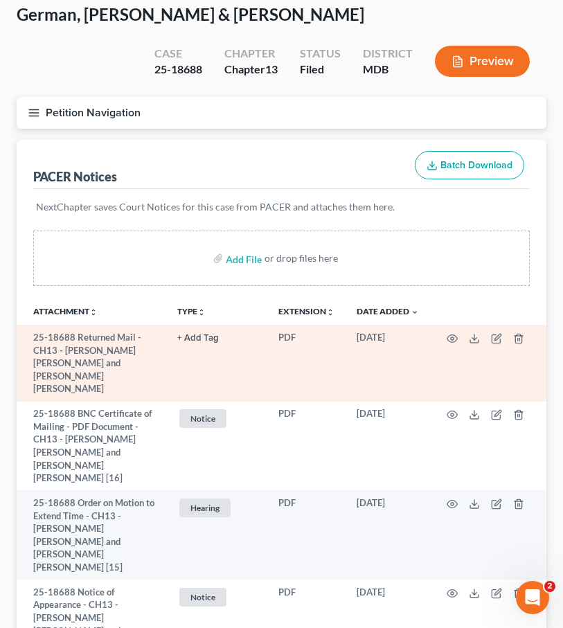
scroll to position [71, 0]
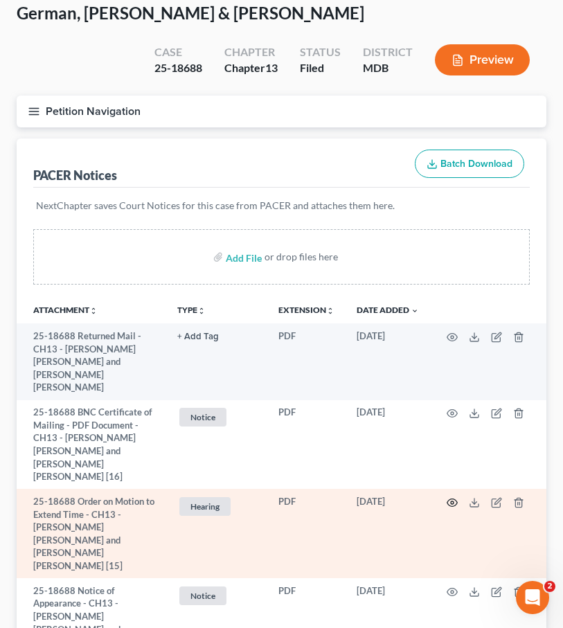
click at [454, 497] on icon "button" at bounding box center [452, 502] width 11 height 11
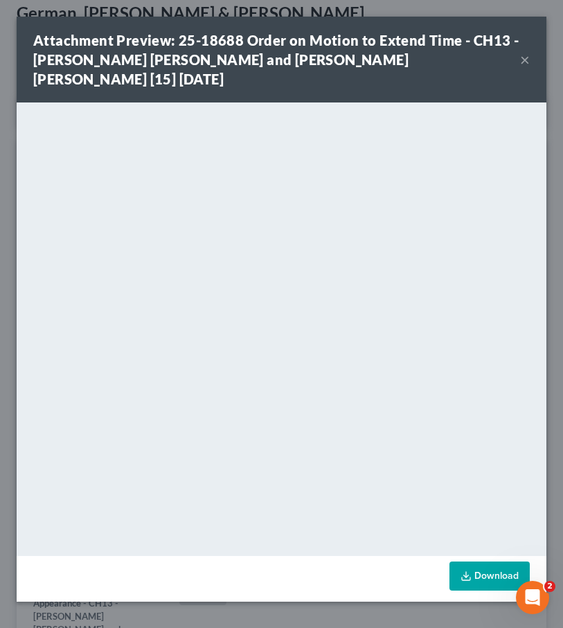
click at [526, 52] on button "×" at bounding box center [525, 59] width 10 height 17
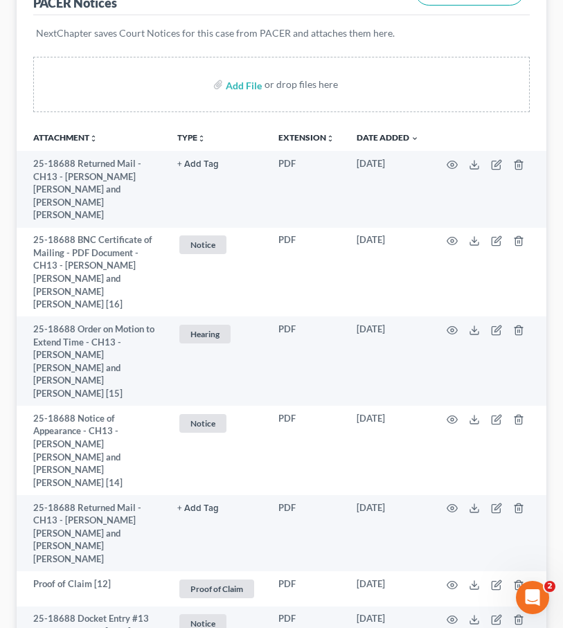
scroll to position [0, 0]
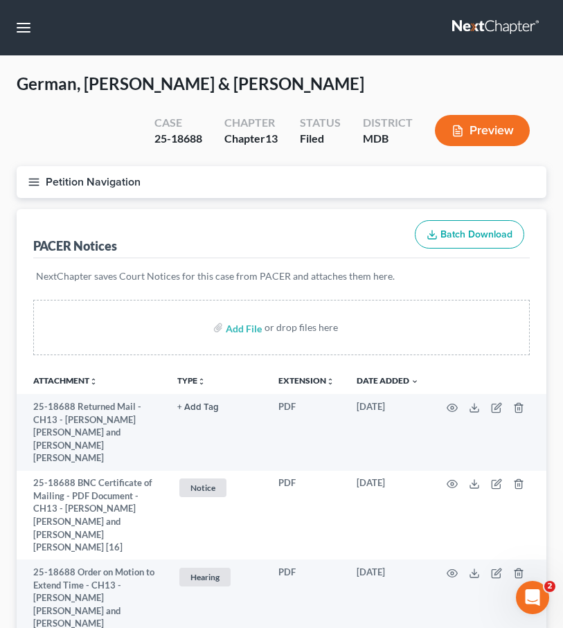
click at [39, 183] on icon "button" at bounding box center [34, 182] width 12 height 12
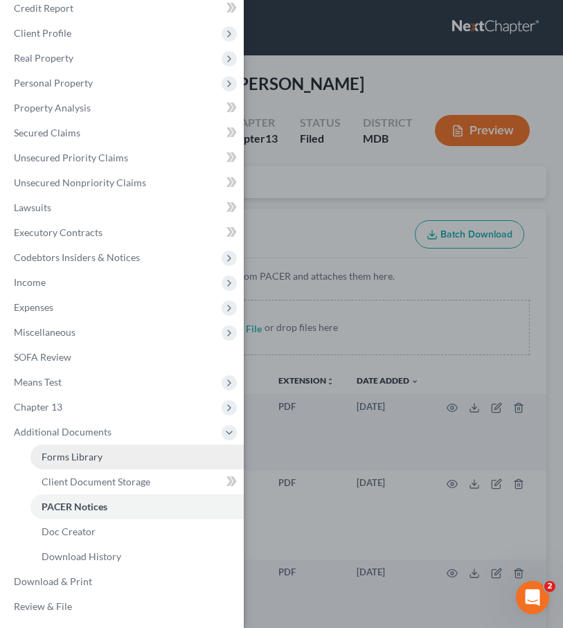
scroll to position [42, 0]
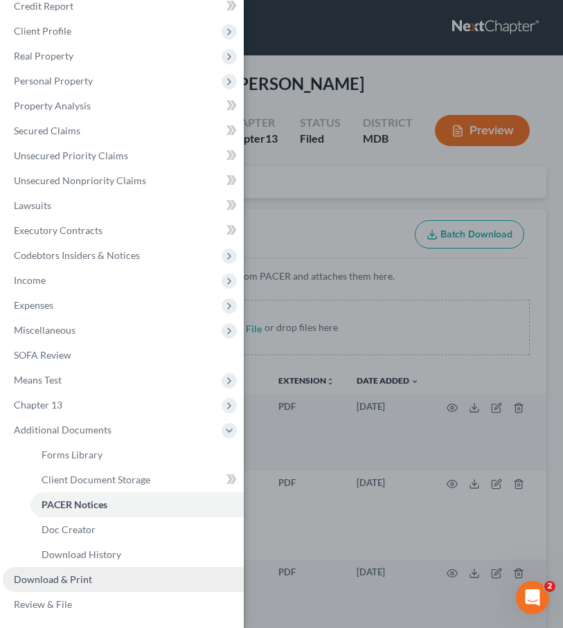
click at [44, 574] on span "Download & Print" at bounding box center [53, 579] width 78 height 12
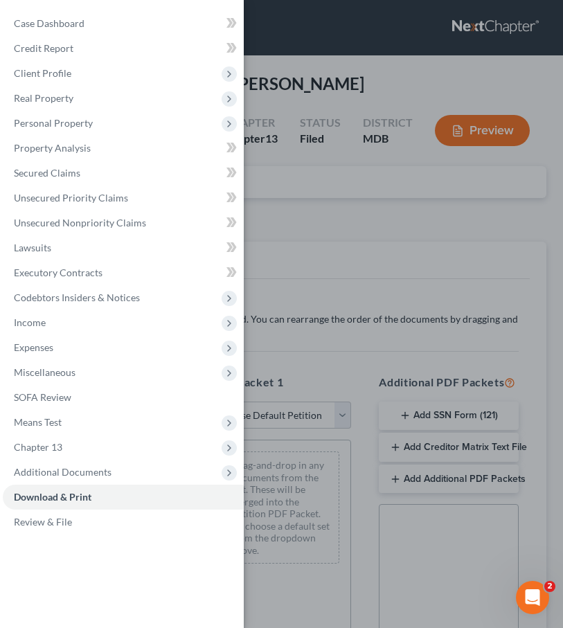
click at [326, 187] on div "Case Dashboard Payments Invoices Payments Payments Credit Report Client Profile" at bounding box center [281, 314] width 563 height 628
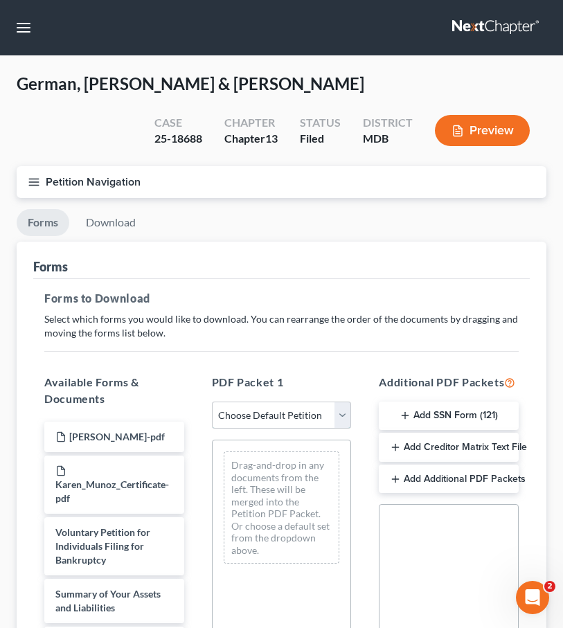
click at [347, 405] on select "Choose Default Petition PDF Packet Complete Bankruptcy Petition (all forms and …" at bounding box center [282, 416] width 140 height 28
click at [35, 185] on line "button" at bounding box center [34, 185] width 10 height 0
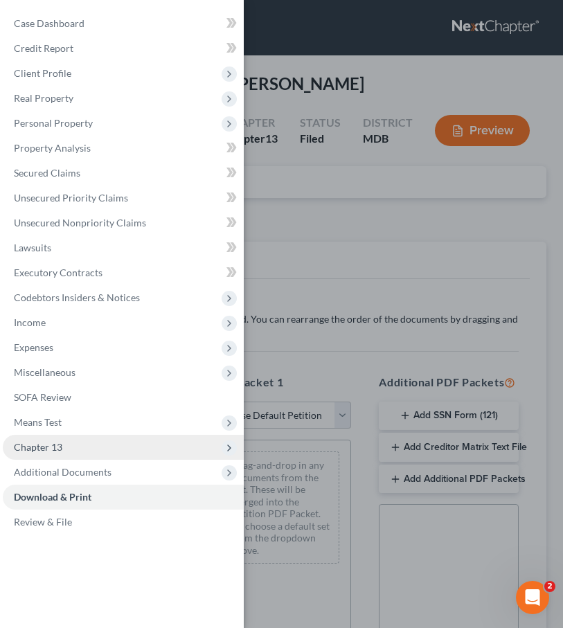
click at [70, 456] on span "Chapter 13" at bounding box center [123, 447] width 241 height 25
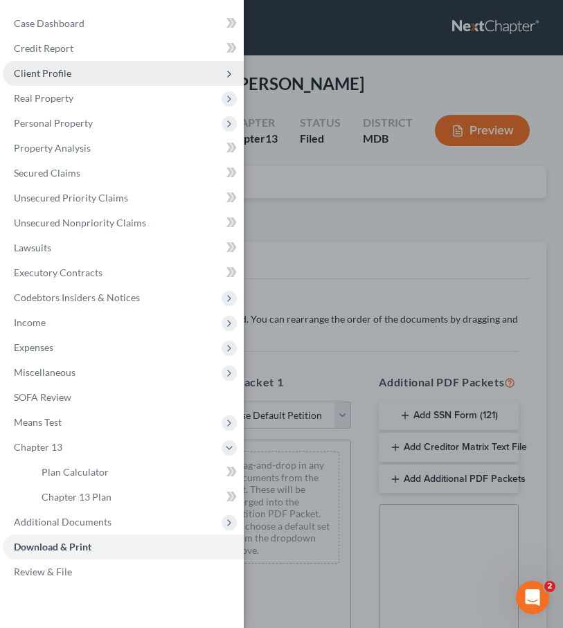
click at [53, 76] on span "Client Profile" at bounding box center [42, 73] width 57 height 12
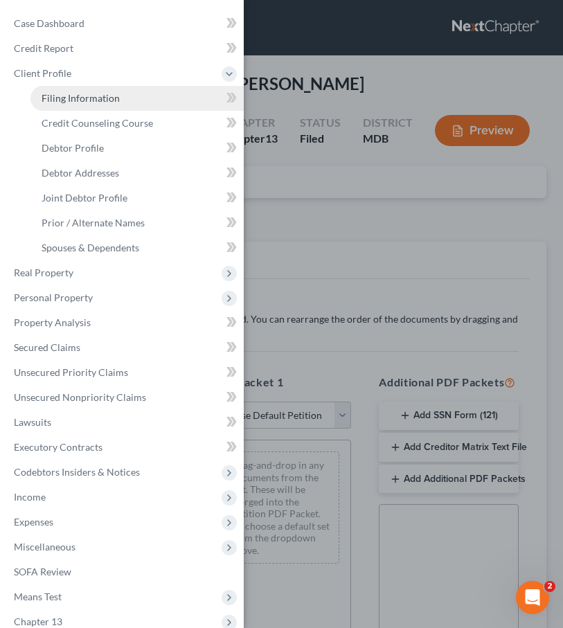
click at [53, 95] on span "Filing Information" at bounding box center [81, 98] width 78 height 12
select select "1"
select select "3"
select select "21"
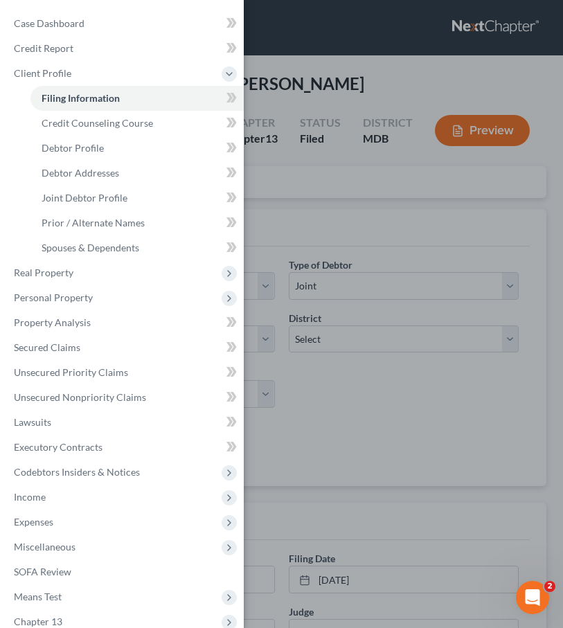
click at [298, 192] on div "Case Dashboard Payments Invoices Payments Payments Credit Report Client Profile" at bounding box center [281, 314] width 563 height 628
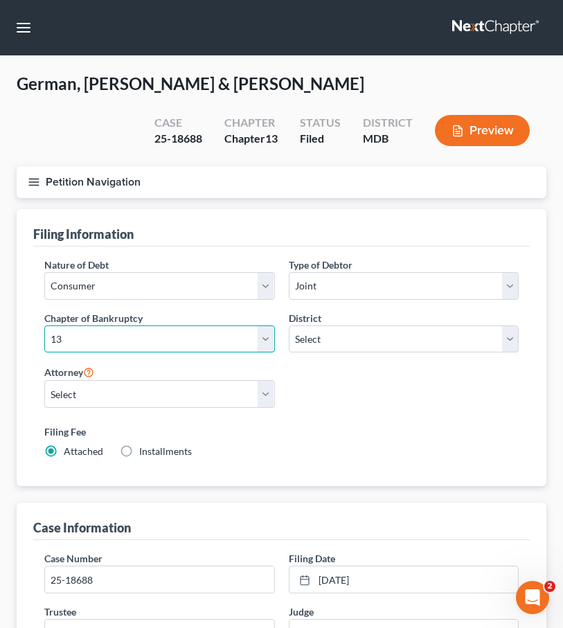
click at [272, 334] on select "Select 7 11 12 13" at bounding box center [159, 339] width 231 height 28
select select "0"
click at [44, 325] on select "Select 7 11 12 13" at bounding box center [159, 339] width 231 height 28
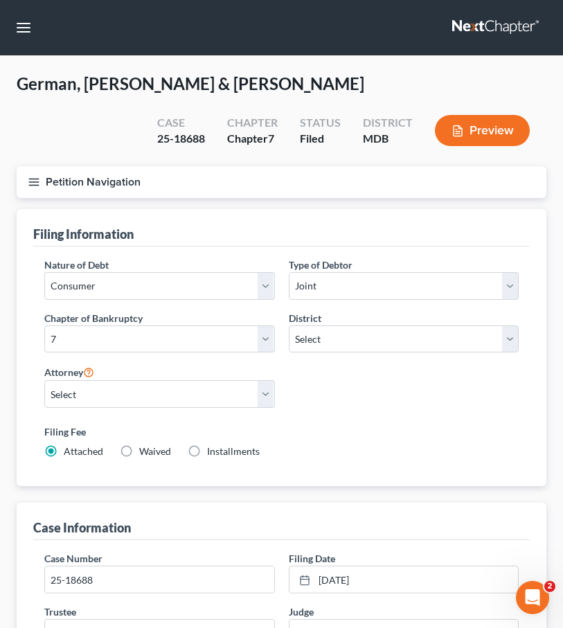
click at [29, 179] on icon "button" at bounding box center [34, 182] width 12 height 12
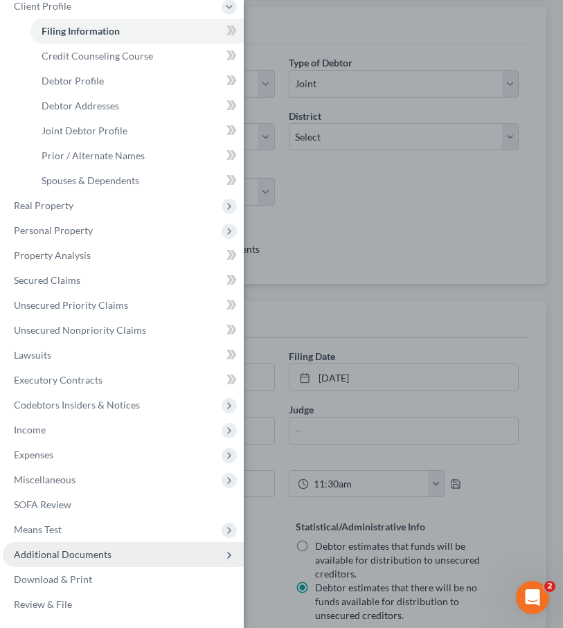
scroll to position [229, 0]
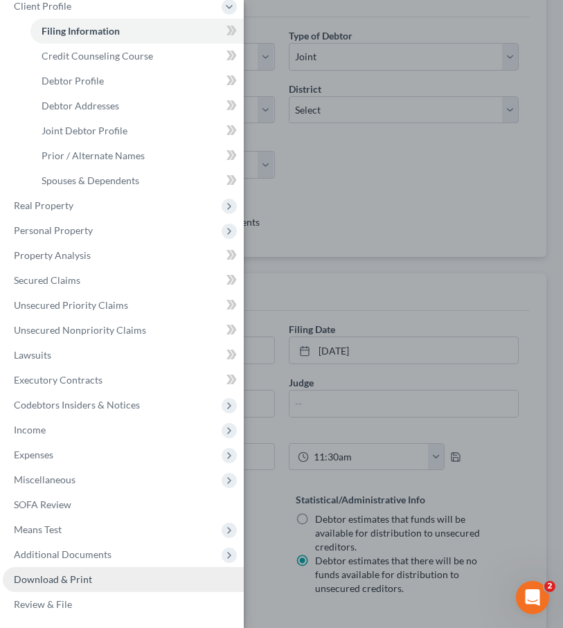
click at [68, 572] on link "Download & Print" at bounding box center [123, 579] width 241 height 25
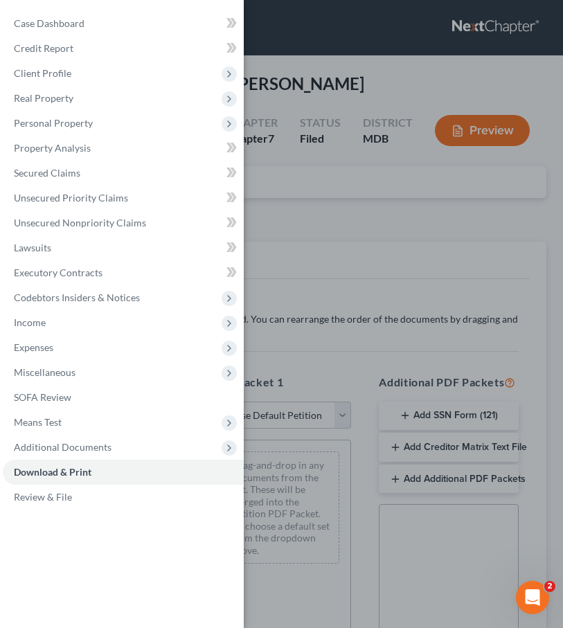
click at [279, 199] on div "Case Dashboard Payments Invoices Payments Payments Credit Report Client Profile" at bounding box center [281, 314] width 563 height 628
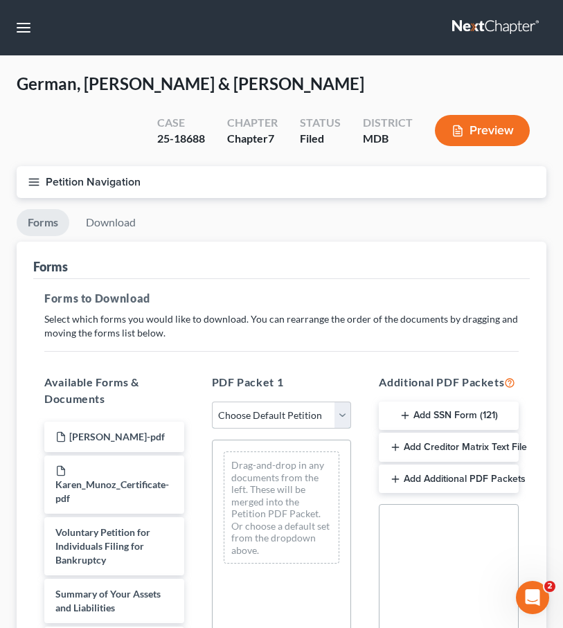
click at [337, 412] on select "Choose Default Petition PDF Packet Complete Bankruptcy Petition (all forms and …" at bounding box center [282, 416] width 140 height 28
click at [212, 402] on select "Choose Default Petition PDF Packet Complete Bankruptcy Petition (all forms and …" at bounding box center [282, 416] width 140 height 28
click at [334, 411] on select "Choose Default Petition PDF Packet Complete Bankruptcy Petition (all forms and …" at bounding box center [282, 416] width 140 height 28
select select "0"
click at [212, 402] on select "Choose Default Petition PDF Packet Complete Bankruptcy Petition (all forms and …" at bounding box center [282, 416] width 140 height 28
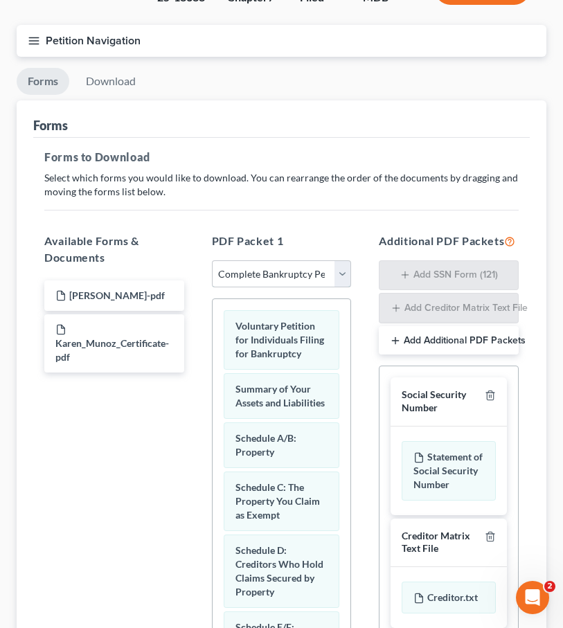
scroll to position [245, 0]
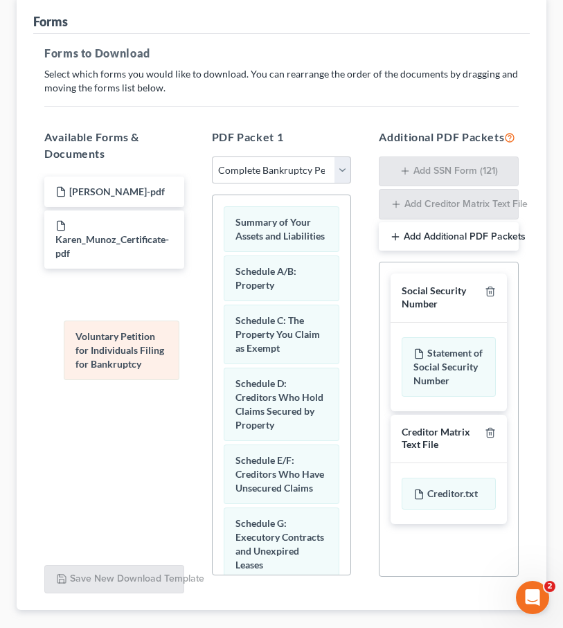
drag, startPoint x: 252, startPoint y: 246, endPoint x: 93, endPoint y: 361, distance: 196.4
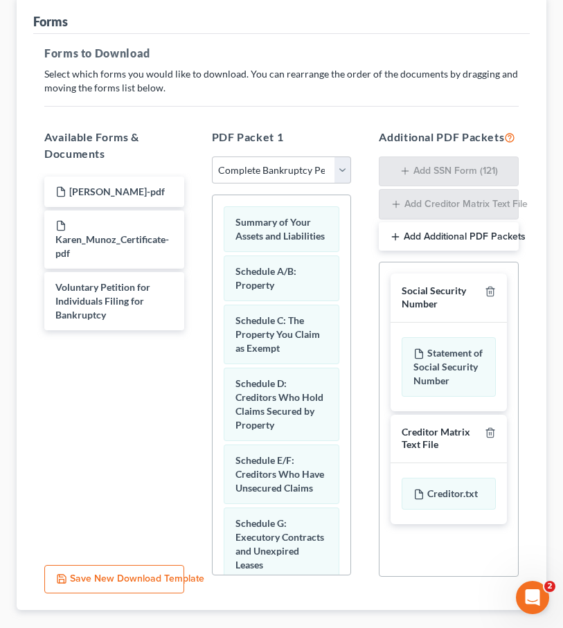
scroll to position [812, 0]
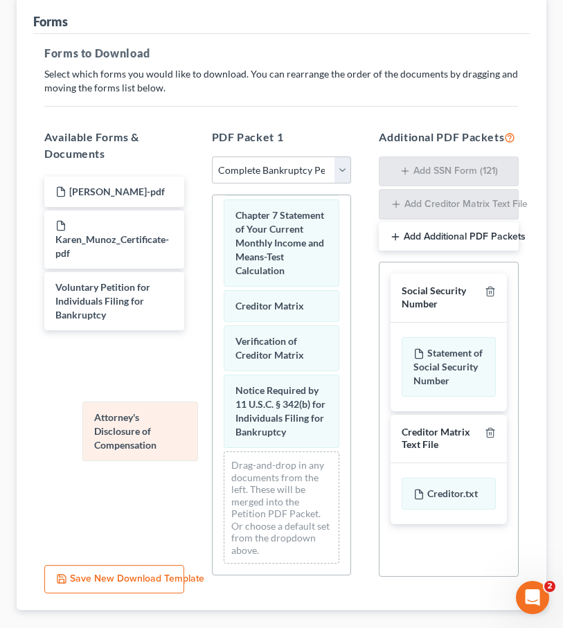
drag, startPoint x: 251, startPoint y: 416, endPoint x: 102, endPoint y: 431, distance: 149.0
click at [213, 431] on div "Attorney's Disclosure of Compensation Summary of Your Assets and Liabilities Sc…" at bounding box center [282, 10] width 138 height 1129
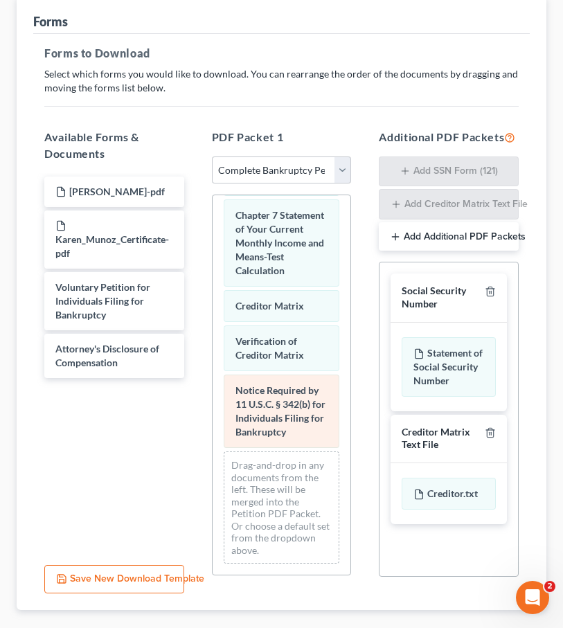
click at [213, 427] on div "Summary of Your Assets and Liabilities Schedule A/B: Property Schedule C: The P…" at bounding box center [282, 10] width 138 height 1129
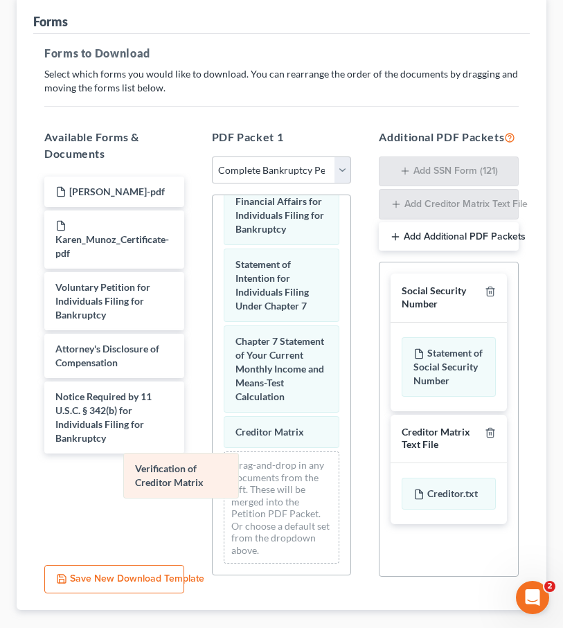
drag, startPoint x: 254, startPoint y: 418, endPoint x: 136, endPoint y: 475, distance: 131.6
click at [213, 475] on div "Verification of Creditor Matrix Summary of Your Assets and Liabilities Schedule…" at bounding box center [282, 73] width 138 height 1003
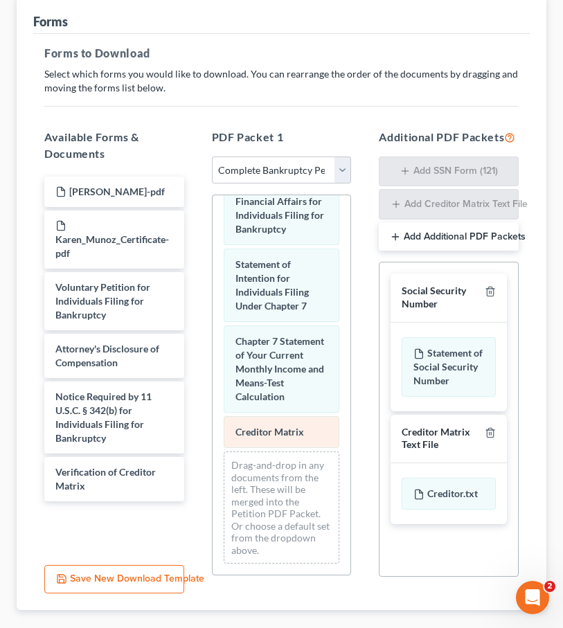
click at [276, 428] on span "Creditor Matrix" at bounding box center [269, 432] width 69 height 12
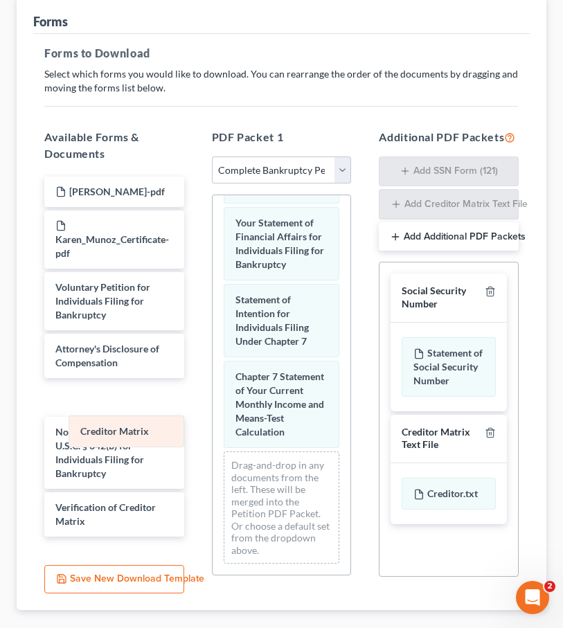
drag, startPoint x: 276, startPoint y: 428, endPoint x: 86, endPoint y: 436, distance: 189.9
click at [213, 434] on div "Creditor Matrix Summary of Your Assets and Liabilities Schedule A/B: Property S…" at bounding box center [282, 90] width 138 height 967
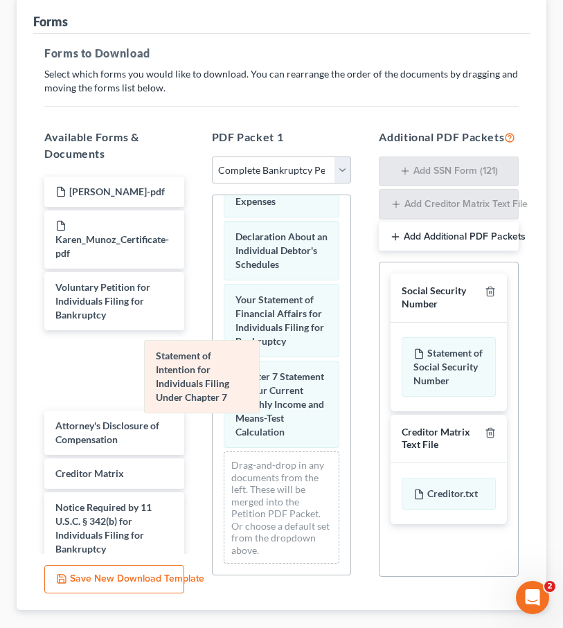
scroll to position [588, 0]
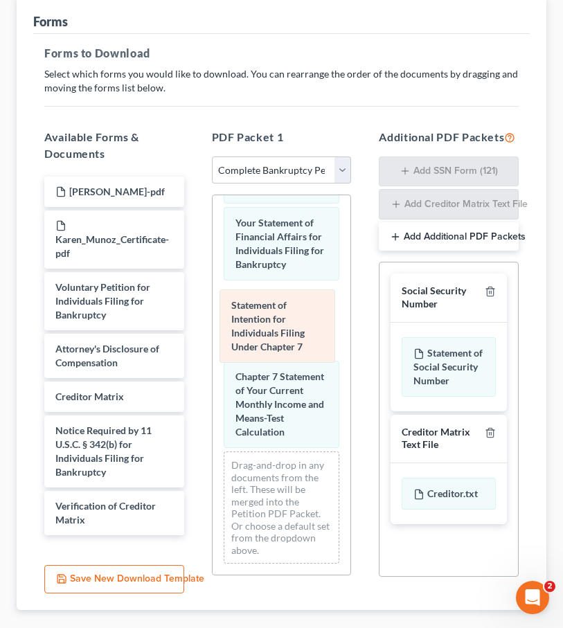
drag, startPoint x: 270, startPoint y: 314, endPoint x: 266, endPoint y: 320, distance: 7.5
click at [266, 320] on div "Statement of Intention for Individuals Filing Under Chapter 7 Summary of Your A…" at bounding box center [282, 90] width 138 height 967
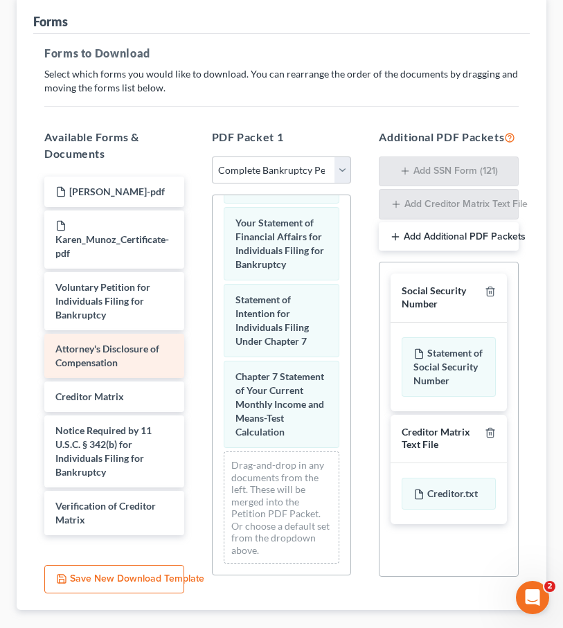
scroll to position [511, 0]
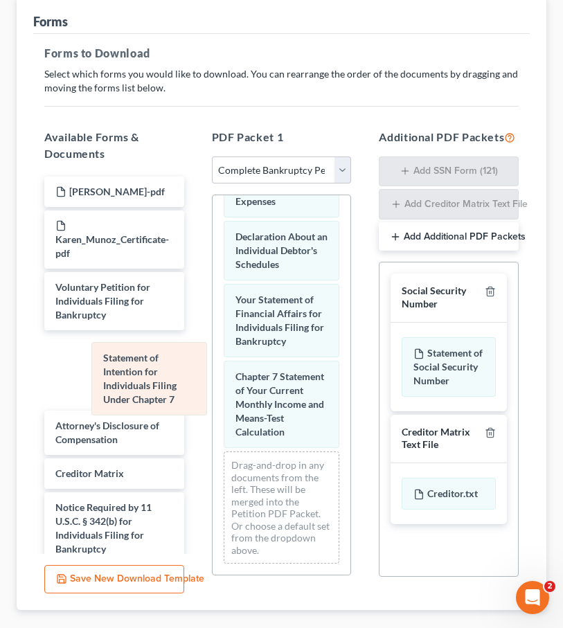
drag, startPoint x: 266, startPoint y: 320, endPoint x: 136, endPoint y: 379, distance: 142.9
click at [213, 379] on div "Statement of Intention for Individuals Filing Under Chapter 7 Summary of Your A…" at bounding box center [282, 129] width 138 height 891
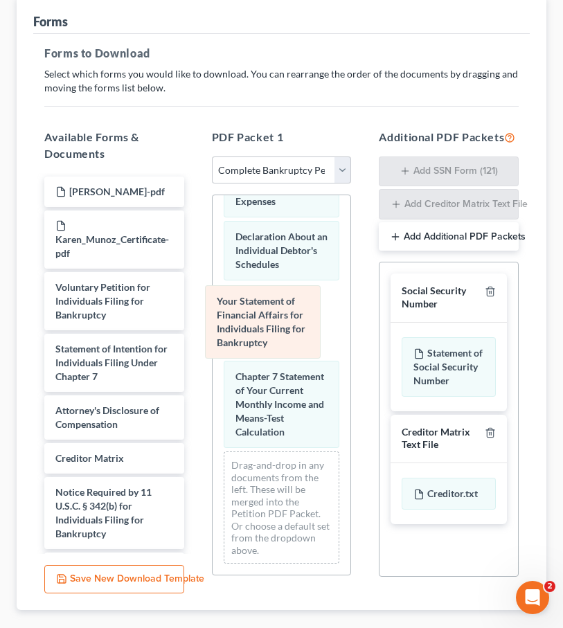
drag, startPoint x: 265, startPoint y: 321, endPoint x: 138, endPoint y: 344, distance: 128.2
click at [213, 344] on div "Your Statement of Financial Affairs for Individuals Filing for Bankruptcy Summa…" at bounding box center [282, 129] width 138 height 891
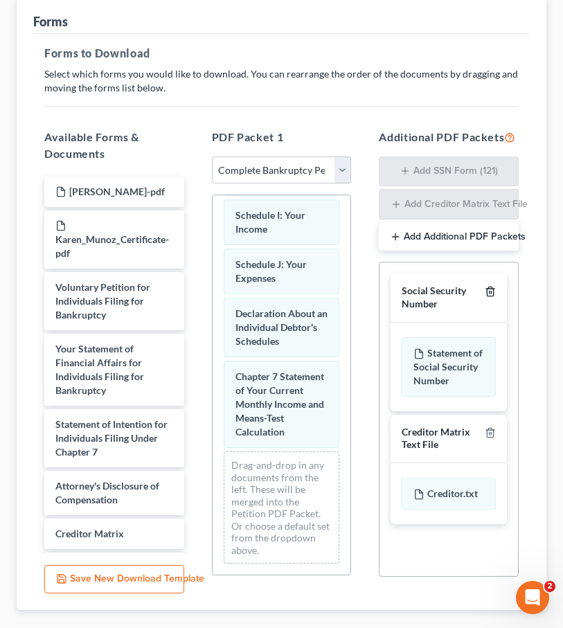
click at [493, 296] on icon "button" at bounding box center [490, 291] width 6 height 9
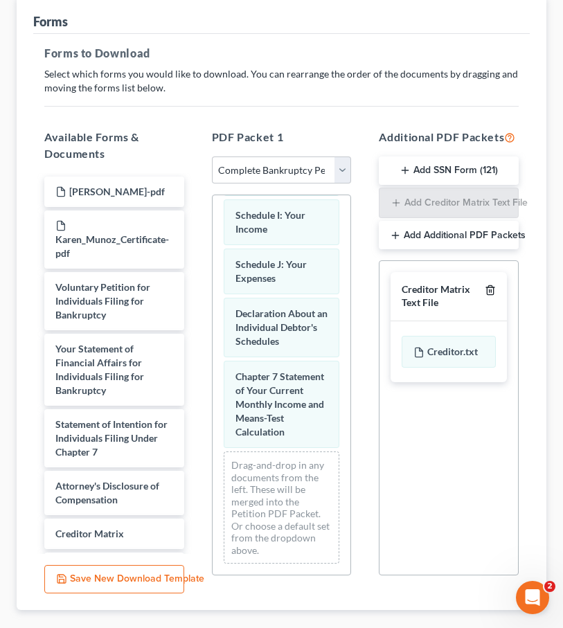
click at [493, 295] on icon "button" at bounding box center [490, 290] width 6 height 9
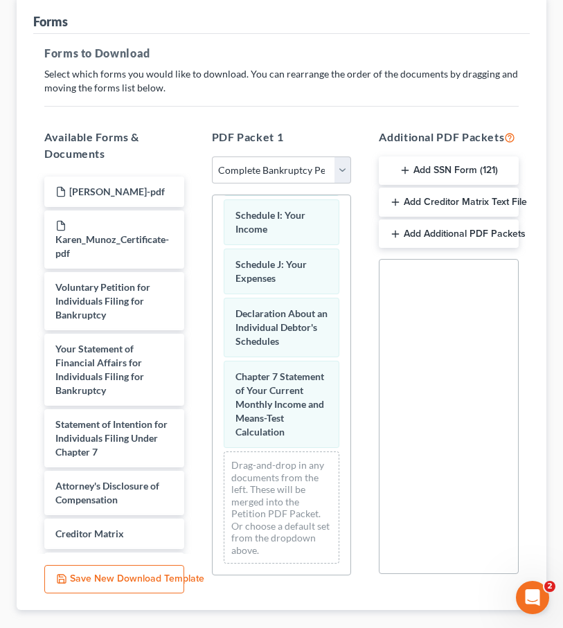
scroll to position [332, 0]
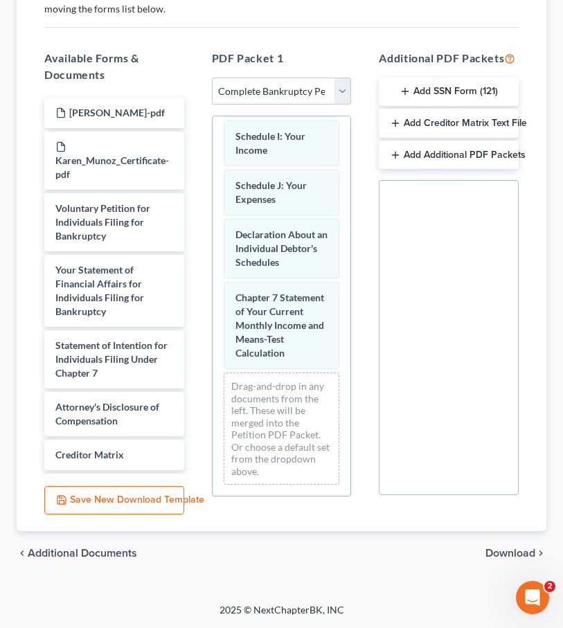
click at [496, 557] on span "Download" at bounding box center [510, 553] width 50 height 11
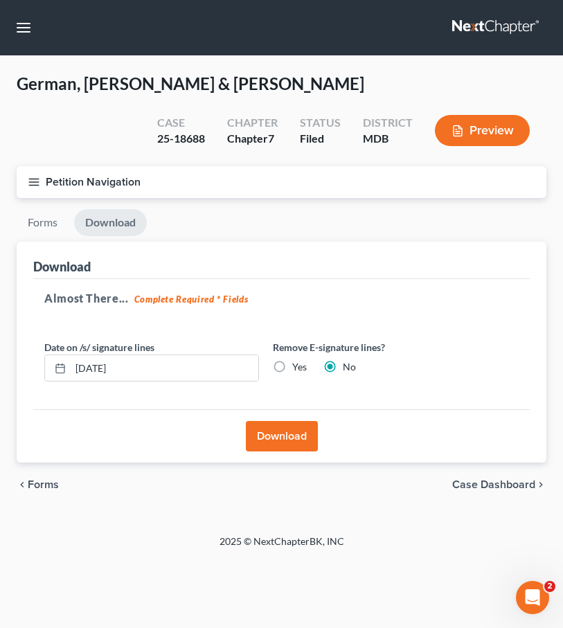
click at [260, 424] on button "Download" at bounding box center [282, 436] width 72 height 30
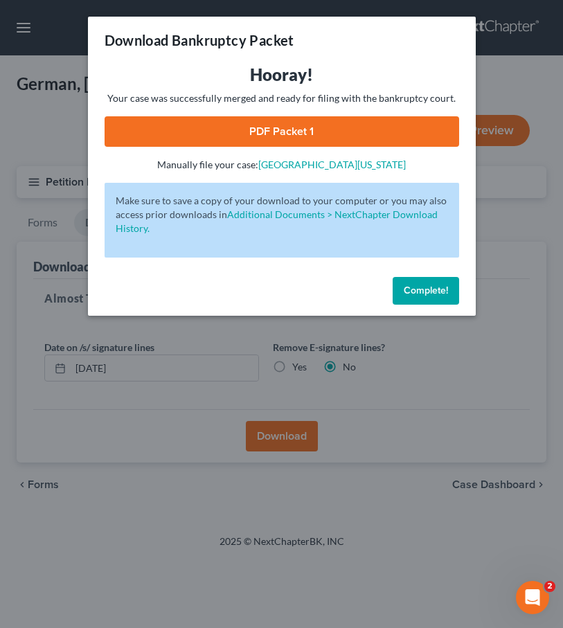
click at [204, 125] on link "PDF Packet 1" at bounding box center [282, 131] width 355 height 30
click at [407, 295] on span "Complete!" at bounding box center [426, 291] width 44 height 12
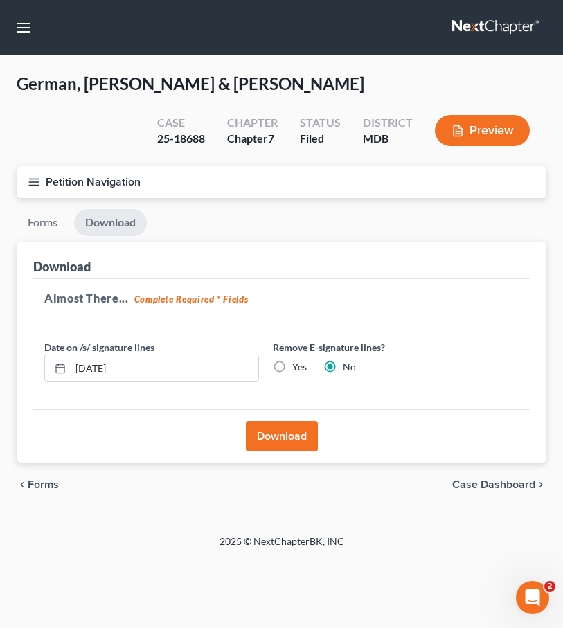
click at [27, 179] on button "Petition Navigation" at bounding box center [282, 182] width 530 height 32
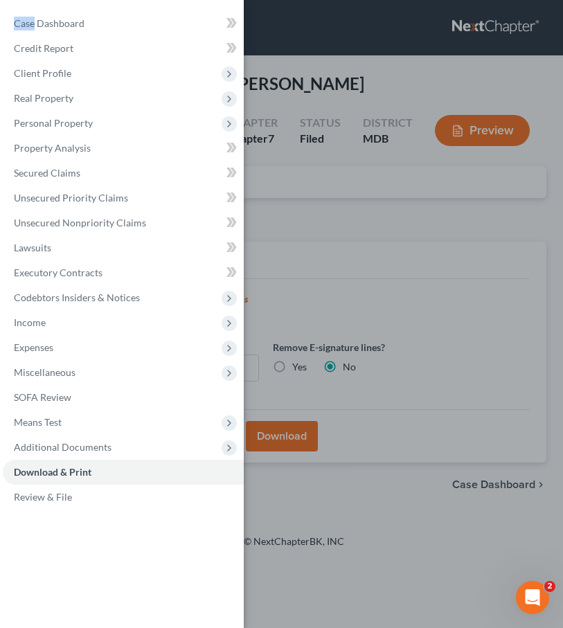
click at [472, 27] on div "Case Dashboard Payments Invoices Payments Payments Credit Report Client Profile" at bounding box center [281, 314] width 563 height 628
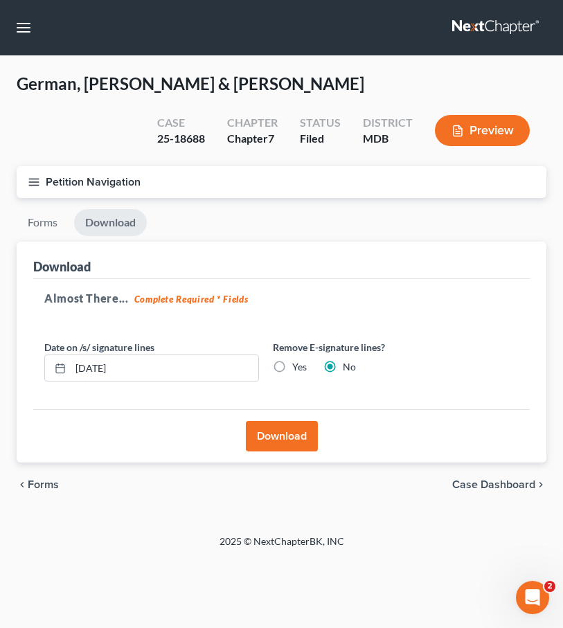
click at [472, 27] on link at bounding box center [496, 27] width 89 height 25
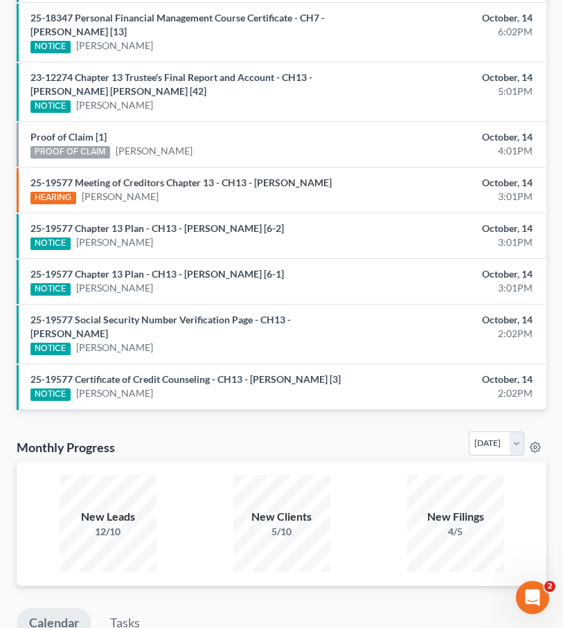
scroll to position [1068, 0]
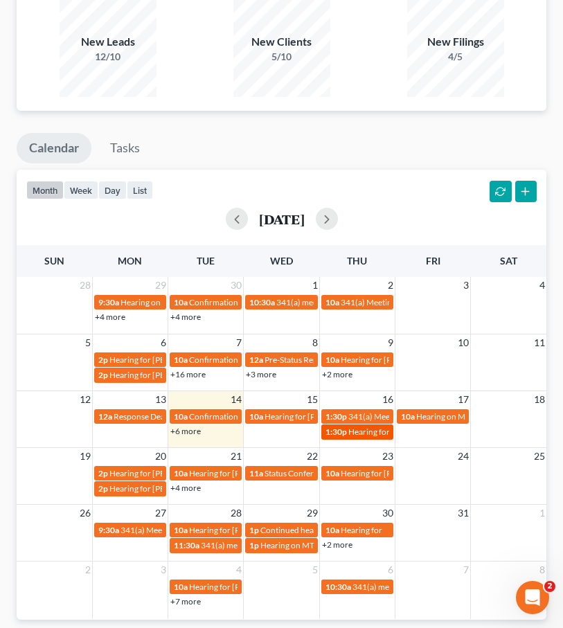
click at [351, 427] on span "Hearing for Nicholas German & Karen Munoz" at bounding box center [438, 432] width 181 height 10
select select "Days"
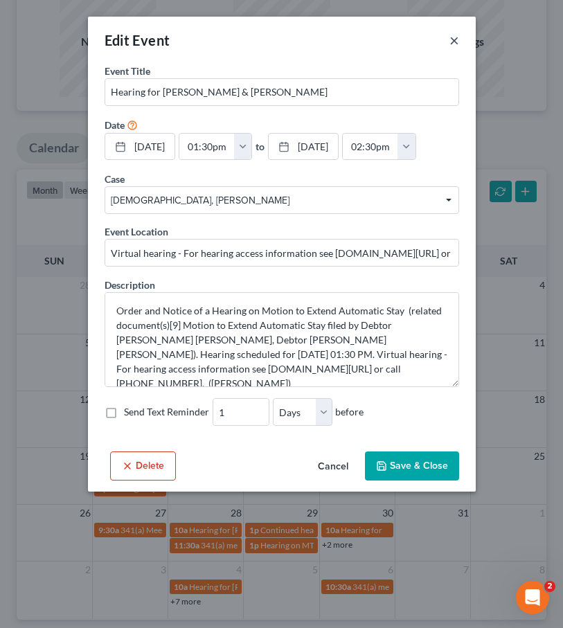
click at [452, 37] on button "×" at bounding box center [454, 40] width 10 height 17
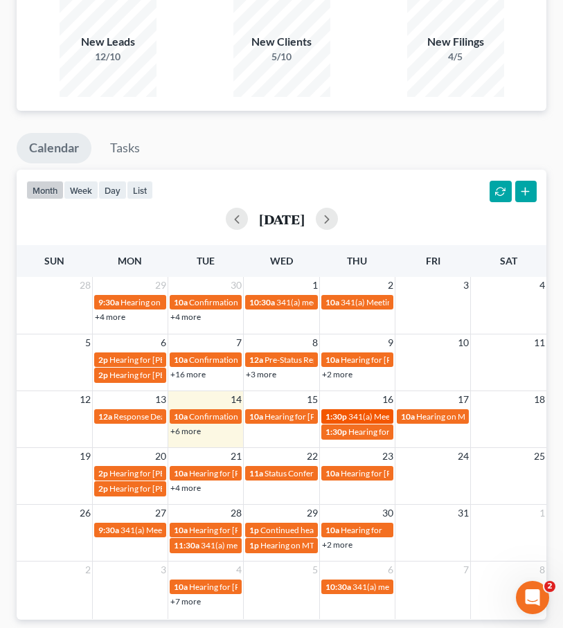
click at [365, 413] on span "341(a) Meeting for [PERSON_NAME]" at bounding box center [415, 416] width 134 height 10
select select "Days"
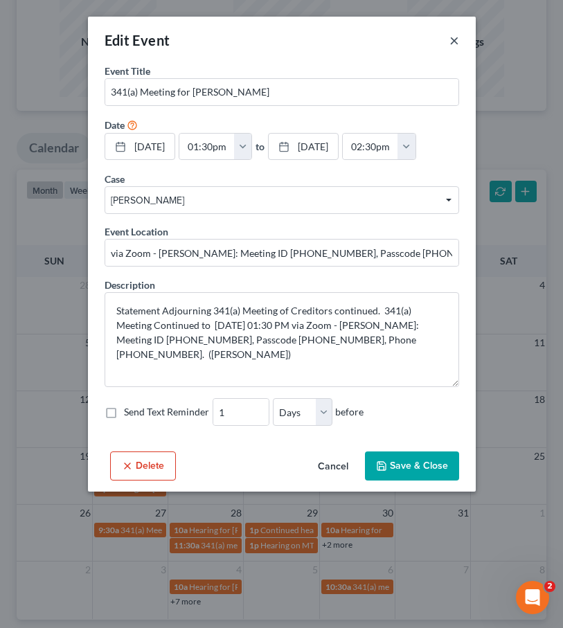
click at [456, 39] on button "×" at bounding box center [454, 40] width 10 height 17
